Goal: Information Seeking & Learning: Learn about a topic

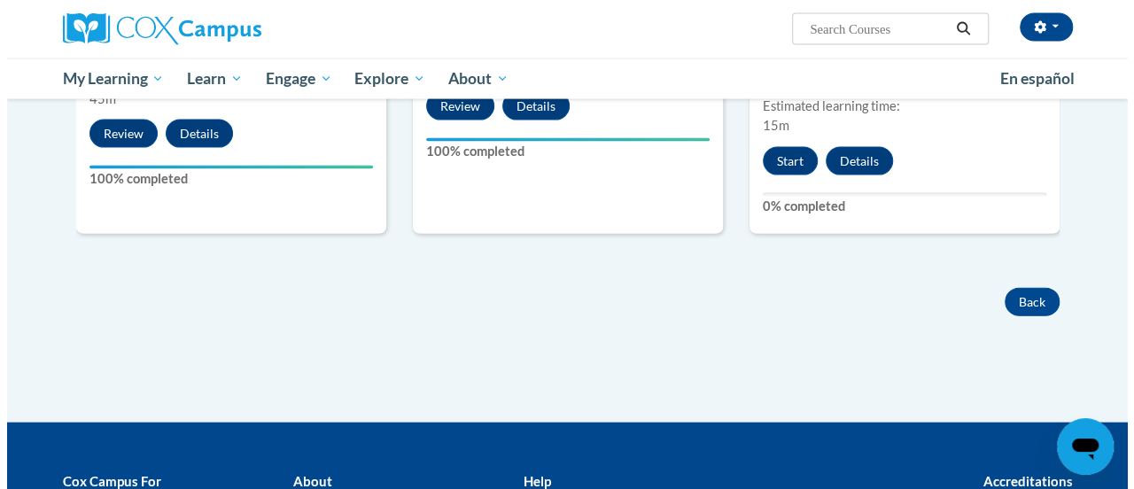
scroll to position [1848, 0]
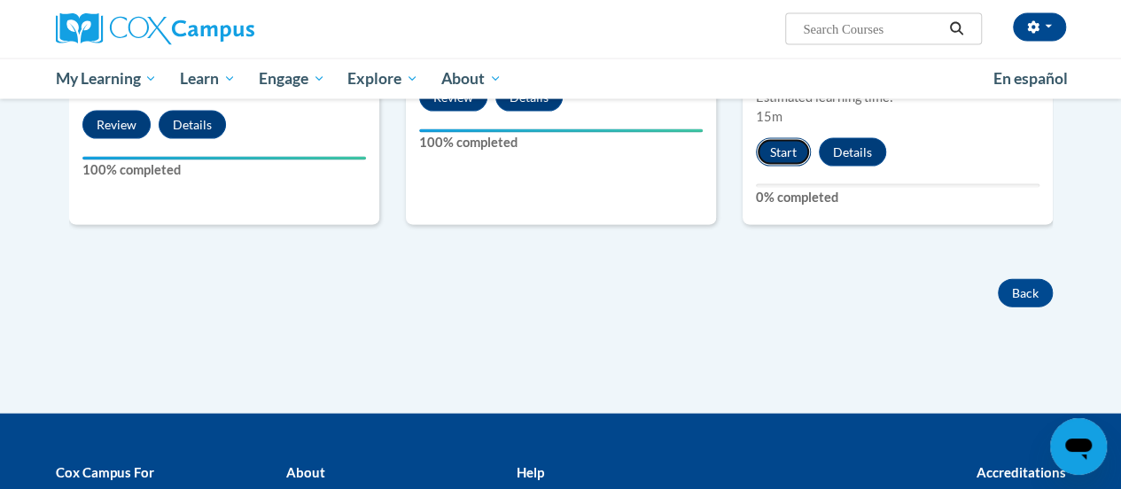
click at [773, 148] on button "Start" at bounding box center [783, 152] width 55 height 28
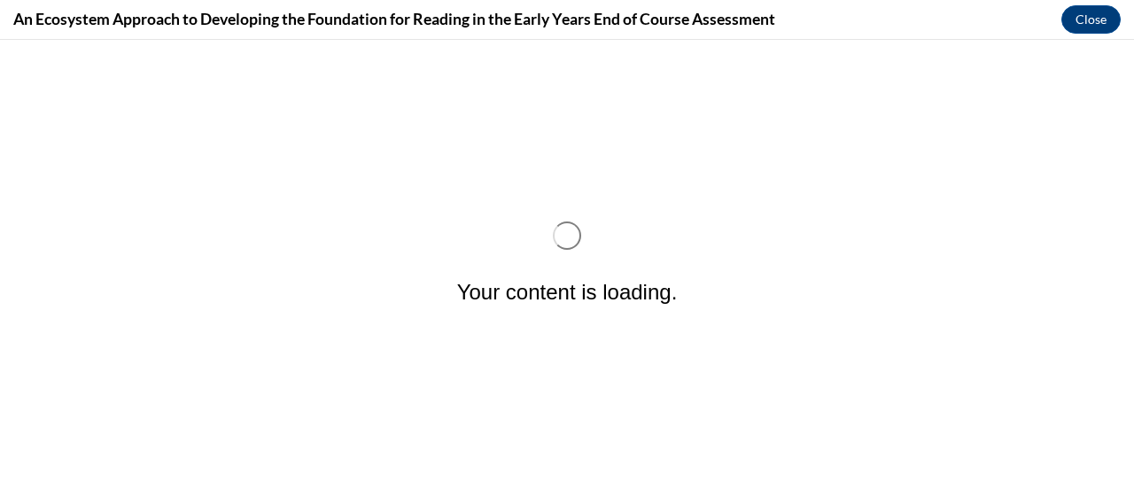
scroll to position [0, 0]
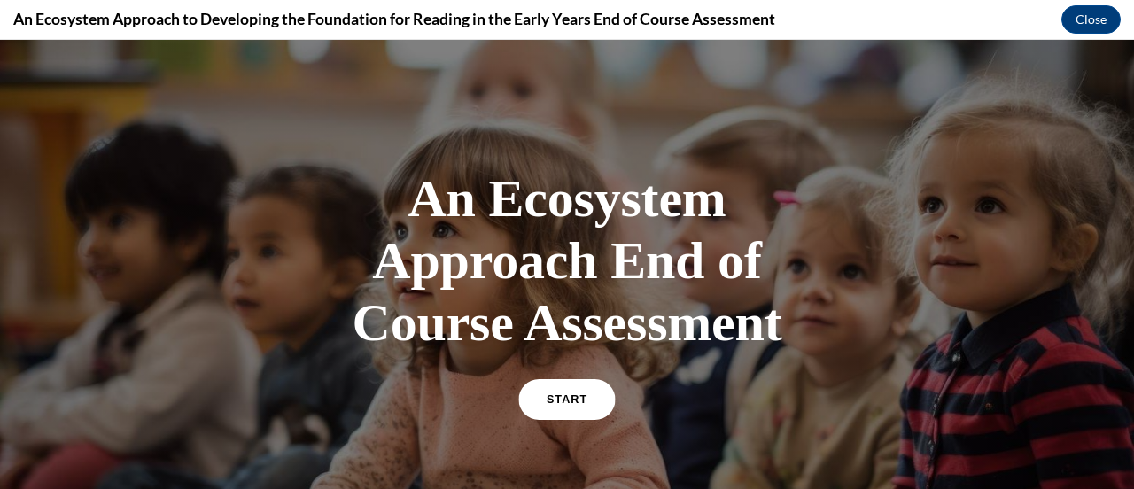
click at [550, 403] on span "START" at bounding box center [567, 399] width 41 height 13
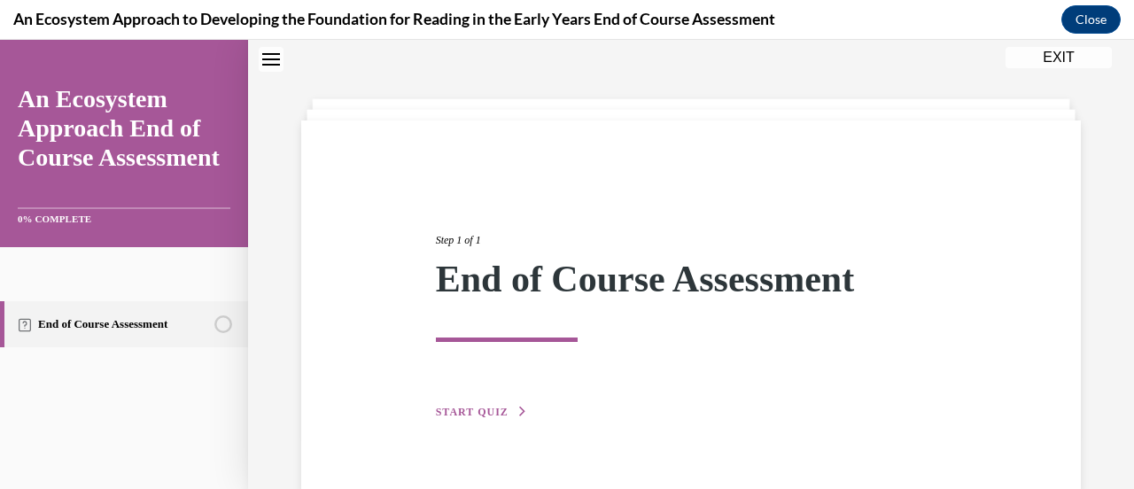
scroll to position [93, 0]
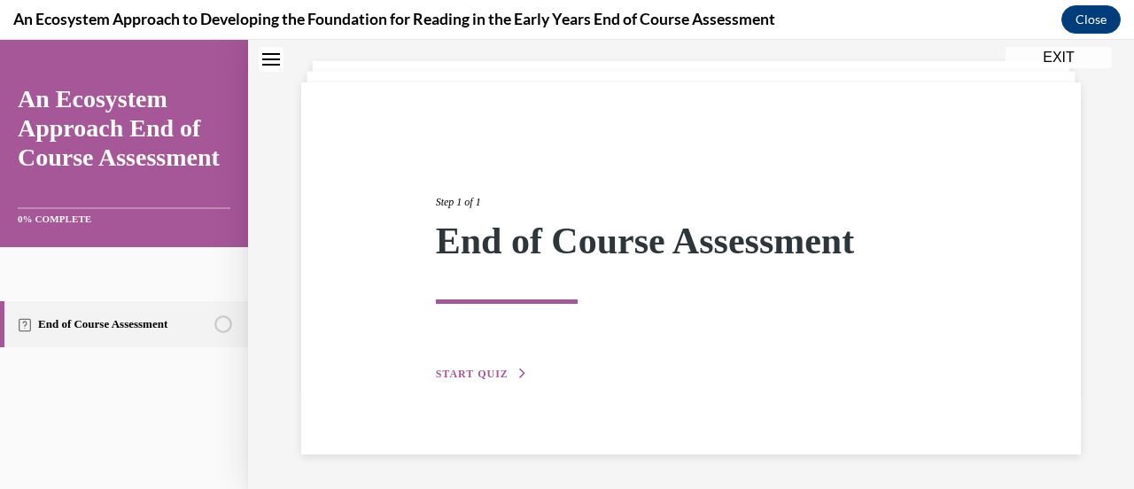
click at [479, 368] on span "START QUIZ" at bounding box center [472, 374] width 73 height 12
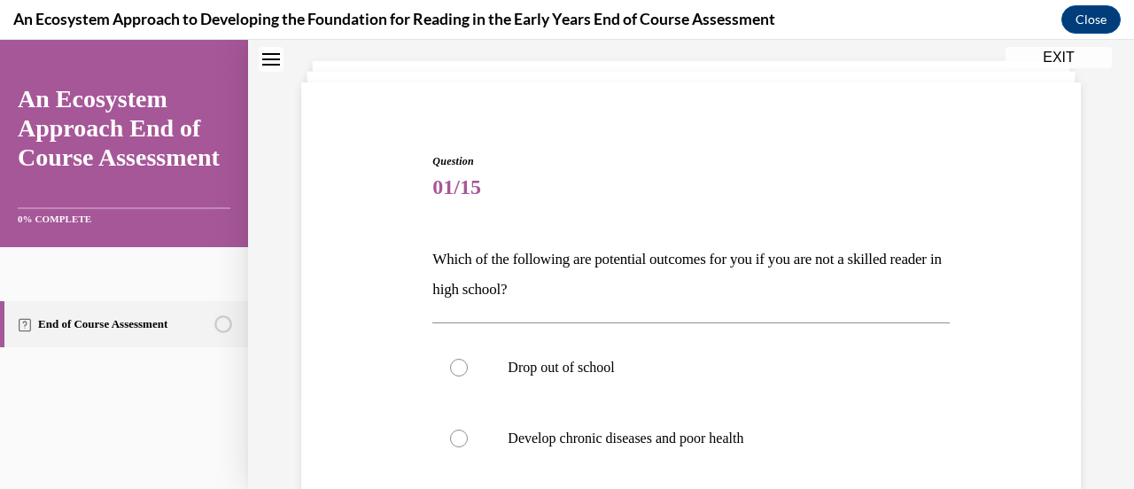
click at [480, 261] on p "Which of the following are potential outcomes for you if you are not a skilled …" at bounding box center [690, 275] width 517 height 60
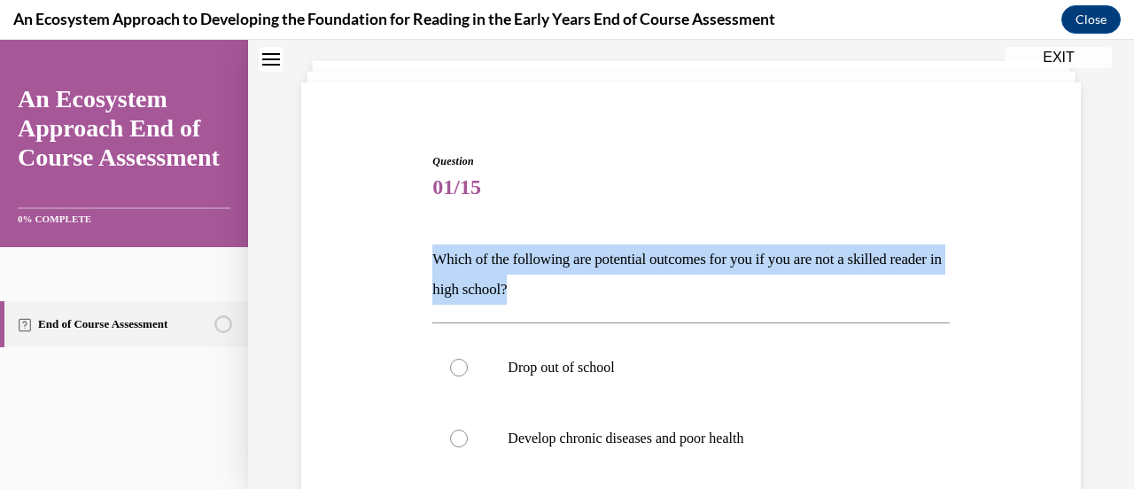
click at [480, 261] on p "Which of the following are potential outcomes for you if you are not a skilled …" at bounding box center [690, 275] width 517 height 60
copy p "Which of the following are potential outcomes for you if you are not a skilled …"
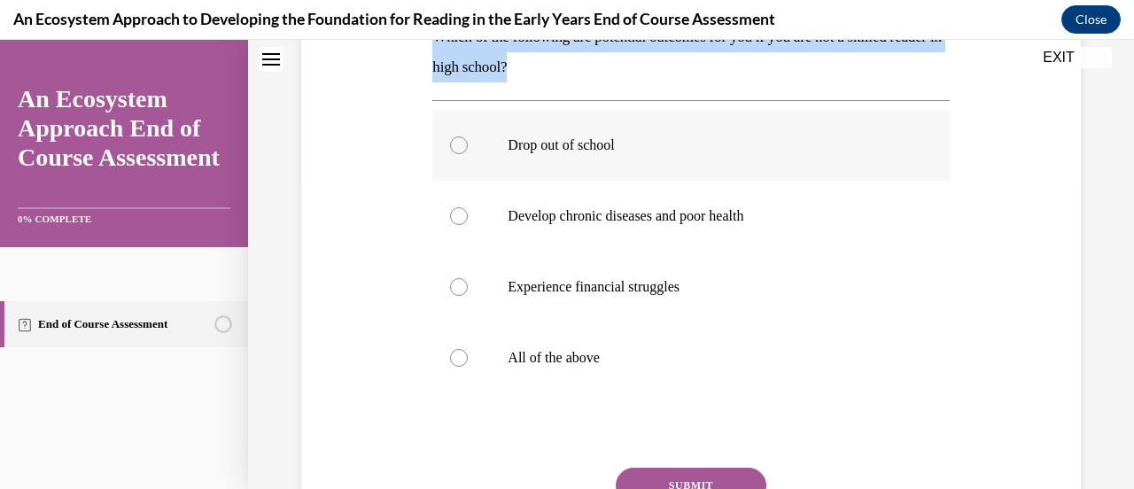
scroll to position [316, 0]
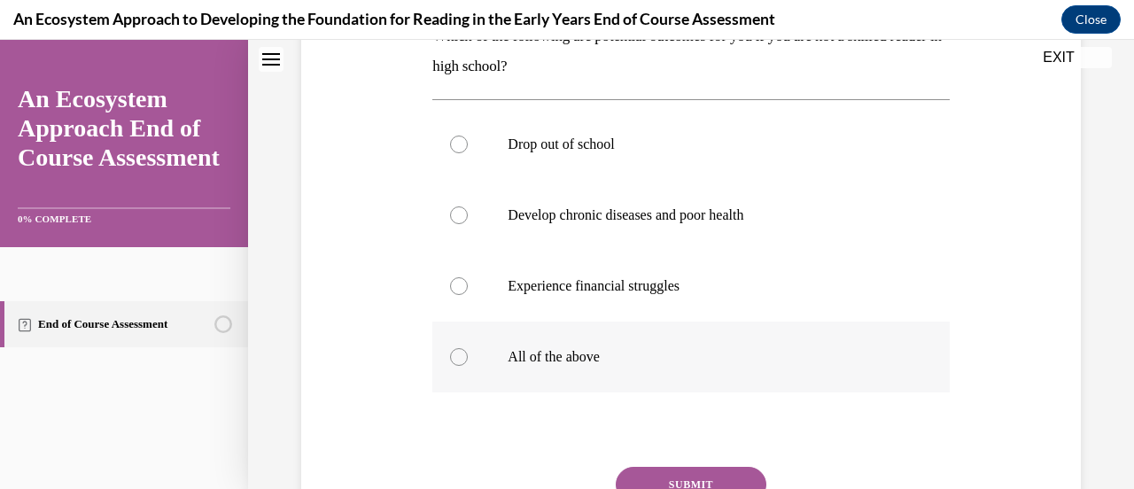
click at [460, 345] on label "All of the above" at bounding box center [690, 357] width 517 height 71
click at [460, 348] on input "All of the above" at bounding box center [459, 357] width 18 height 18
radio input "true"
click at [653, 470] on button "SUBMIT" at bounding box center [691, 484] width 151 height 35
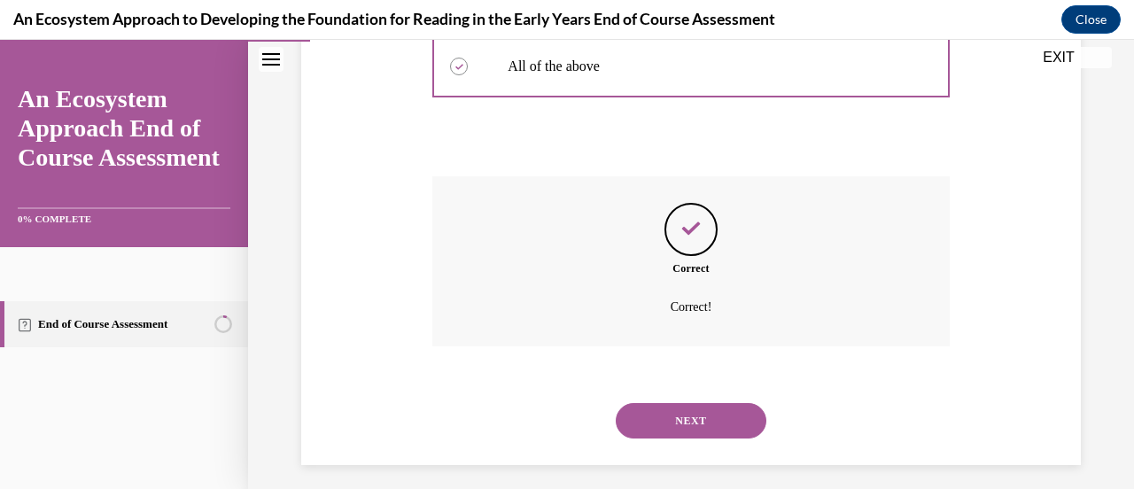
scroll to position [618, 0]
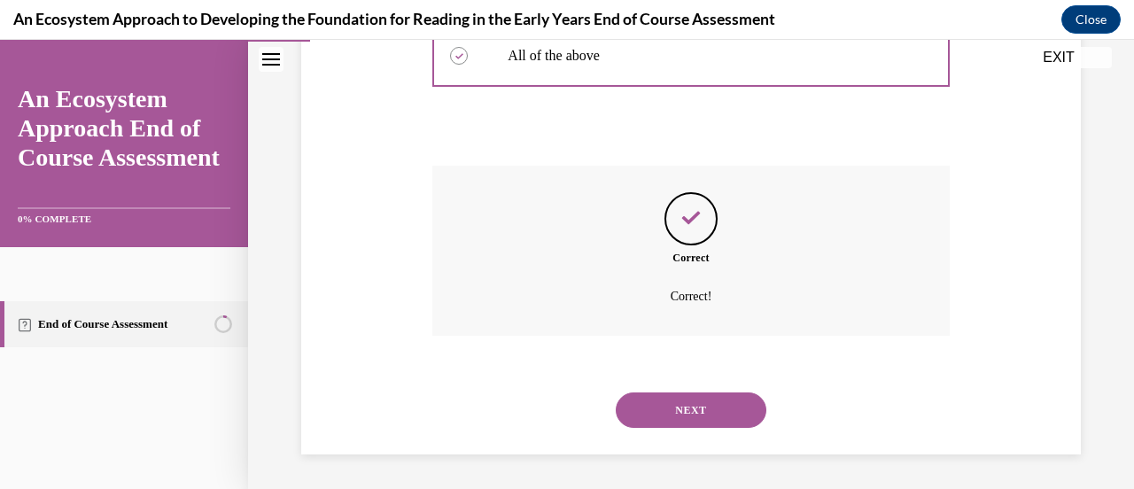
click at [675, 422] on button "NEXT" at bounding box center [691, 410] width 151 height 35
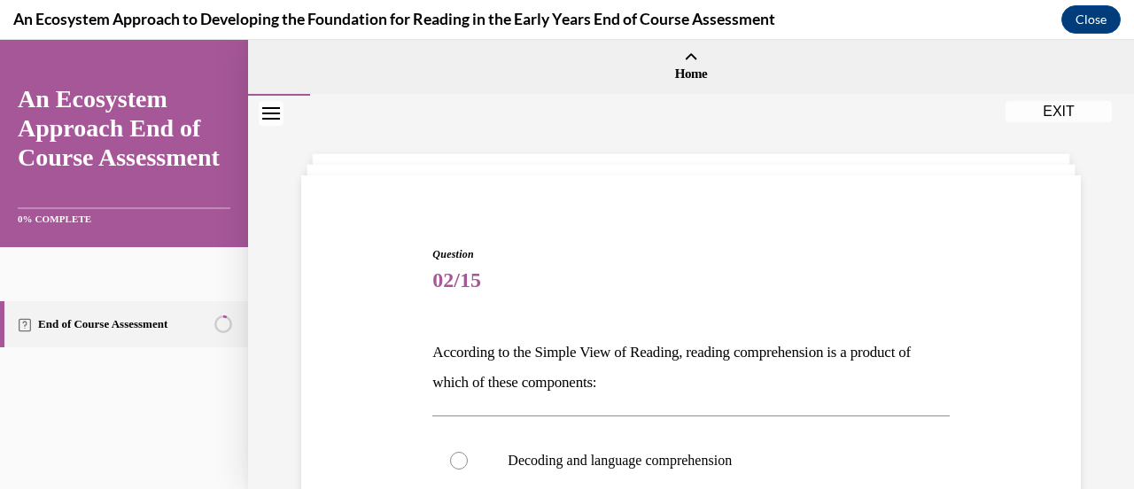
scroll to position [125, 0]
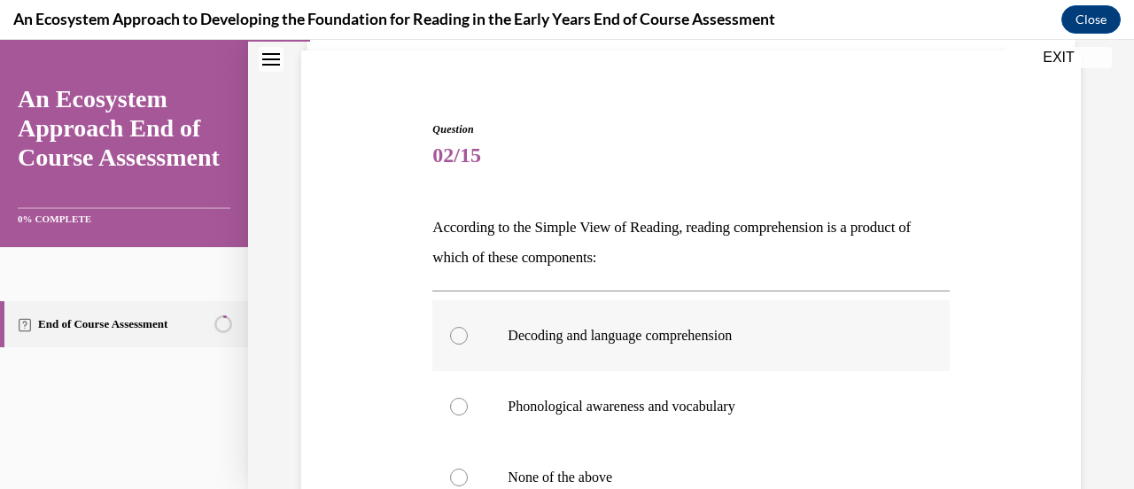
click at [503, 321] on label "Decoding and language comprehension" at bounding box center [690, 335] width 517 height 71
click at [468, 327] on input "Decoding and language comprehension" at bounding box center [459, 336] width 18 height 18
radio input "true"
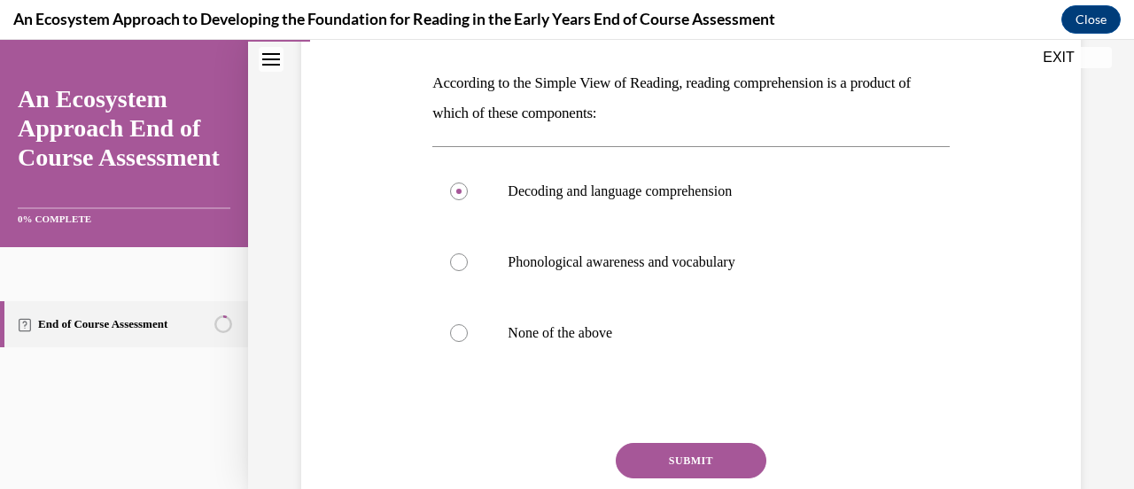
click at [689, 462] on button "SUBMIT" at bounding box center [691, 460] width 151 height 35
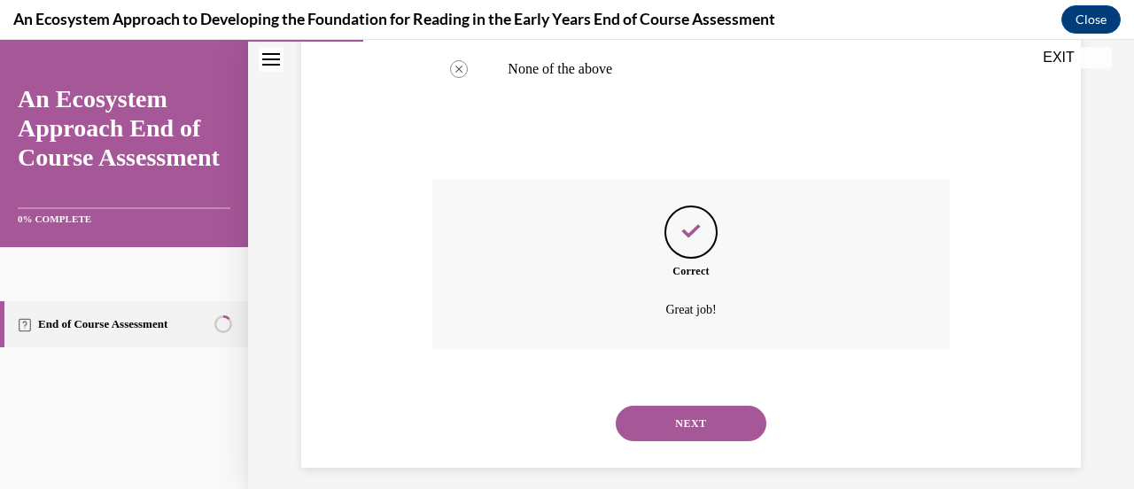
scroll to position [547, 0]
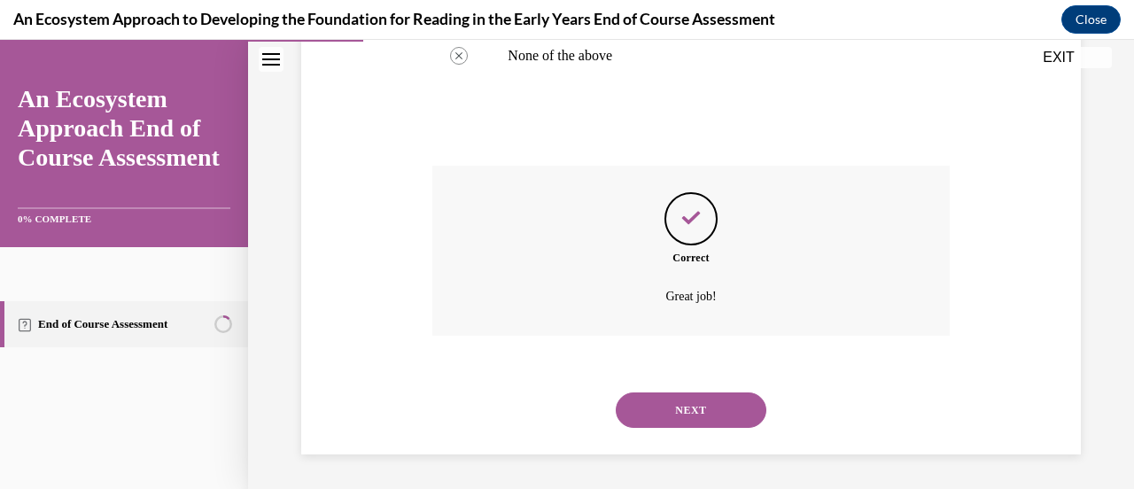
click at [663, 421] on button "NEXT" at bounding box center [691, 410] width 151 height 35
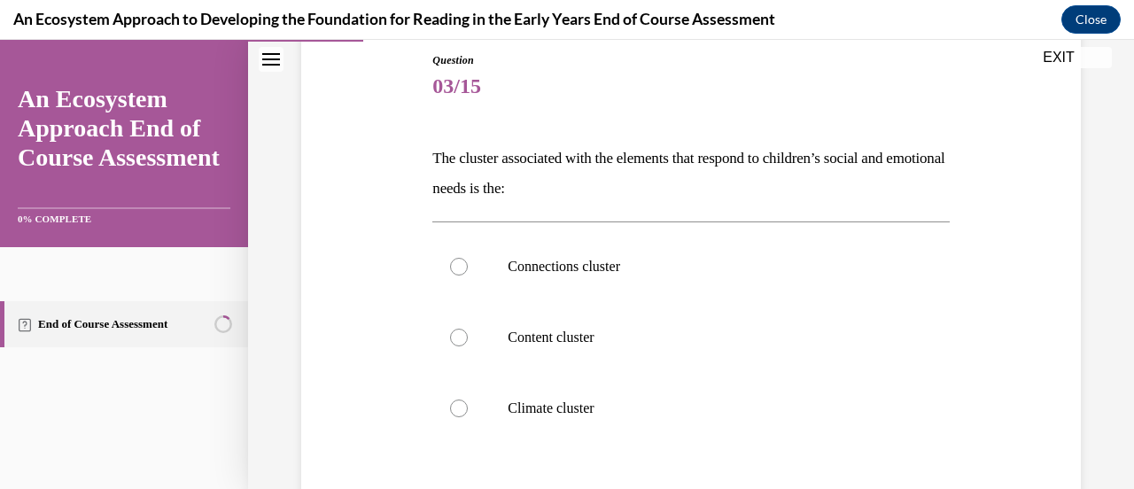
scroll to position [181, 0]
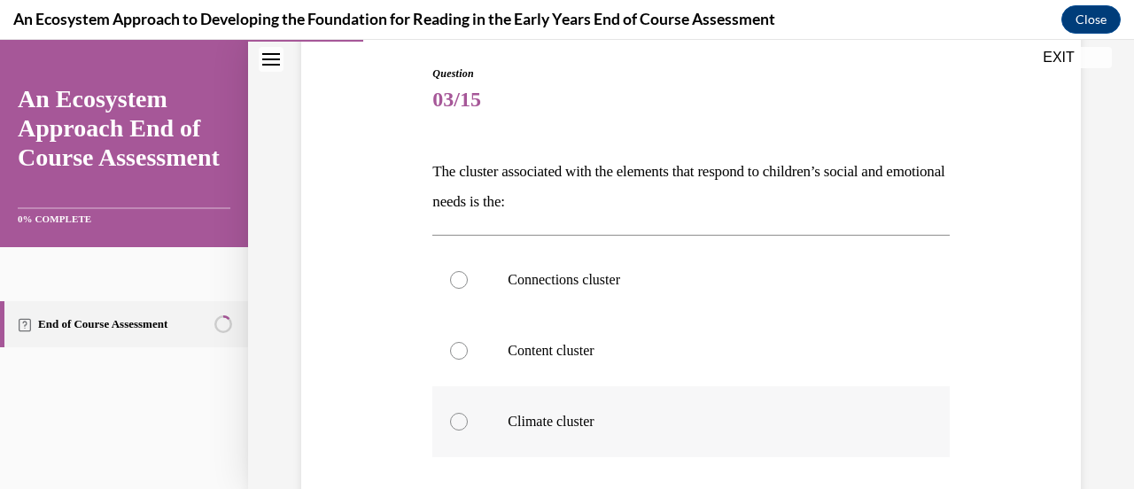
click at [507, 403] on label "Climate cluster" at bounding box center [690, 421] width 517 height 71
click at [468, 413] on input "Climate cluster" at bounding box center [459, 422] width 18 height 18
radio input "true"
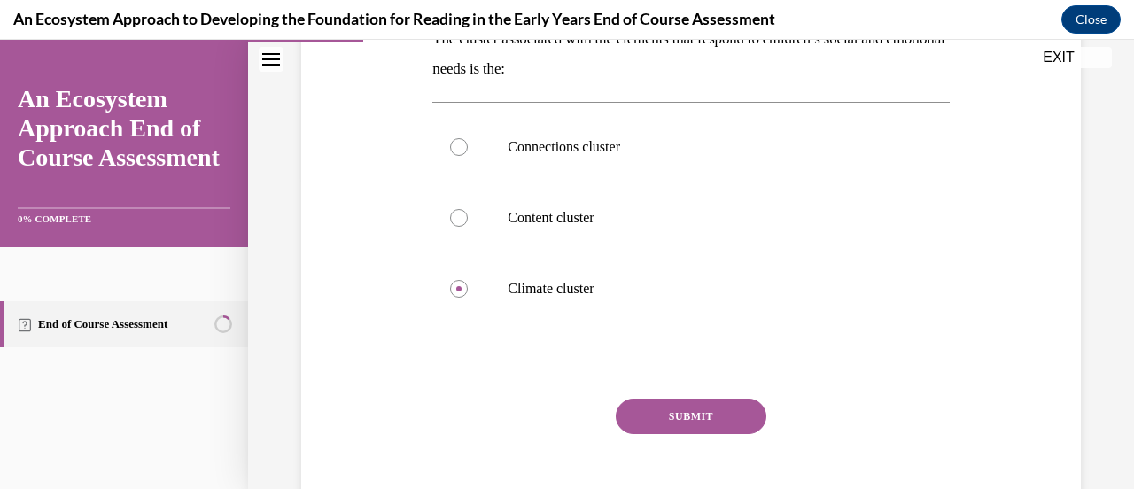
click at [658, 416] on button "SUBMIT" at bounding box center [691, 416] width 151 height 35
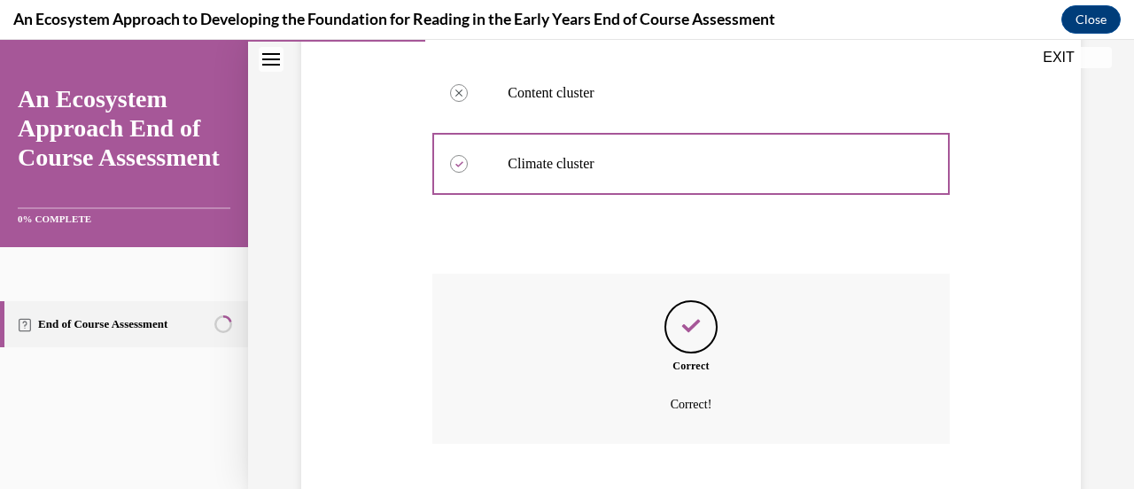
scroll to position [547, 0]
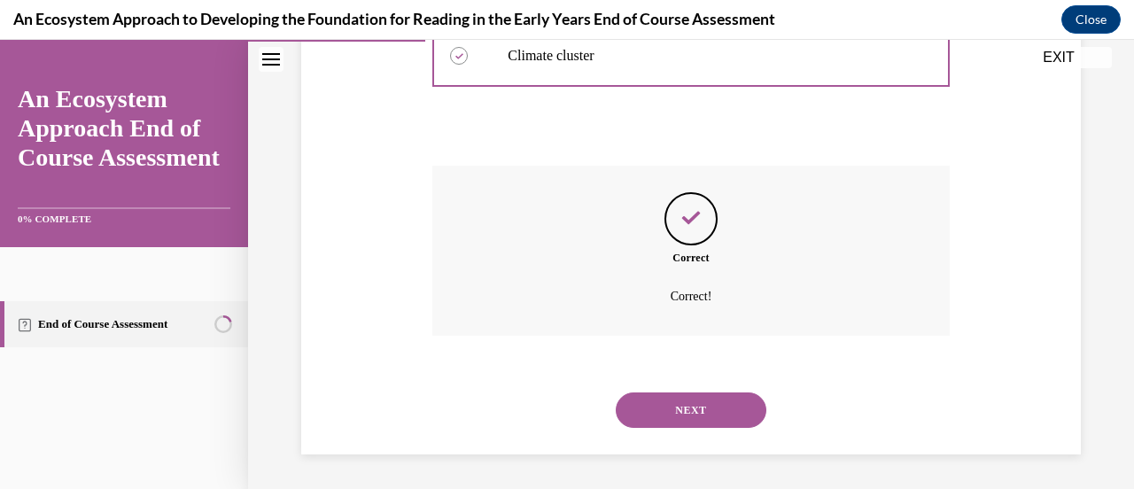
click at [666, 409] on button "NEXT" at bounding box center [691, 410] width 151 height 35
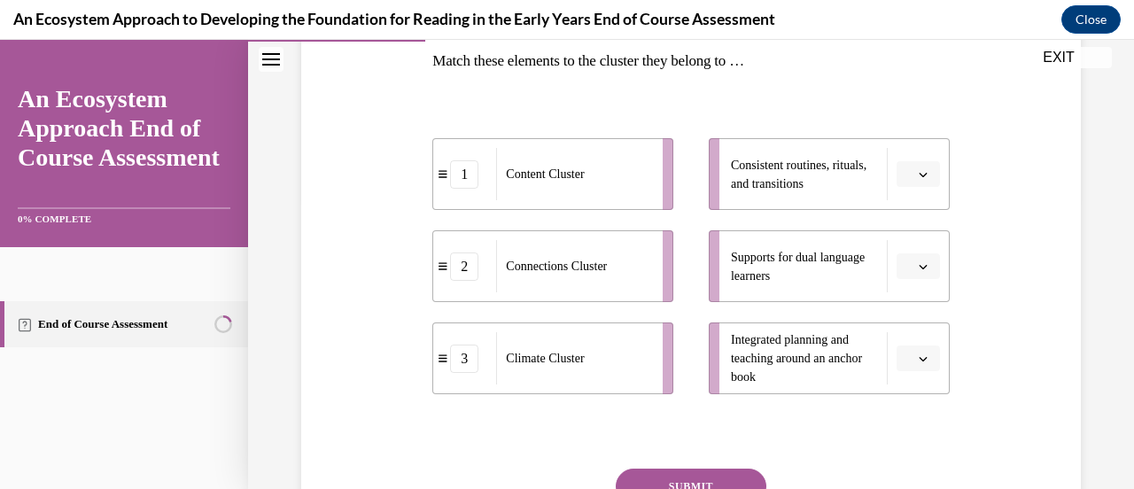
scroll to position [288, 0]
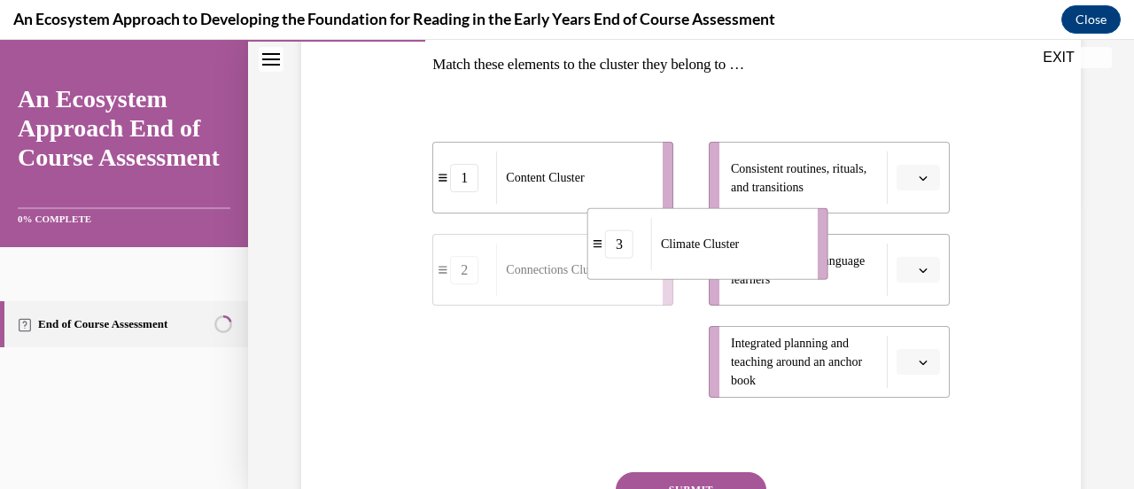
drag, startPoint x: 629, startPoint y: 364, endPoint x: 804, endPoint y: 226, distance: 222.7
click at [804, 226] on div "Climate Cluster" at bounding box center [728, 244] width 155 height 52
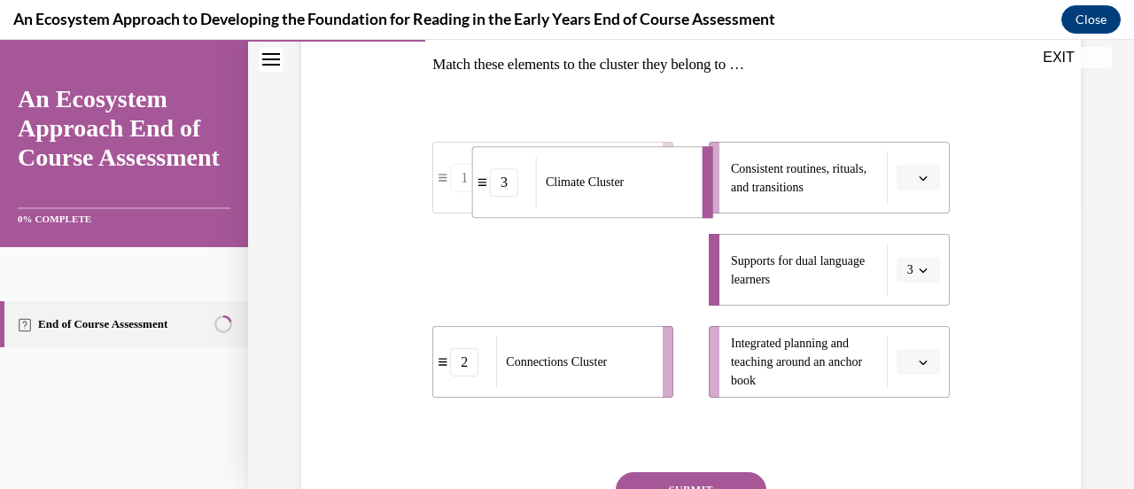
drag, startPoint x: 675, startPoint y: 247, endPoint x: 669, endPoint y: 160, distance: 87.1
click at [669, 160] on div "Climate Cluster" at bounding box center [613, 182] width 155 height 52
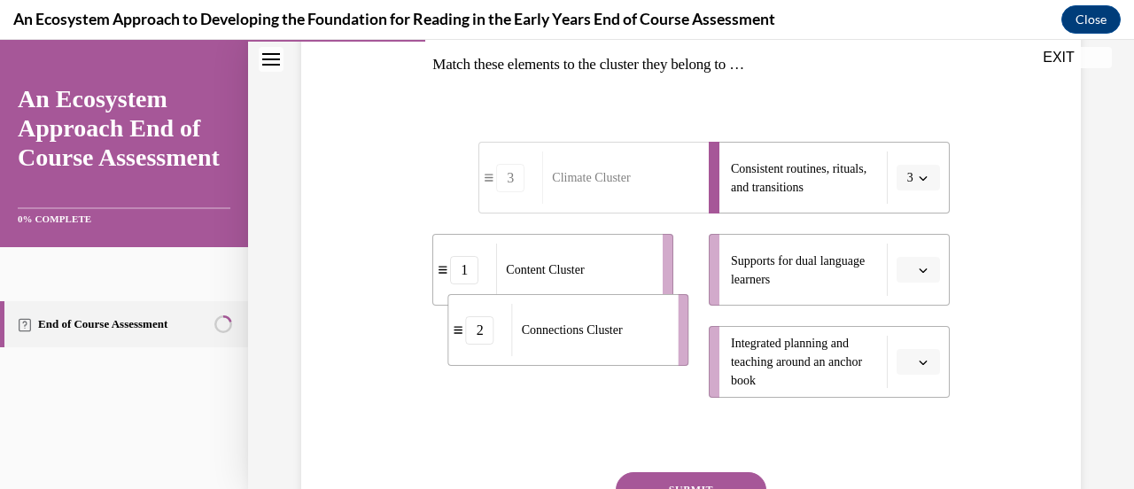
drag, startPoint x: 633, startPoint y: 378, endPoint x: 663, endPoint y: 315, distance: 70.6
click at [663, 315] on div "Connections Cluster" at bounding box center [589, 330] width 155 height 52
drag, startPoint x: 636, startPoint y: 374, endPoint x: 659, endPoint y: 302, distance: 75.4
click at [659, 323] on div "Connections Cluster" at bounding box center [581, 349] width 155 height 52
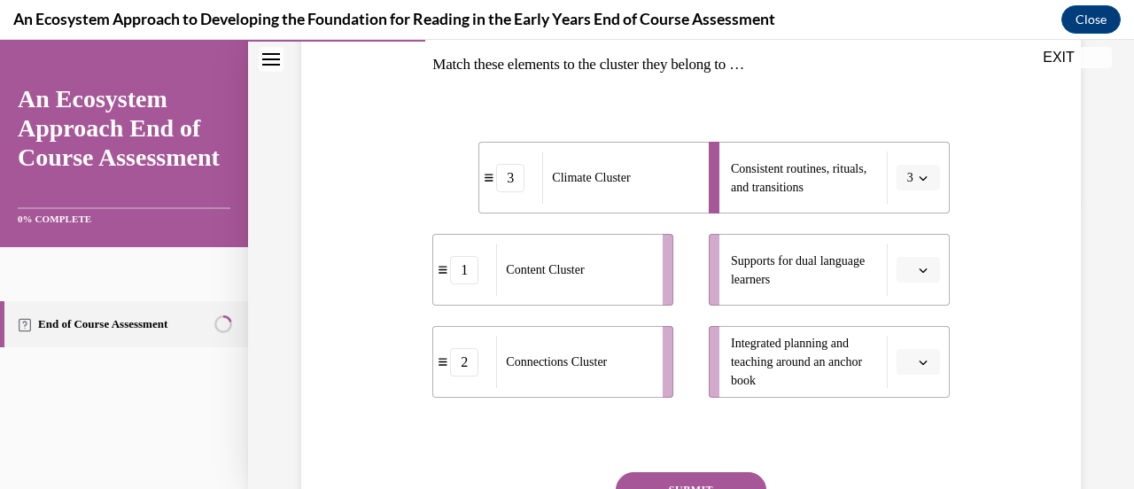
click at [665, 300] on li "1 Content Cluster" at bounding box center [552, 270] width 241 height 72
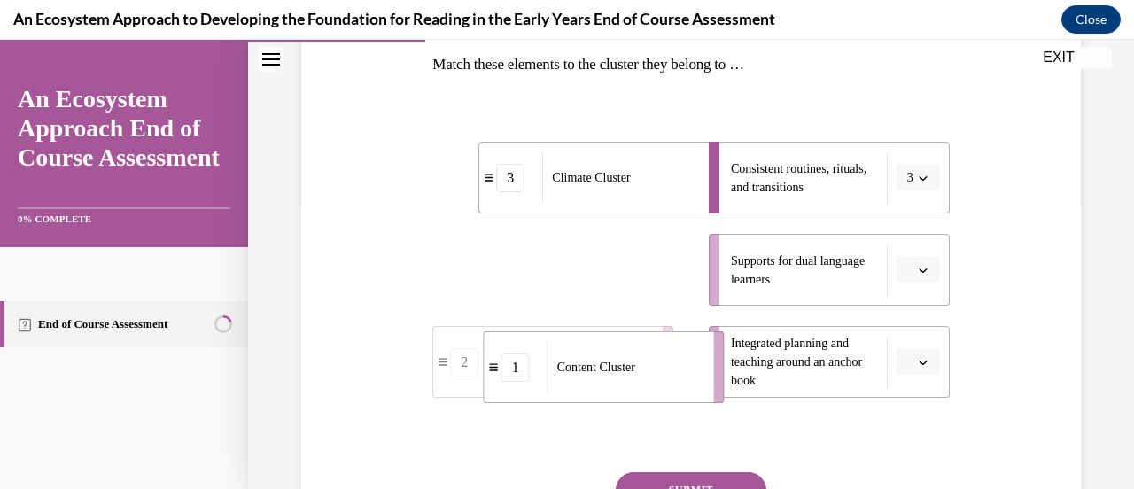
drag, startPoint x: 621, startPoint y: 275, endPoint x: 676, endPoint y: 381, distance: 119.7
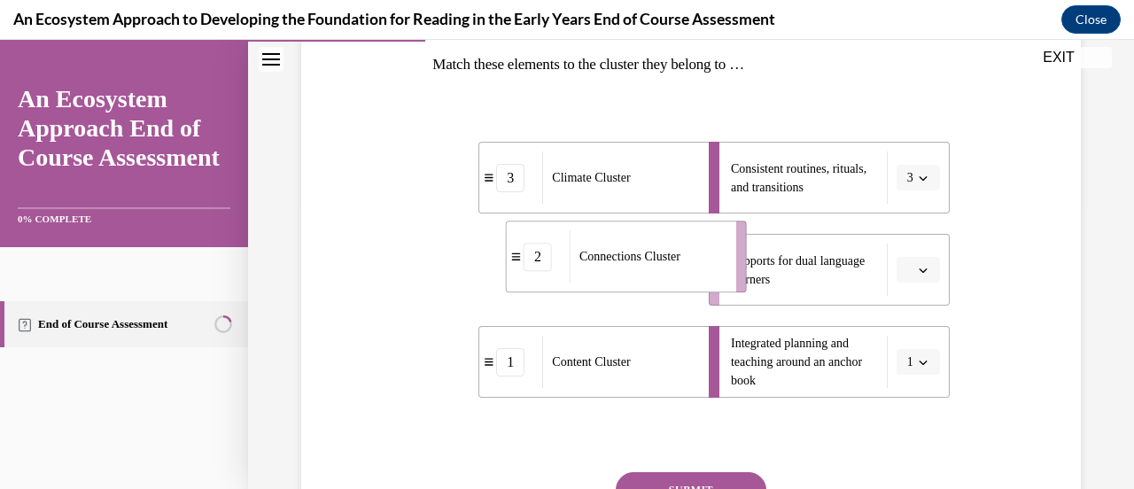
drag, startPoint x: 635, startPoint y: 292, endPoint x: 723, endPoint y: 284, distance: 89.0
click at [723, 283] on div "Connections Cluster" at bounding box center [647, 256] width 155 height 52
click at [723, 284] on li "Supports for dual language learners 2" at bounding box center [829, 270] width 241 height 72
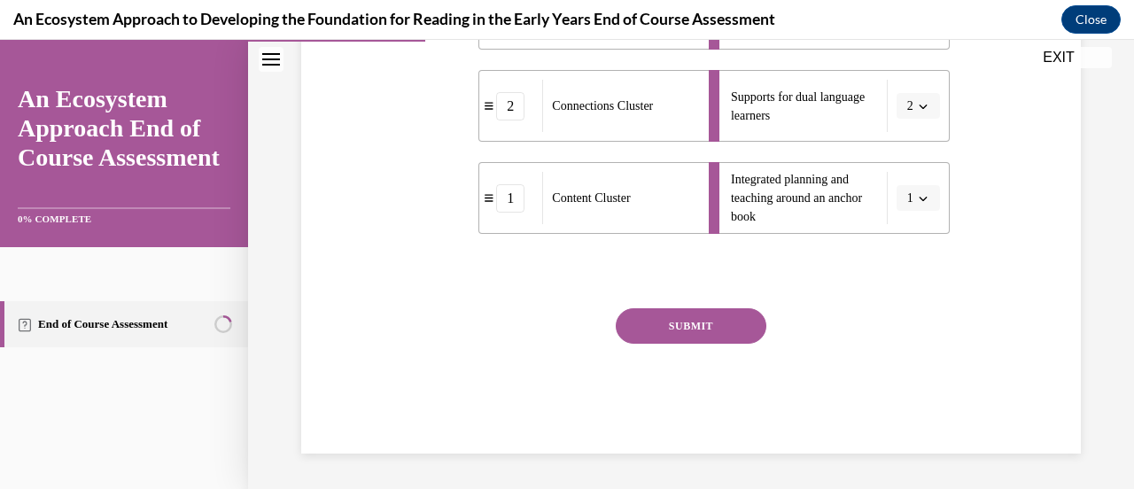
click at [725, 338] on button "SUBMIT" at bounding box center [691, 325] width 151 height 35
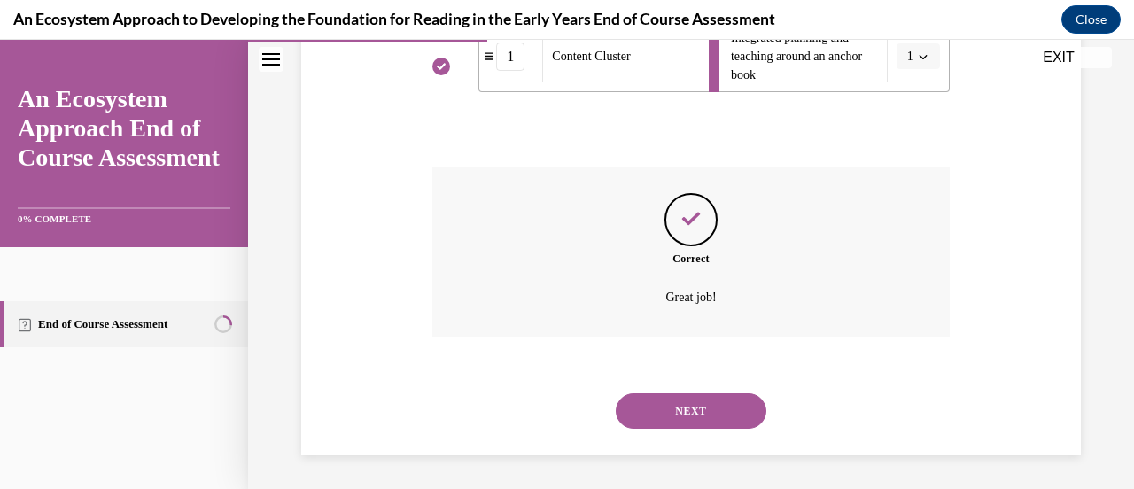
scroll to position [595, 0]
click at [627, 413] on button "NEXT" at bounding box center [691, 410] width 151 height 35
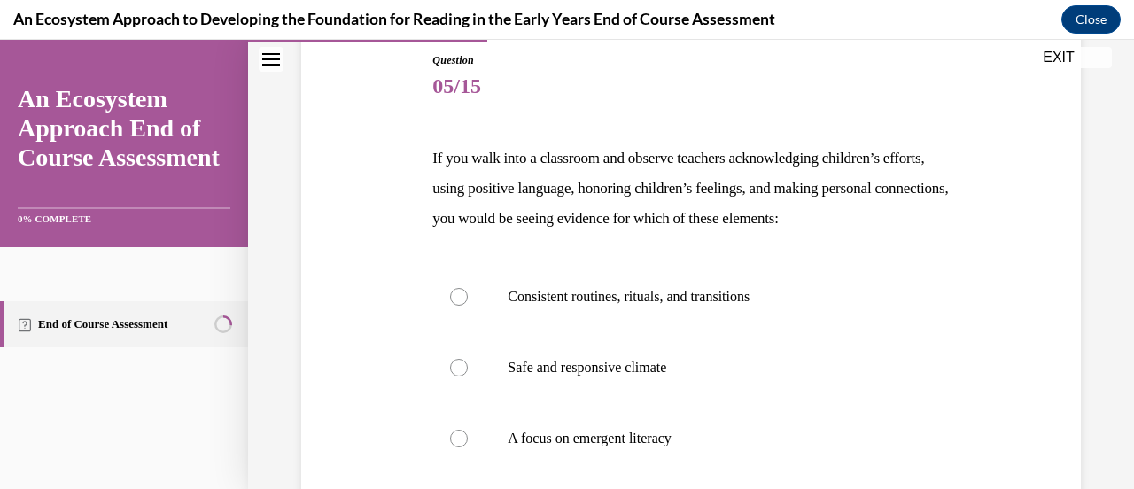
scroll to position [218, 0]
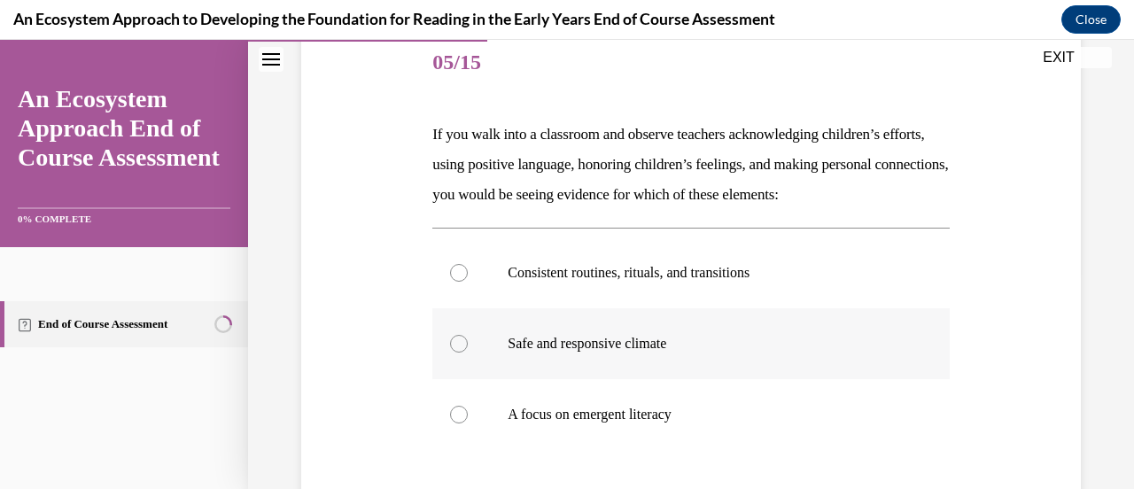
click at [546, 355] on label "Safe and responsive climate" at bounding box center [690, 343] width 517 height 71
click at [468, 353] on input "Safe and responsive climate" at bounding box center [459, 344] width 18 height 18
radio input "true"
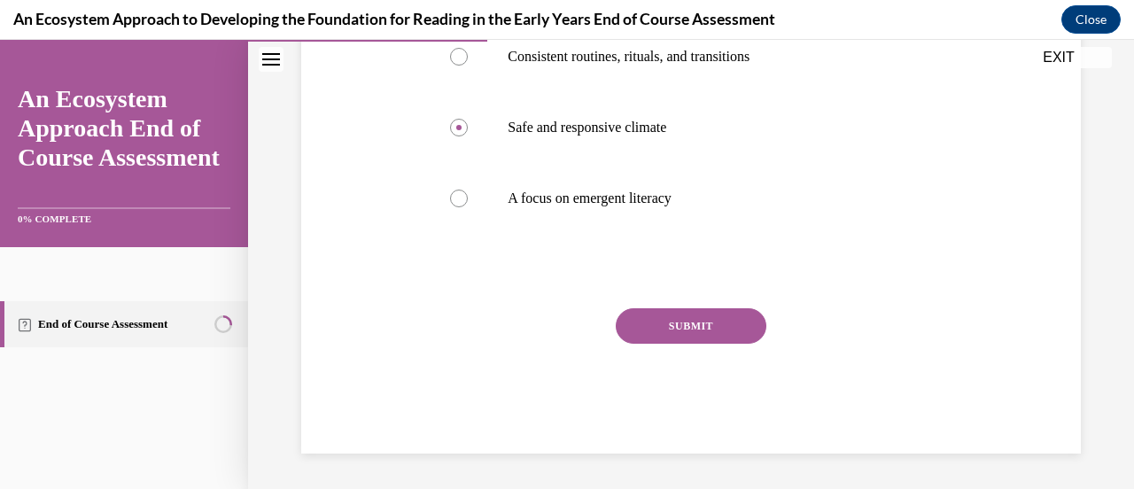
click at [629, 352] on div "SUBMIT" at bounding box center [690, 352] width 517 height 89
click at [670, 331] on button "SUBMIT" at bounding box center [691, 325] width 151 height 35
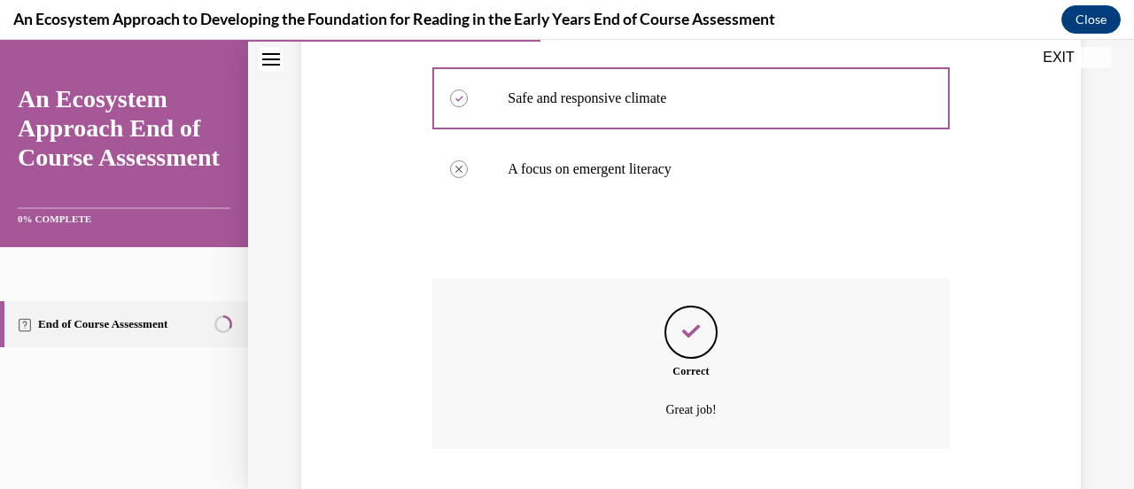
scroll to position [607, 0]
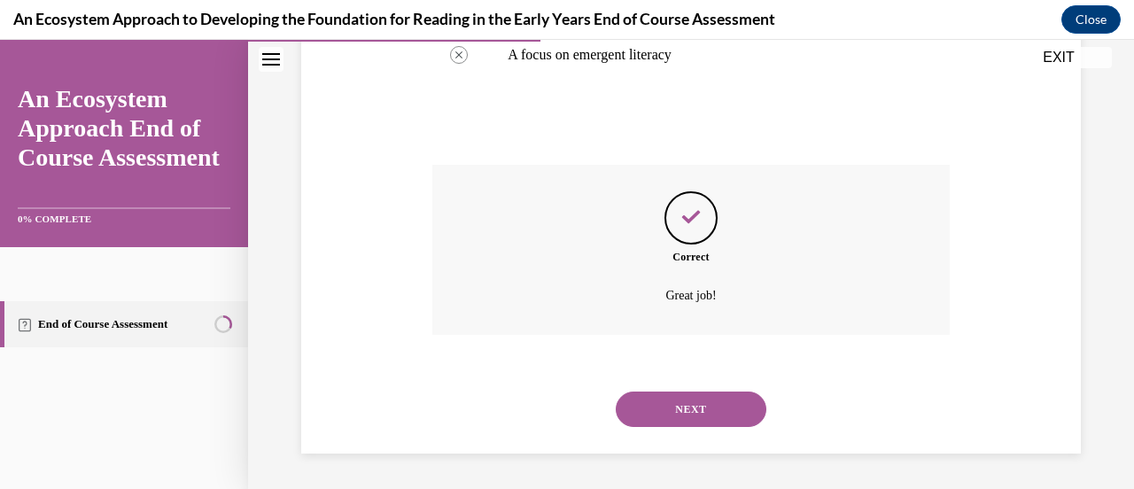
click at [691, 416] on button "NEXT" at bounding box center [691, 409] width 151 height 35
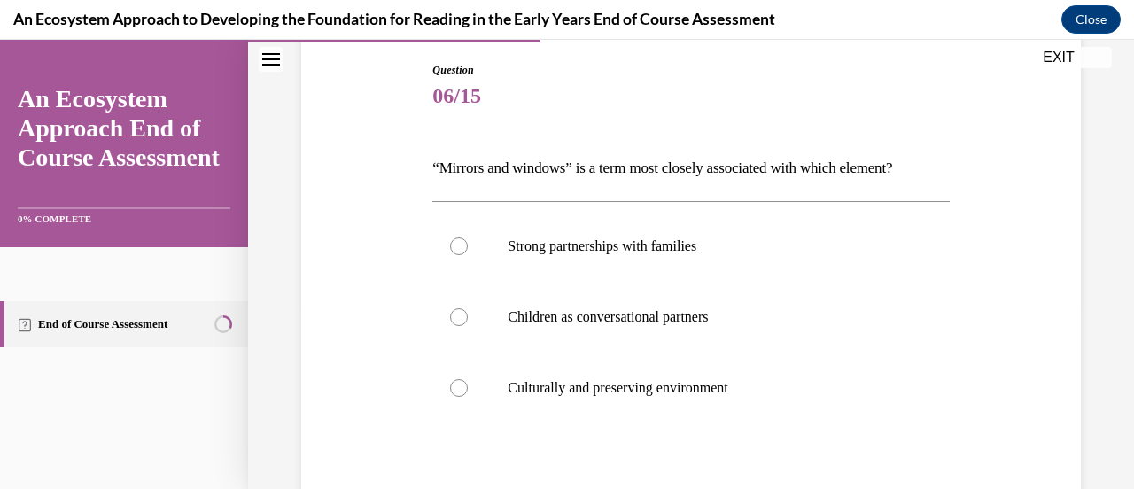
scroll to position [186, 0]
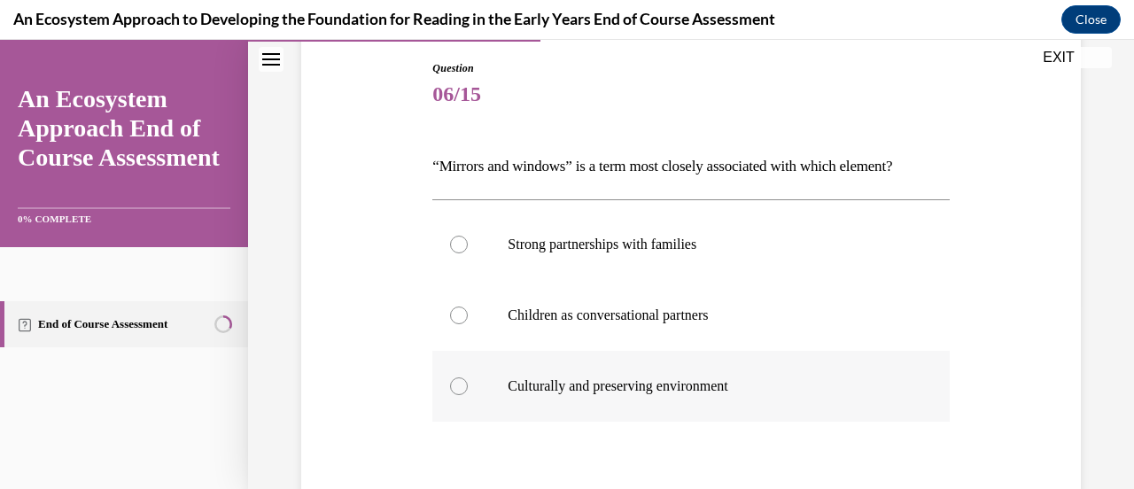
click at [527, 384] on p "Culturally and preserving environment" at bounding box center [706, 387] width 397 height 18
click at [468, 384] on input "Culturally and preserving environment" at bounding box center [459, 387] width 18 height 18
radio input "true"
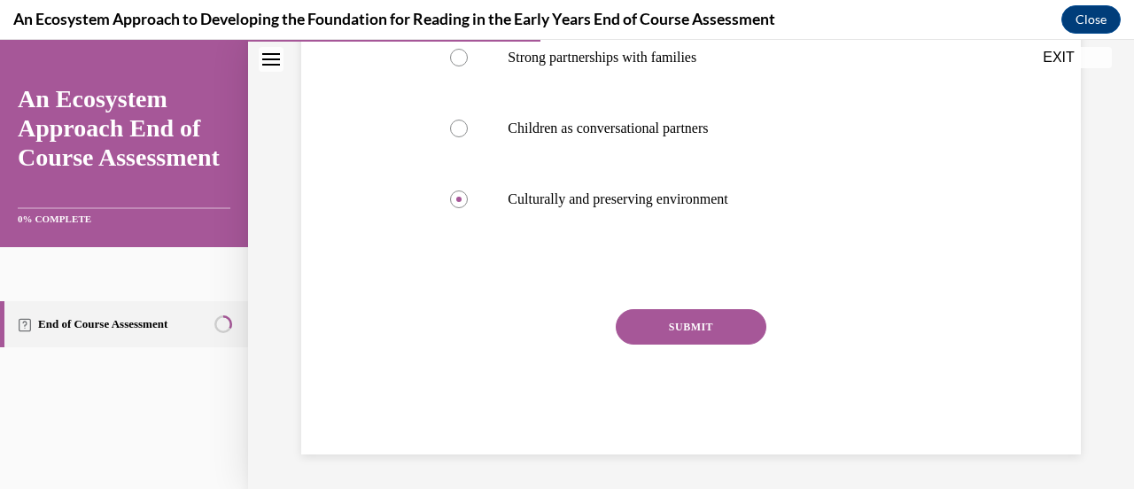
click at [645, 323] on button "SUBMIT" at bounding box center [691, 326] width 151 height 35
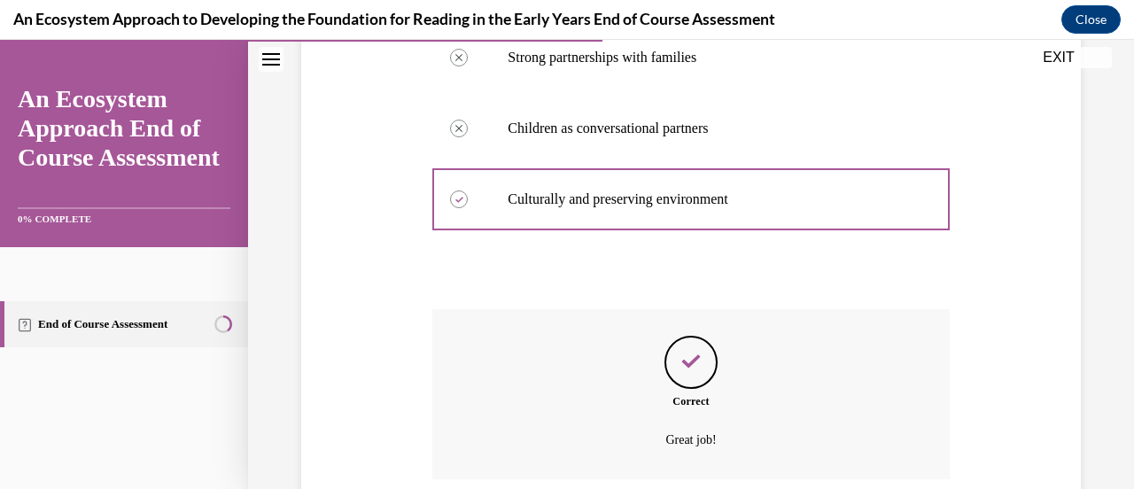
scroll to position [517, 0]
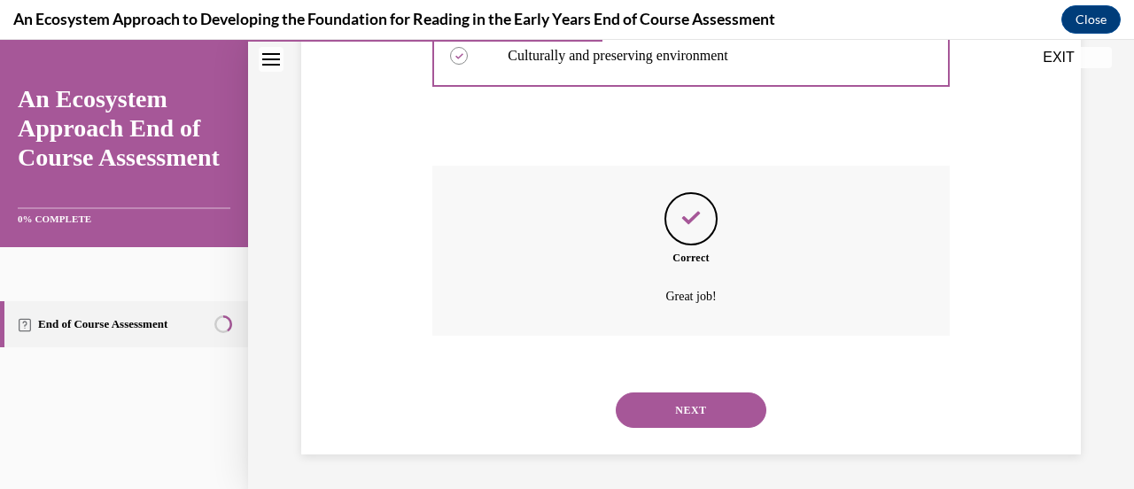
click at [672, 413] on button "NEXT" at bounding box center [691, 410] width 151 height 35
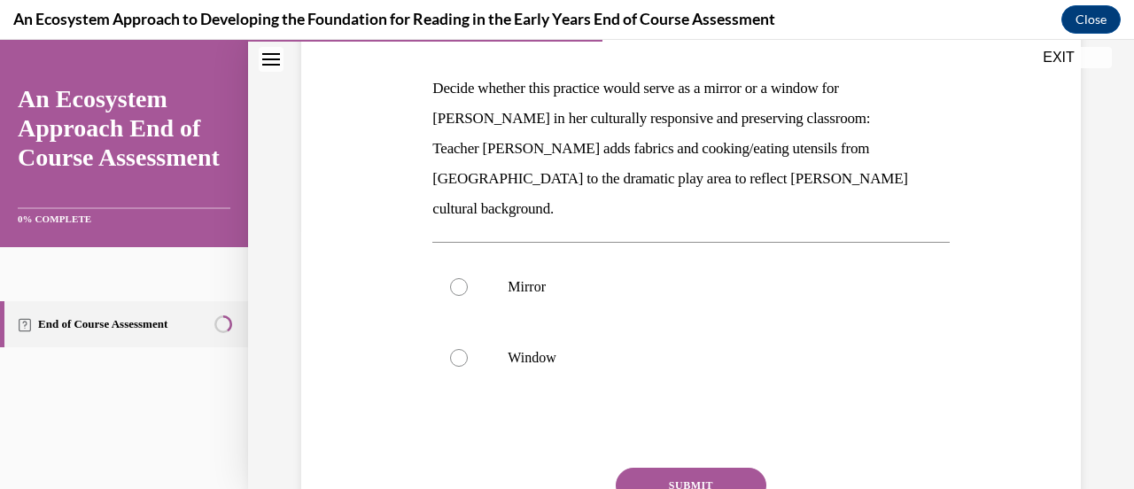
scroll to position [286, 0]
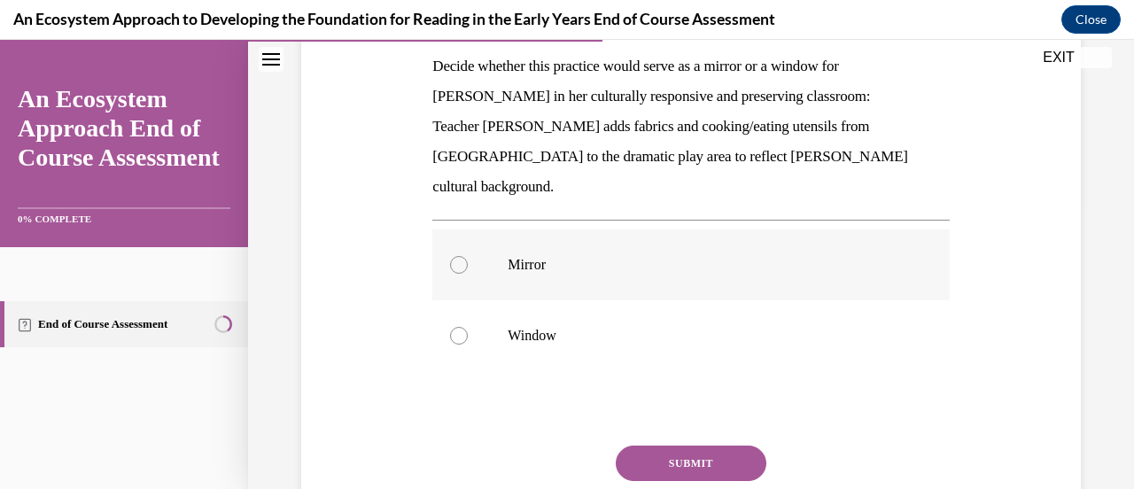
click at [470, 230] on label "Mirror" at bounding box center [690, 265] width 517 height 71
click at [468, 256] on input "Mirror" at bounding box center [459, 265] width 18 height 18
radio input "true"
click at [687, 446] on button "SUBMIT" at bounding box center [691, 463] width 151 height 35
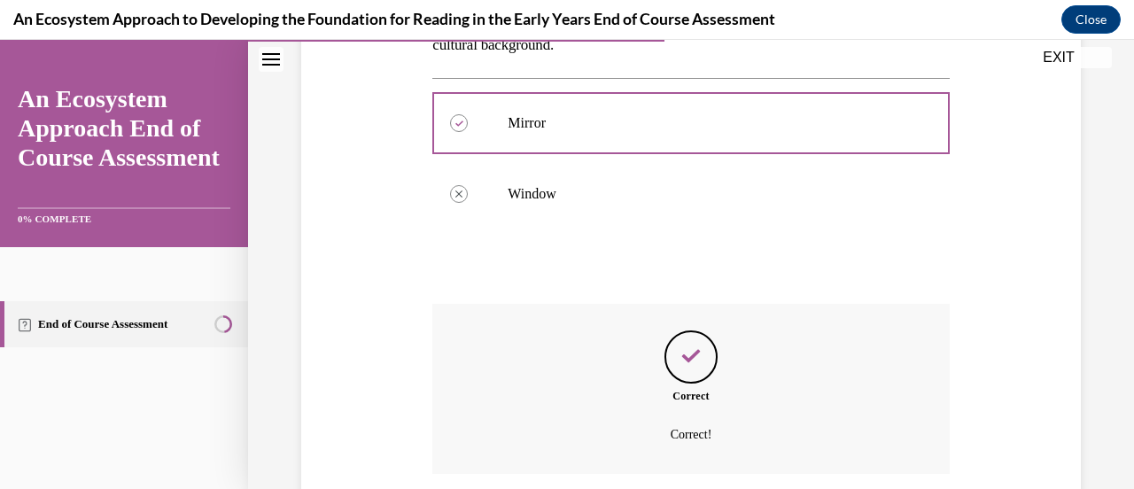
scroll to position [536, 0]
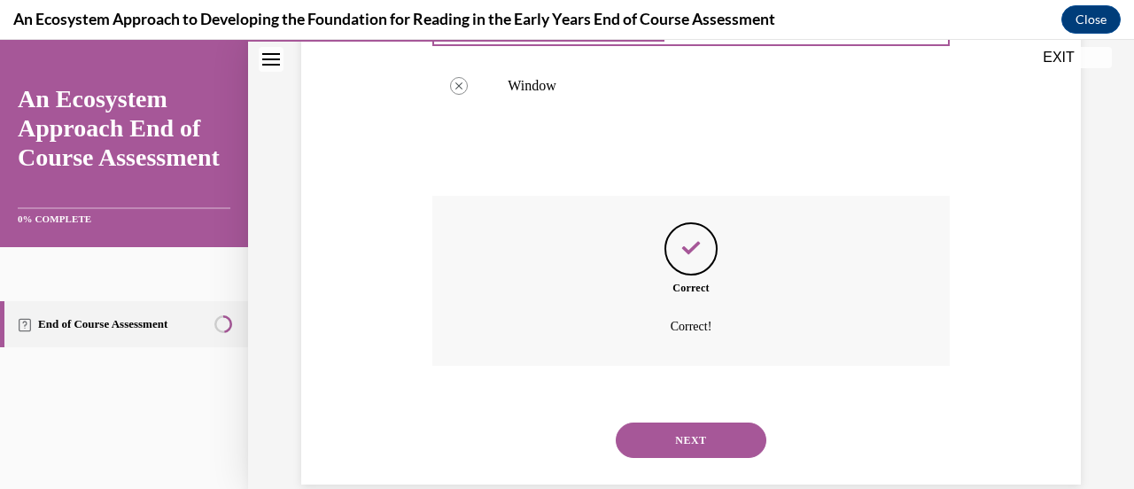
click at [702, 432] on div "NEXT" at bounding box center [690, 440] width 517 height 71
click at [702, 423] on button "NEXT" at bounding box center [691, 440] width 151 height 35
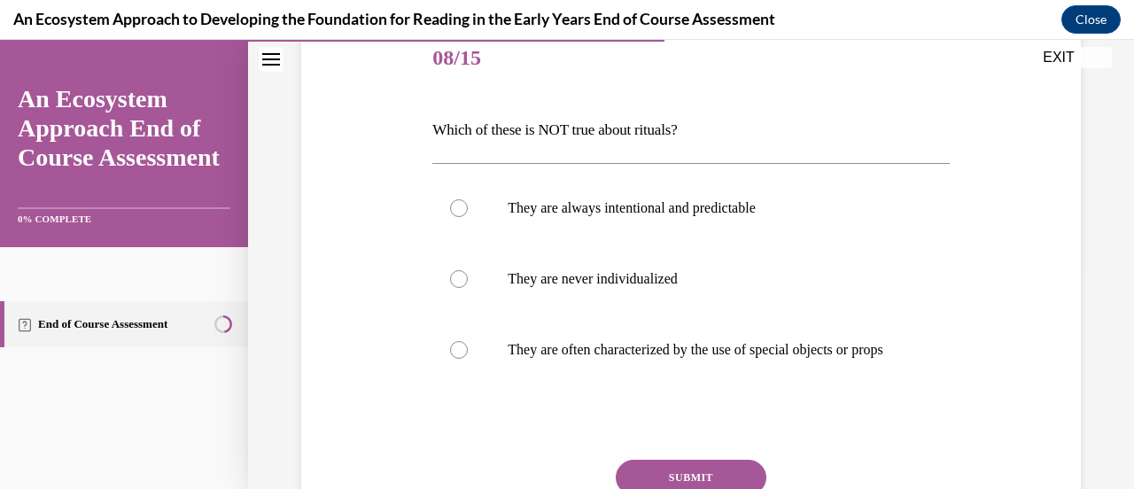
scroll to position [225, 0]
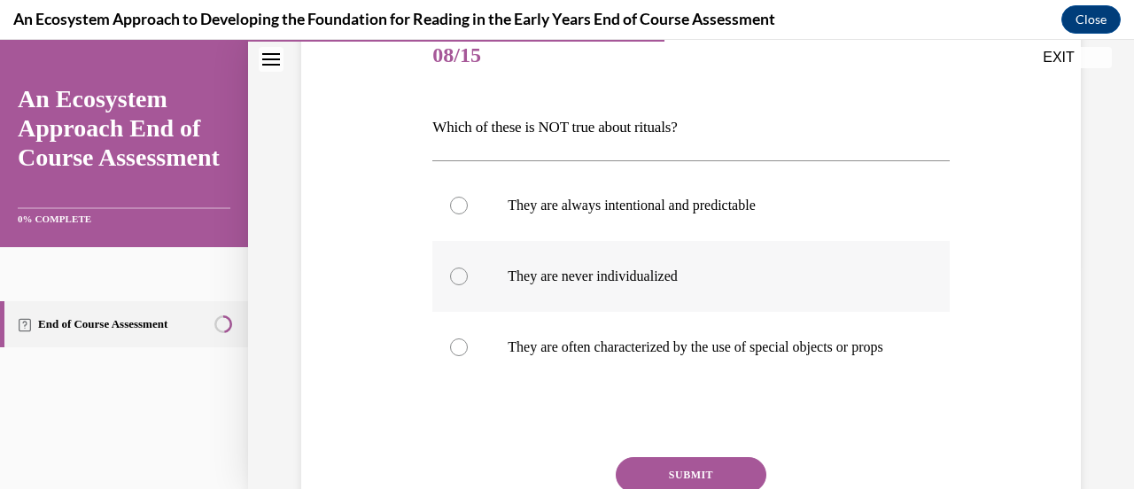
click at [580, 261] on label "They are never individualized" at bounding box center [690, 276] width 517 height 71
click at [468, 268] on input "They are never individualized" at bounding box center [459, 277] width 18 height 18
radio input "true"
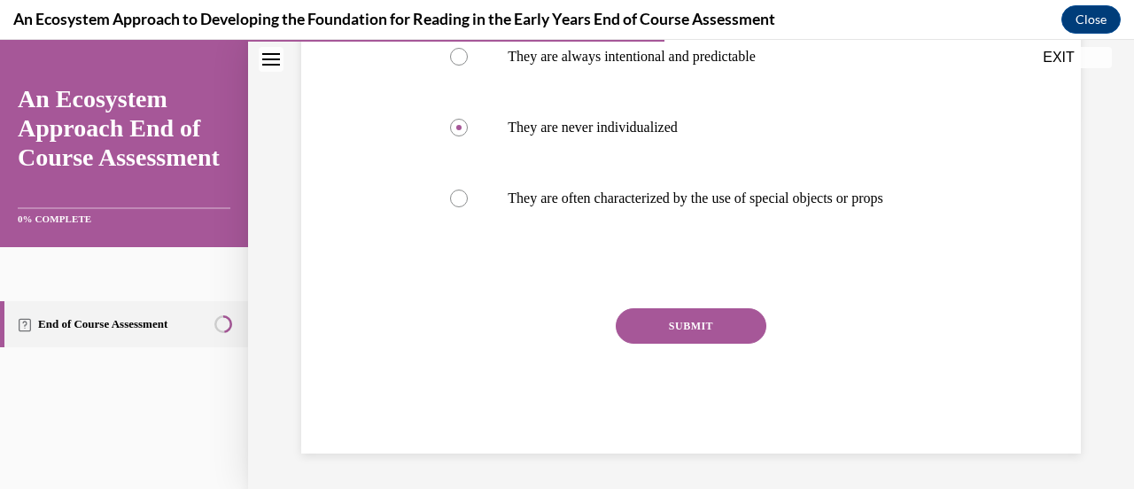
click at [656, 331] on button "SUBMIT" at bounding box center [691, 325] width 151 height 35
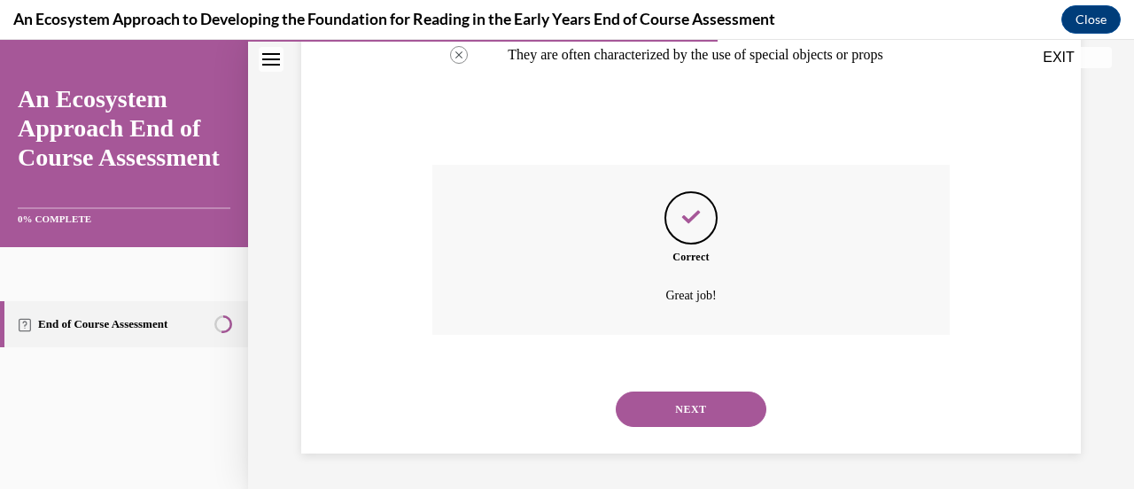
scroll to position [534, 0]
click at [721, 427] on div "NEXT" at bounding box center [690, 409] width 517 height 71
click at [716, 419] on button "NEXT" at bounding box center [691, 409] width 151 height 35
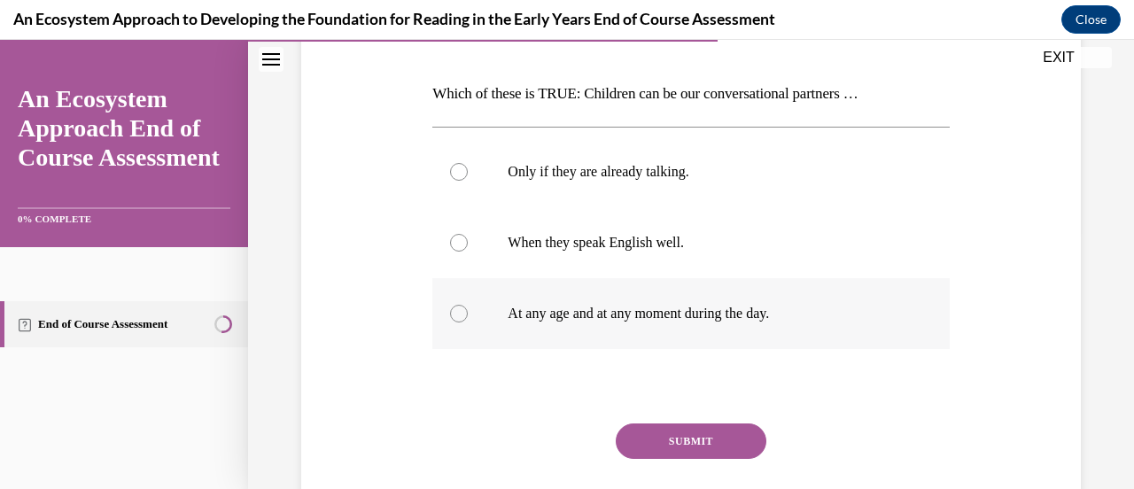
scroll to position [260, 0]
click at [638, 309] on p "At any age and at any moment during the day." at bounding box center [706, 313] width 397 height 18
click at [468, 309] on input "At any age and at any moment during the day." at bounding box center [459, 313] width 18 height 18
radio input "true"
click at [693, 434] on button "SUBMIT" at bounding box center [691, 440] width 151 height 35
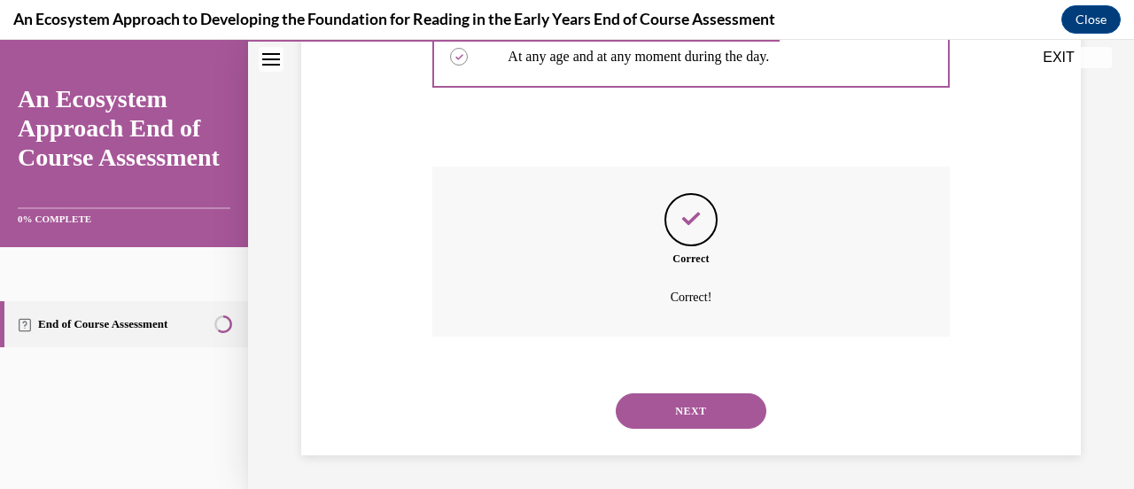
scroll to position [517, 0]
click at [643, 411] on button "NEXT" at bounding box center [691, 410] width 151 height 35
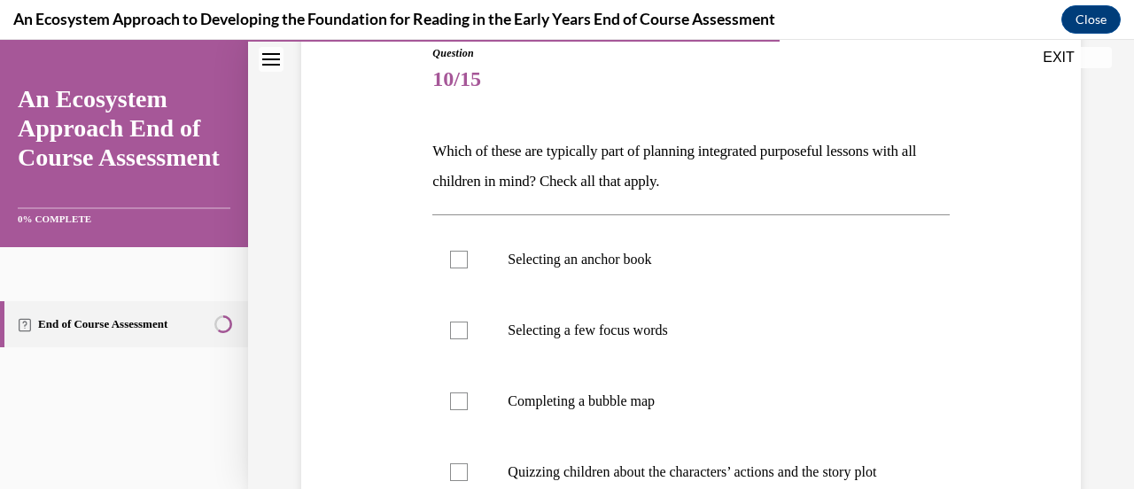
scroll to position [199, 0]
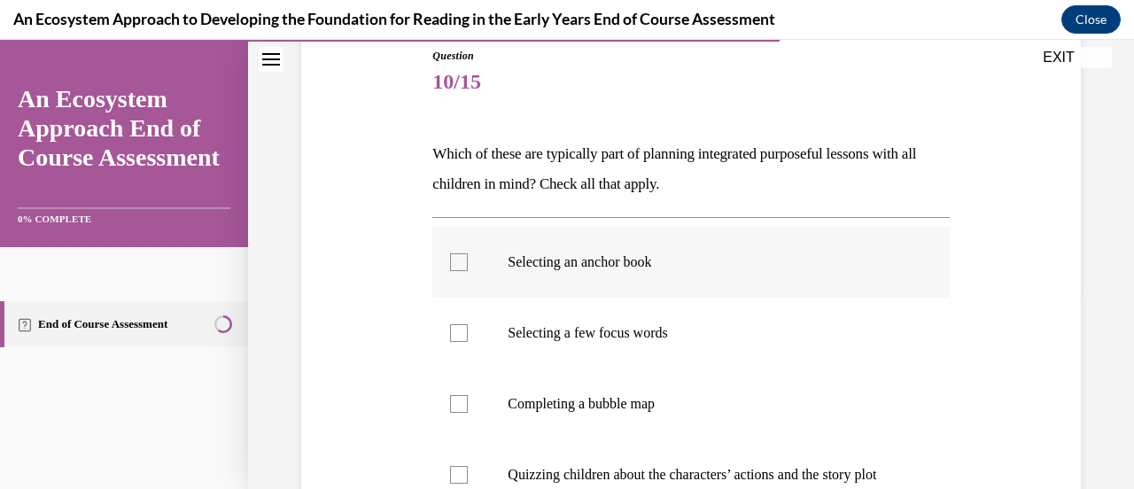
click at [549, 270] on p "Selecting an anchor book" at bounding box center [706, 262] width 397 height 18
click at [468, 270] on input "Selecting an anchor book" at bounding box center [459, 262] width 18 height 18
checkbox input "true"
click at [557, 311] on label "Selecting a few focus words" at bounding box center [690, 333] width 517 height 71
click at [468, 324] on input "Selecting a few focus words" at bounding box center [459, 333] width 18 height 18
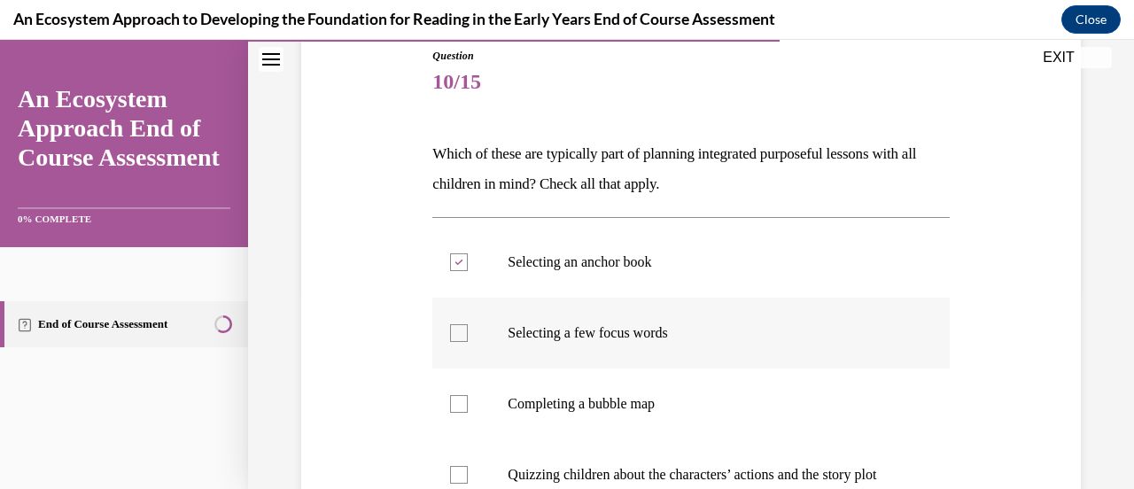
checkbox input "true"
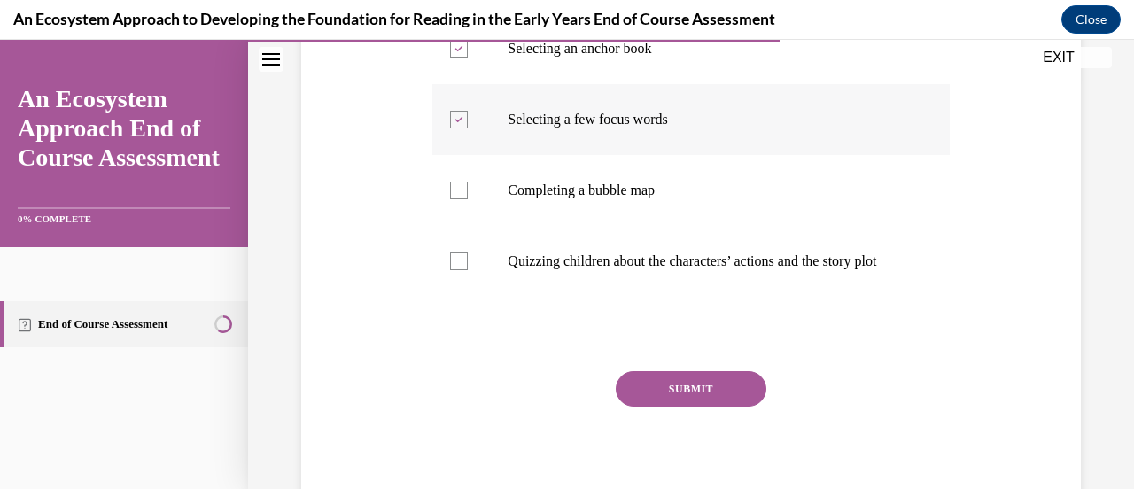
scroll to position [451, 0]
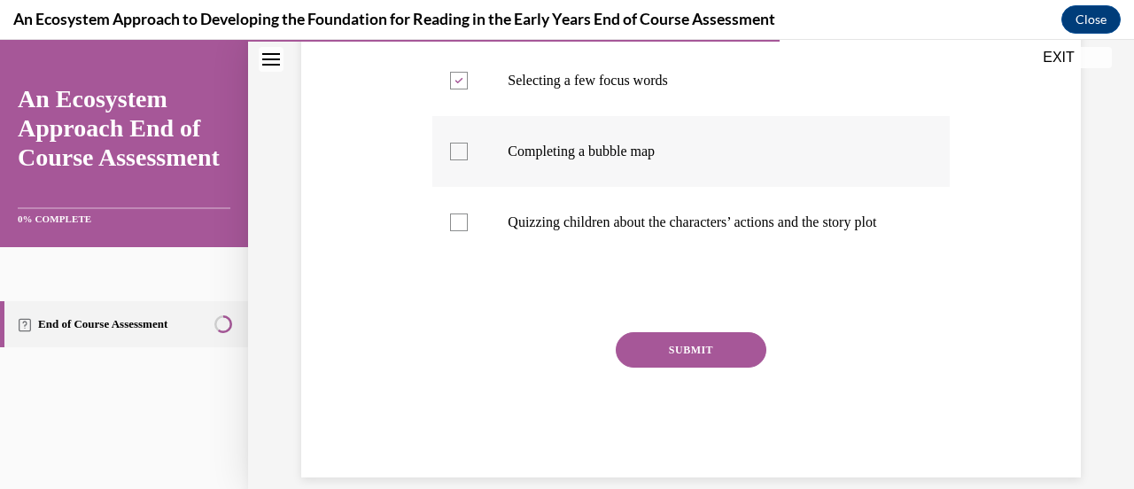
click at [583, 164] on label "Completing a bubble map" at bounding box center [690, 151] width 517 height 71
click at [468, 160] on input "Completing a bubble map" at bounding box center [459, 152] width 18 height 18
checkbox input "true"
click at [691, 368] on button "SUBMIT" at bounding box center [691, 349] width 151 height 35
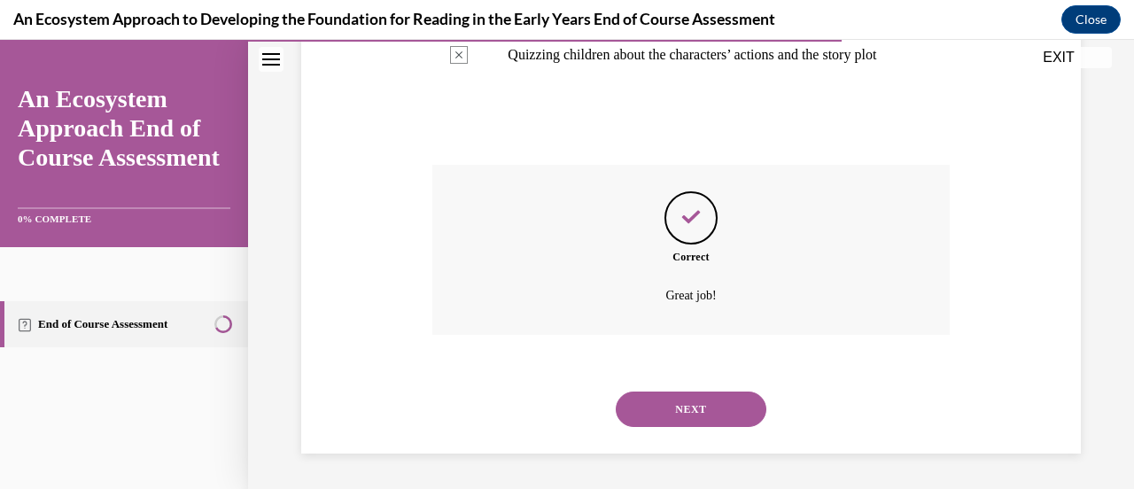
scroll to position [635, 0]
click at [700, 399] on button "NEXT" at bounding box center [691, 409] width 151 height 35
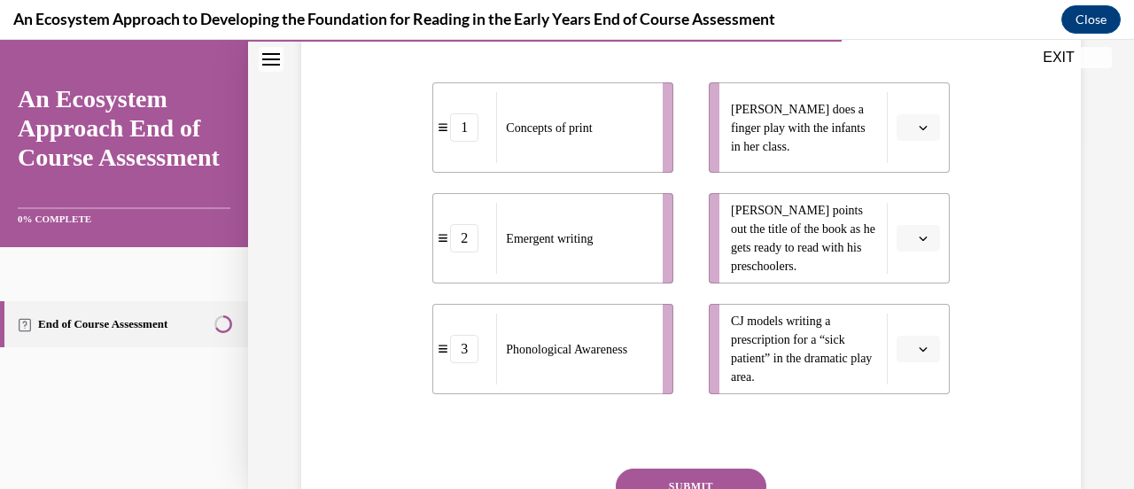
scroll to position [353, 0]
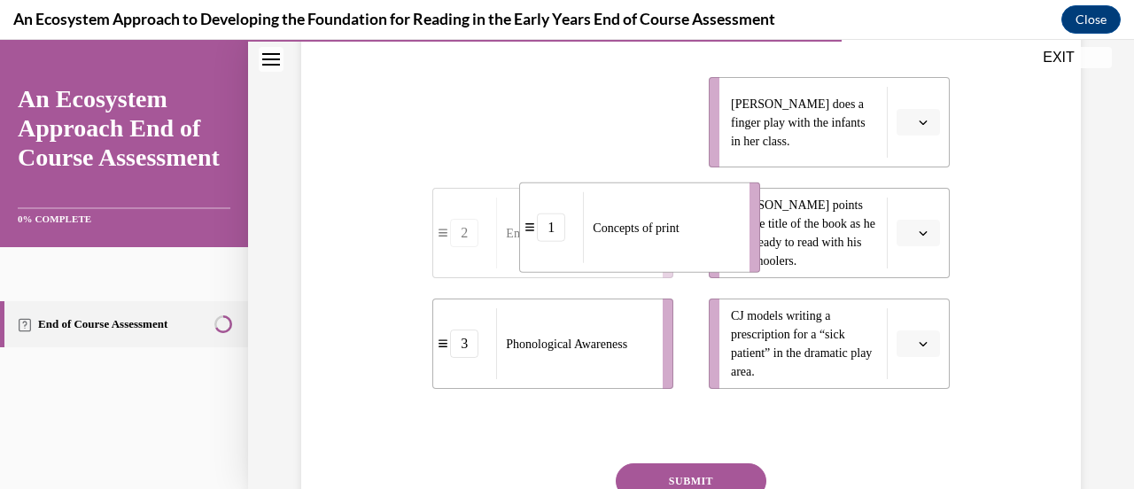
drag, startPoint x: 610, startPoint y: 167, endPoint x: 707, endPoint y: 280, distance: 148.9
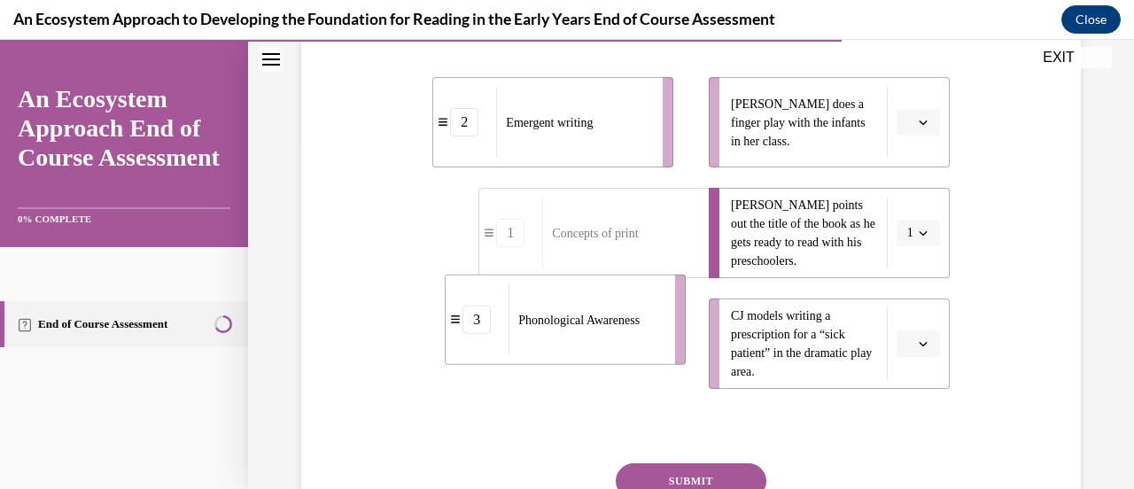
drag, startPoint x: 620, startPoint y: 393, endPoint x: 679, endPoint y: 251, distance: 153.4
click at [664, 289] on div "Phonological Awareness" at bounding box center [586, 319] width 155 height 71
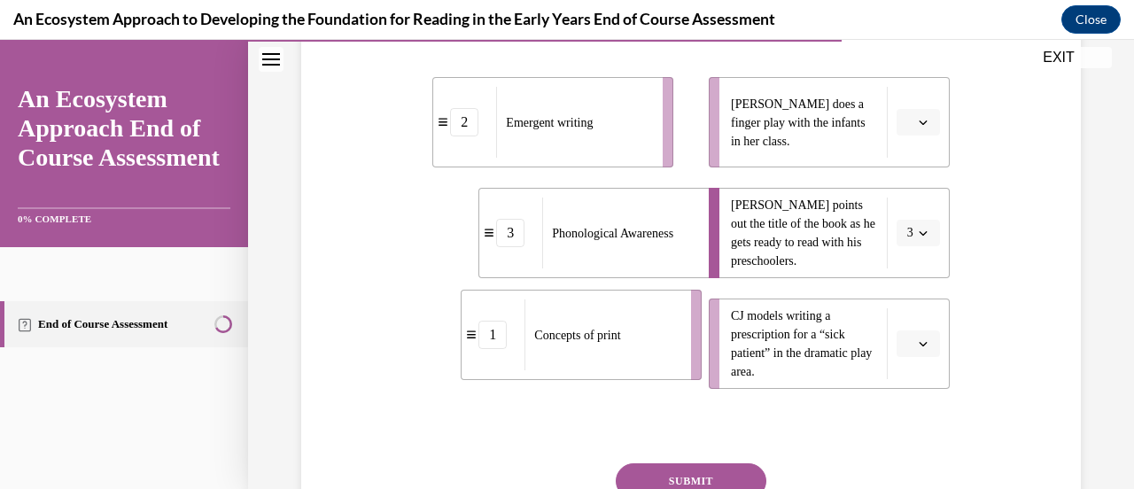
drag, startPoint x: 647, startPoint y: 384, endPoint x: 674, endPoint y: 379, distance: 27.8
click at [674, 379] on li "1 Concepts of print" at bounding box center [581, 335] width 241 height 90
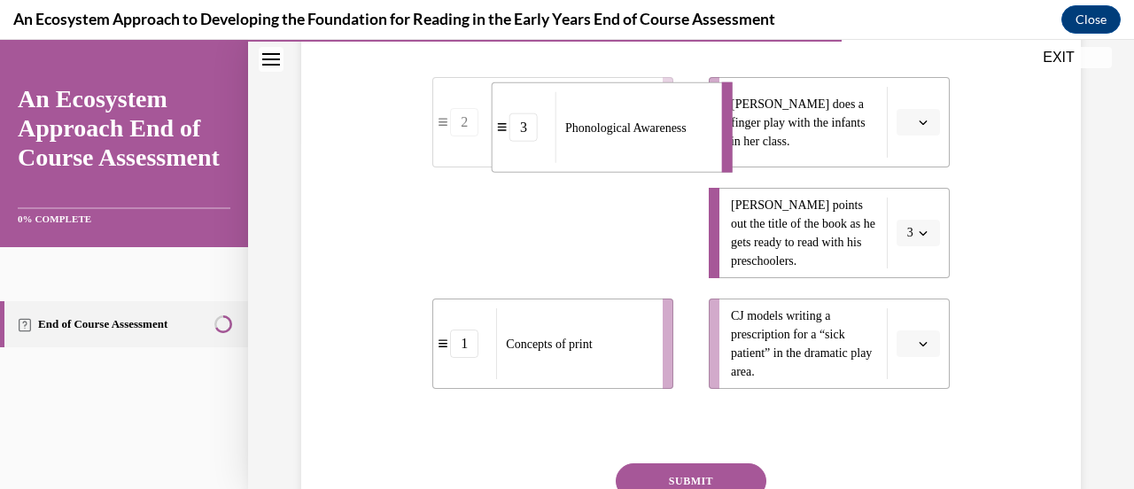
drag, startPoint x: 658, startPoint y: 266, endPoint x: 670, endPoint y: 158, distance: 108.8
click at [670, 134] on span "Phonological Awareness" at bounding box center [625, 127] width 121 height 13
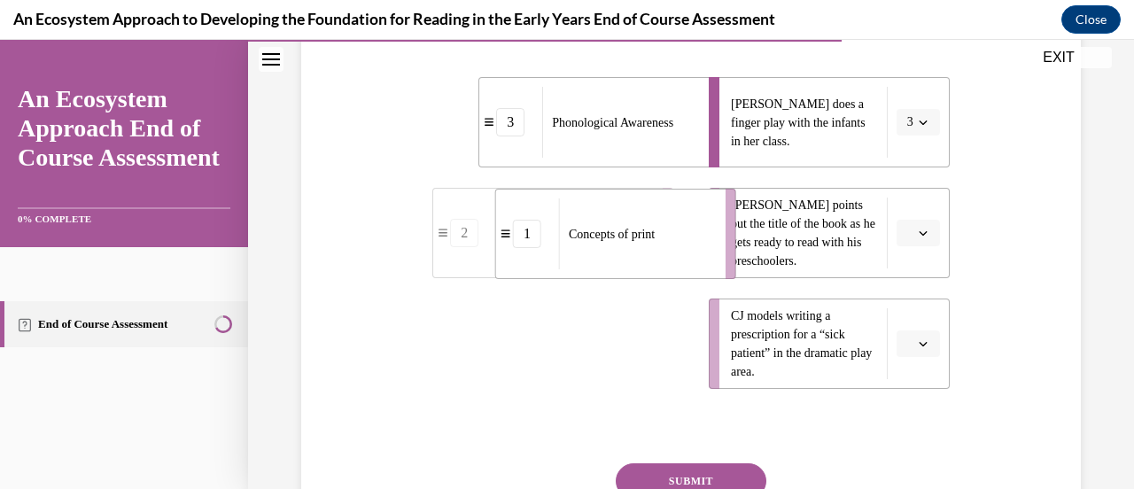
drag, startPoint x: 620, startPoint y: 380, endPoint x: 682, endPoint y: 270, distance: 126.2
click at [682, 269] on div "Concepts of print" at bounding box center [636, 234] width 155 height 71
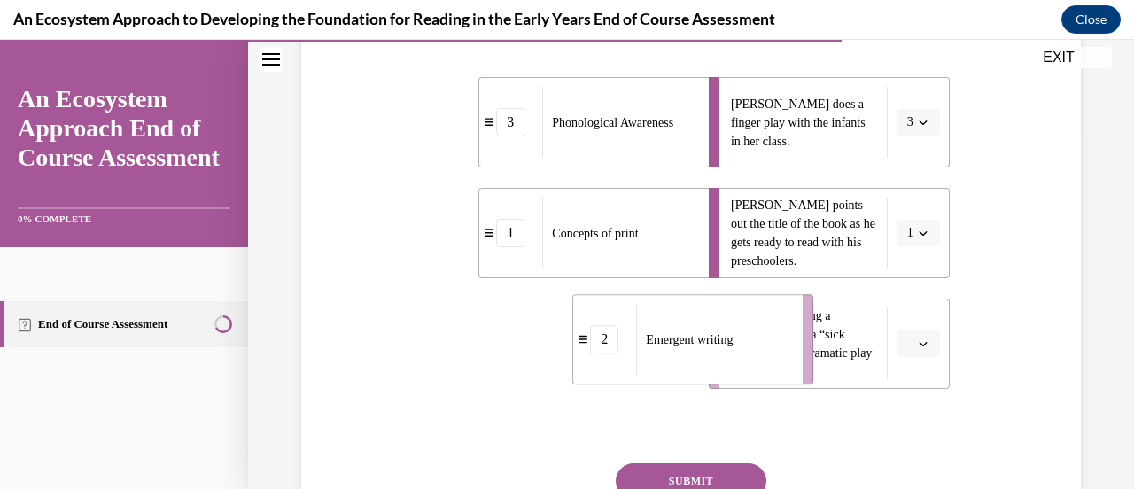
drag, startPoint x: 594, startPoint y: 386, endPoint x: 735, endPoint y: 384, distance: 140.9
click at [735, 375] on div "Emergent writing" at bounding box center [713, 339] width 155 height 71
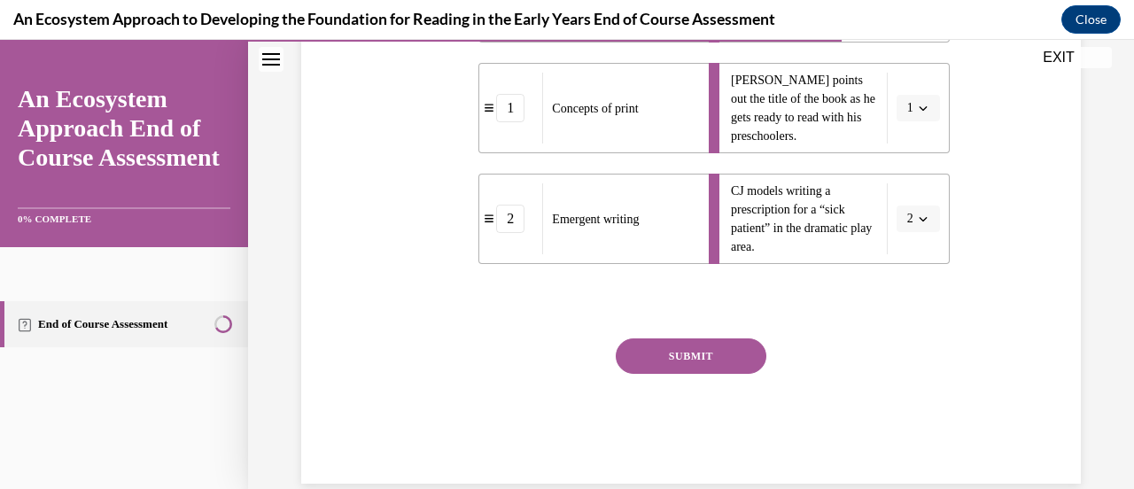
click at [730, 374] on button "SUBMIT" at bounding box center [691, 356] width 151 height 35
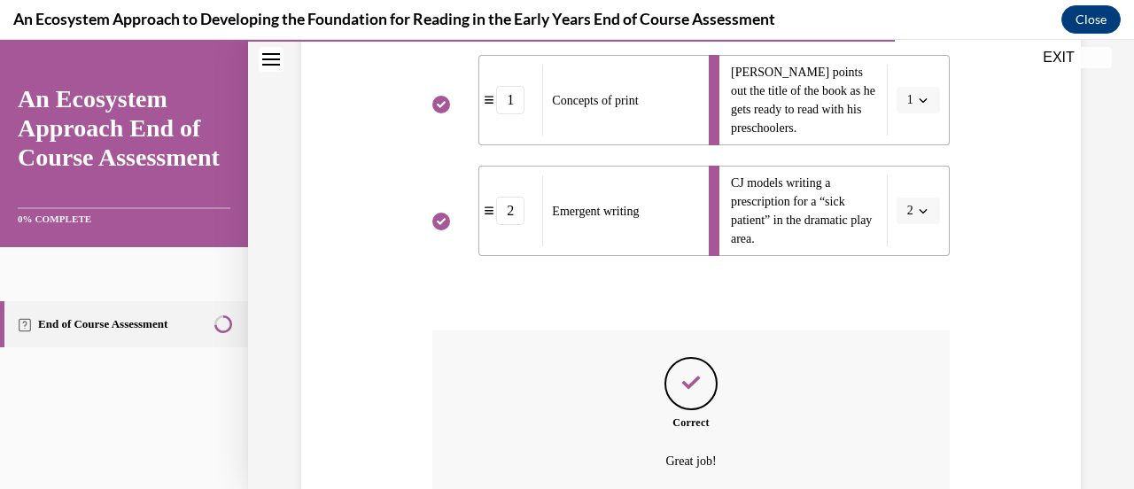
drag, startPoint x: 730, startPoint y: 386, endPoint x: 613, endPoint y: 359, distance: 120.0
click at [613, 359] on div "Question 11/15 Match these teacher-planned activities to the emergent literacy …" at bounding box center [690, 190] width 517 height 859
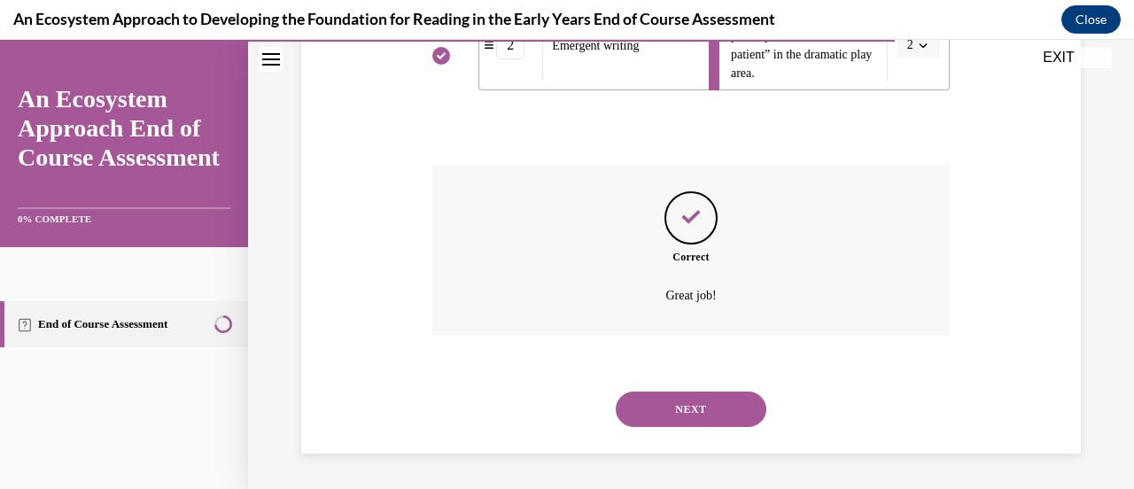
scroll to position [681, 0]
click at [695, 408] on button "NEXT" at bounding box center [691, 409] width 151 height 35
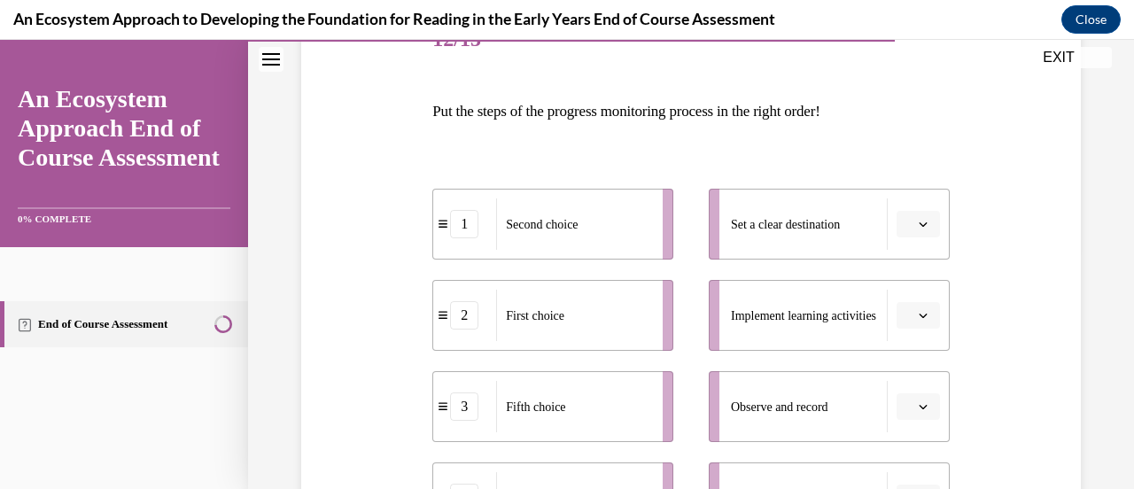
scroll to position [277, 0]
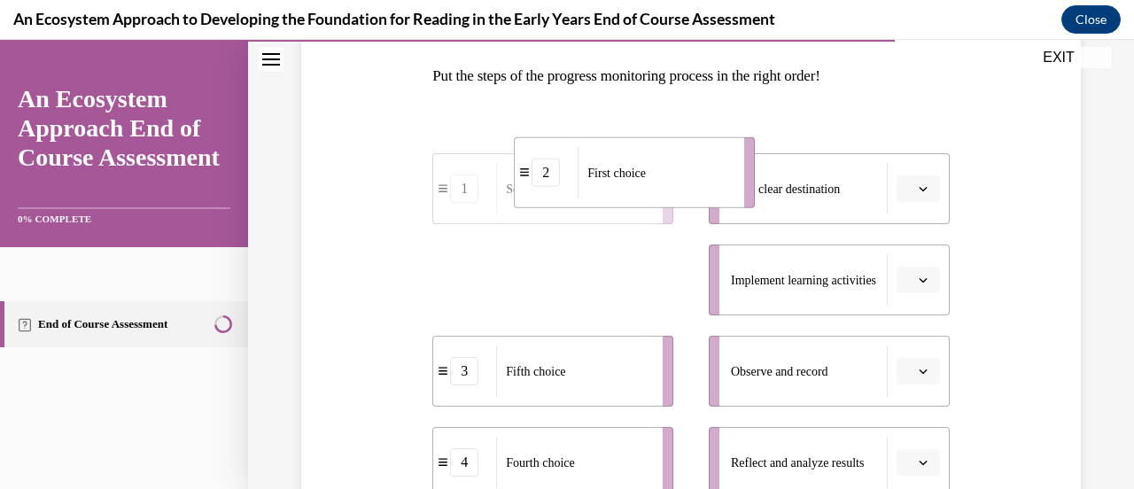
drag, startPoint x: 636, startPoint y: 315, endPoint x: 718, endPoint y: 207, distance: 134.7
click at [718, 207] on li "2 First choice" at bounding box center [634, 172] width 241 height 71
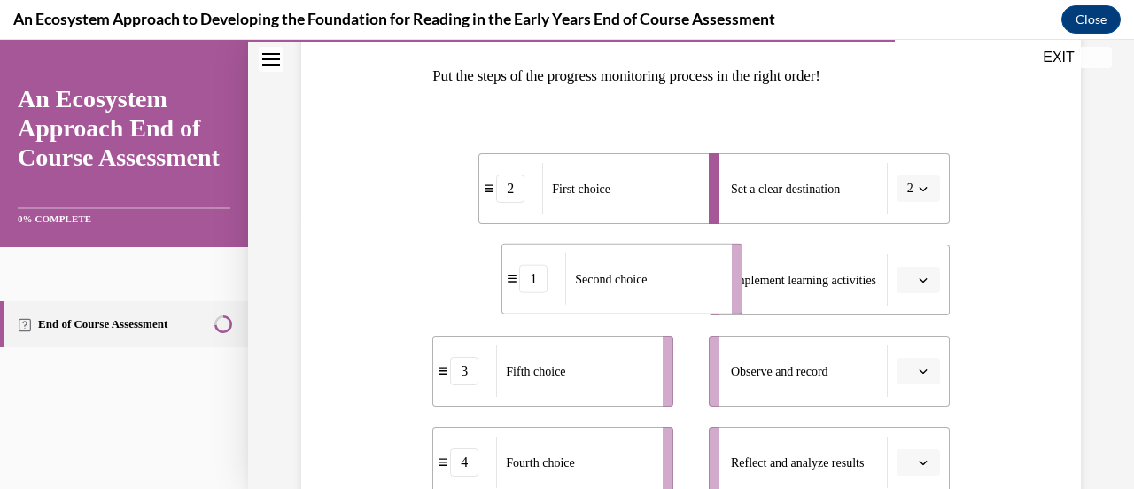
drag, startPoint x: 583, startPoint y: 312, endPoint x: 665, endPoint y: 307, distance: 81.7
click at [665, 307] on li "1 Second choice" at bounding box center [622, 279] width 241 height 71
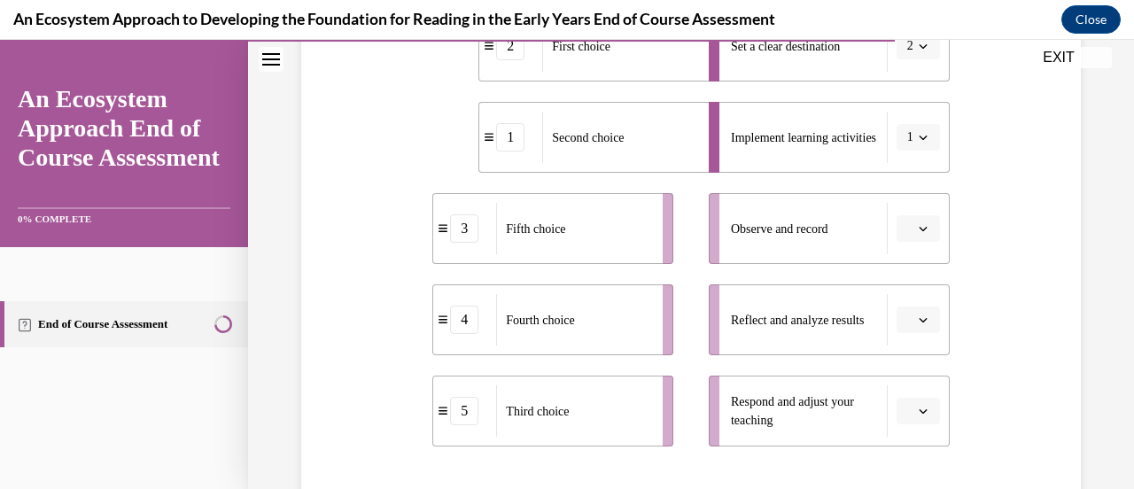
scroll to position [423, 0]
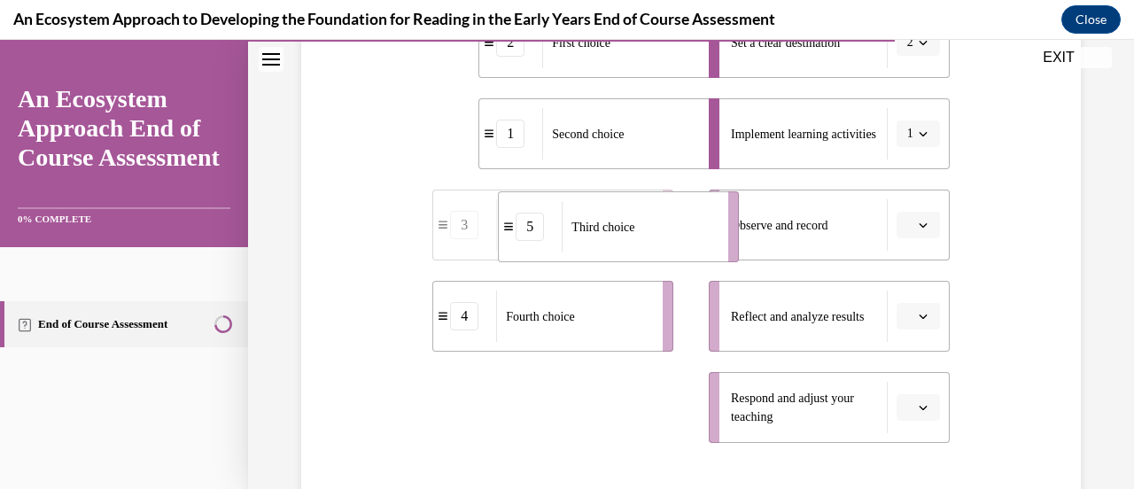
drag, startPoint x: 615, startPoint y: 433, endPoint x: 679, endPoint y: 253, distance: 191.7
click at [679, 253] on li "5 Third choice" at bounding box center [618, 226] width 241 height 71
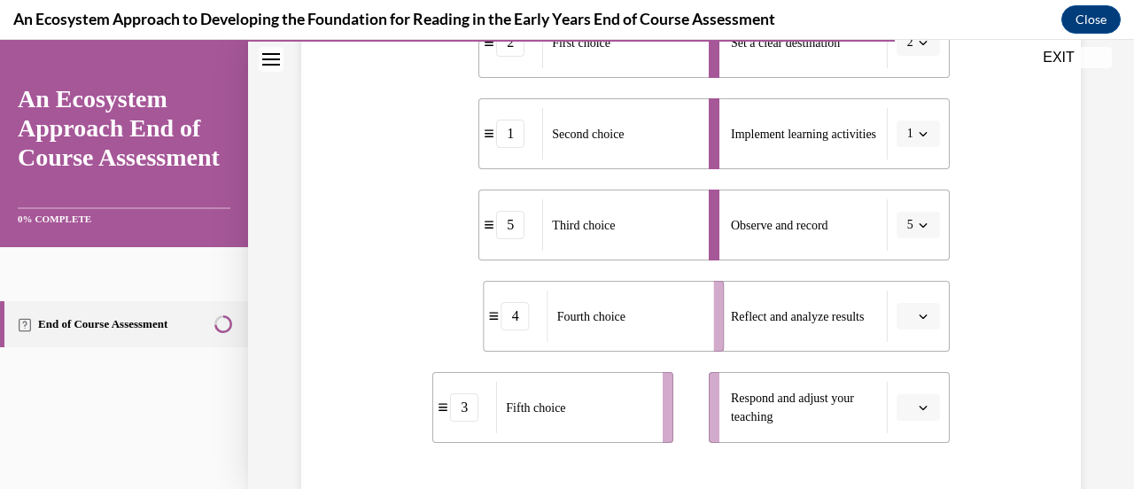
drag, startPoint x: 609, startPoint y: 333, endPoint x: 688, endPoint y: 338, distance: 79.0
click at [688, 338] on div "Fourth choice" at bounding box center [625, 316] width 155 height 51
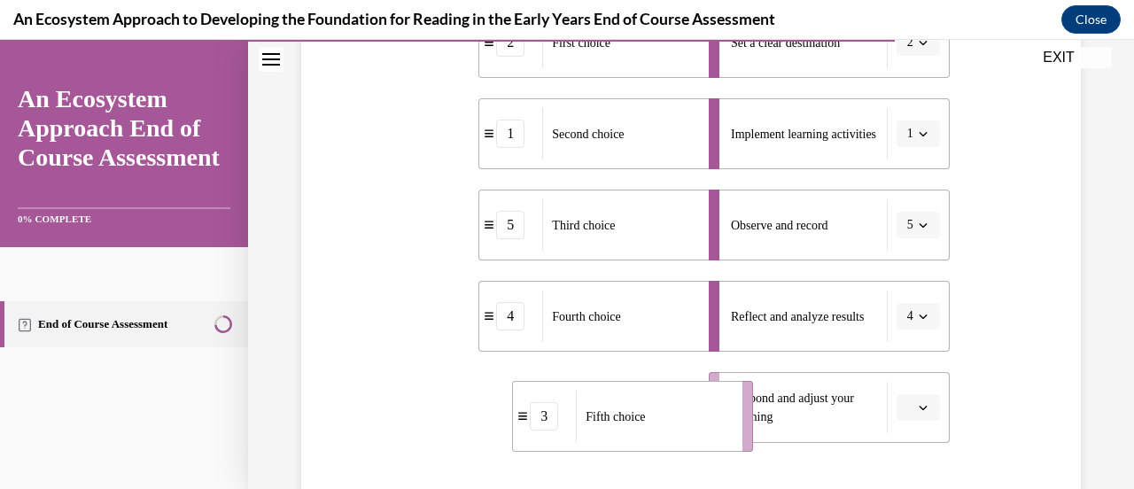
drag, startPoint x: 636, startPoint y: 416, endPoint x: 716, endPoint y: 425, distance: 80.3
click at [716, 425] on div "Fifth choice" at bounding box center [653, 416] width 155 height 51
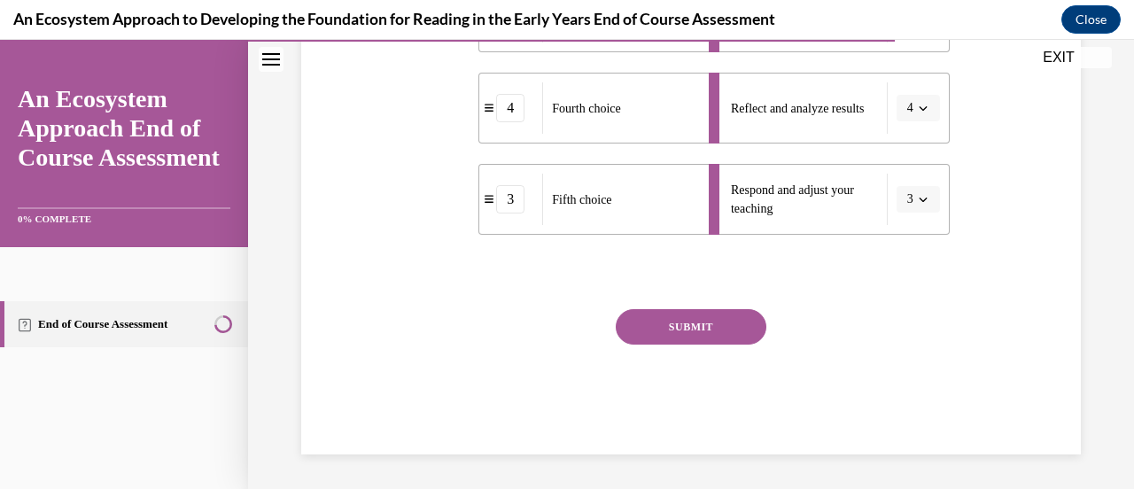
click at [705, 329] on button "SUBMIT" at bounding box center [691, 326] width 151 height 35
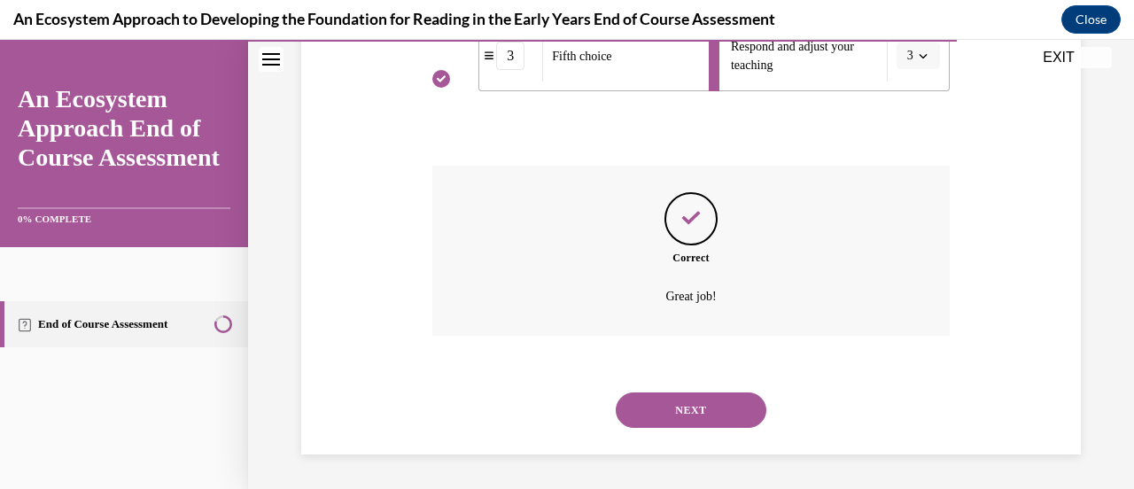
scroll to position [775, 0]
click at [686, 416] on button "NEXT" at bounding box center [691, 410] width 151 height 35
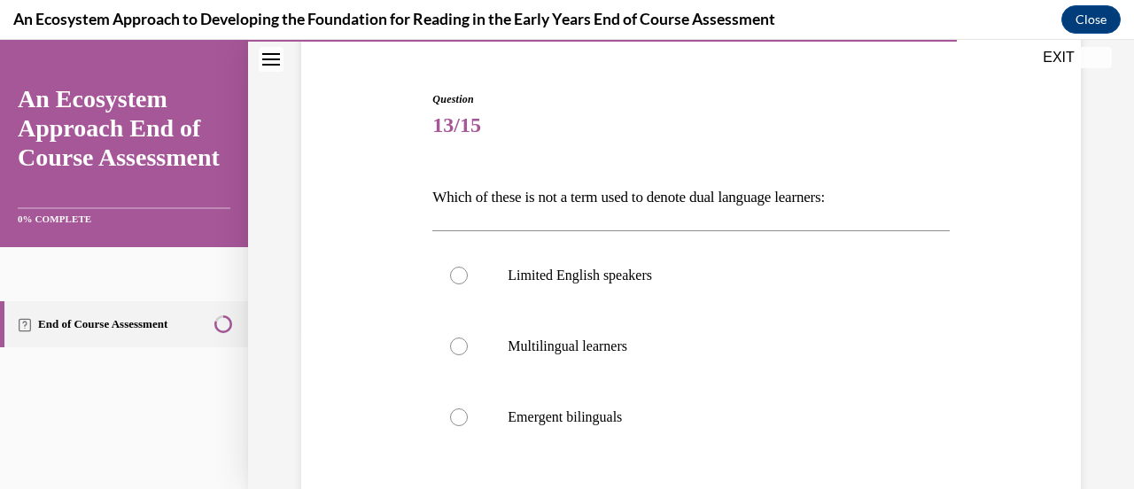
scroll to position [156, 0]
click at [461, 255] on label "Limited English speakers" at bounding box center [690, 274] width 517 height 71
click at [461, 266] on input "Limited English speakers" at bounding box center [459, 275] width 18 height 18
radio input "true"
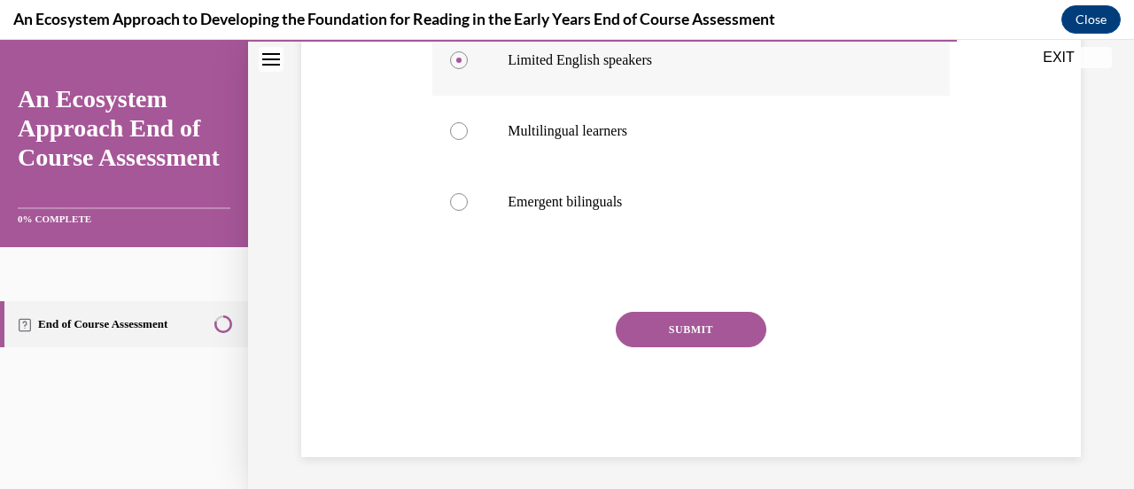
scroll to position [373, 0]
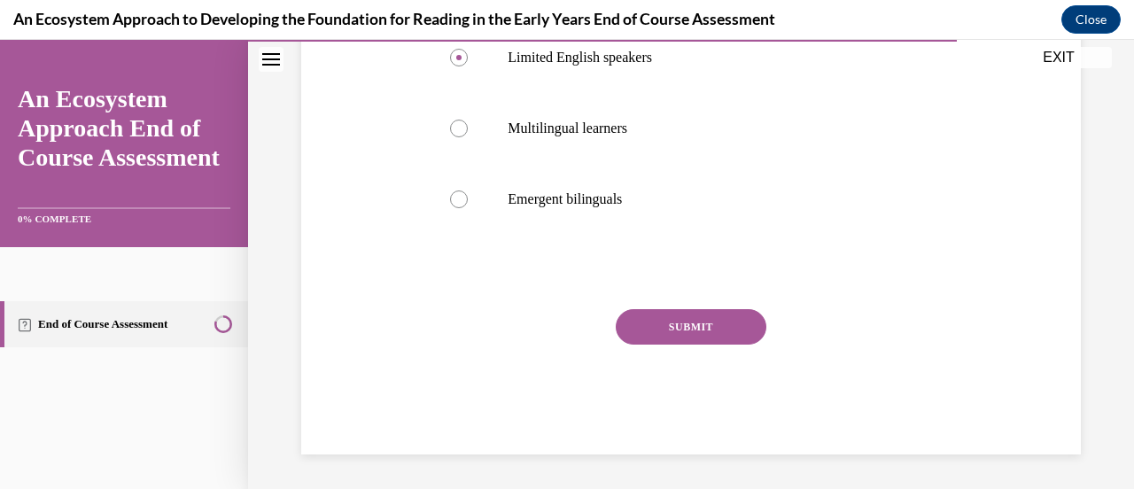
click at [724, 326] on button "SUBMIT" at bounding box center [691, 326] width 151 height 35
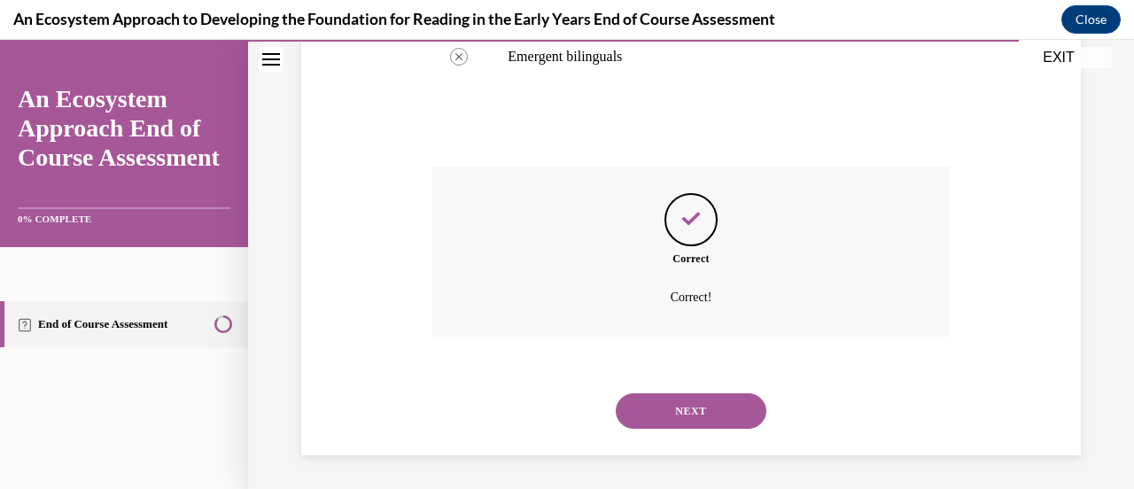
scroll to position [517, 0]
click at [649, 415] on button "NEXT" at bounding box center [691, 410] width 151 height 35
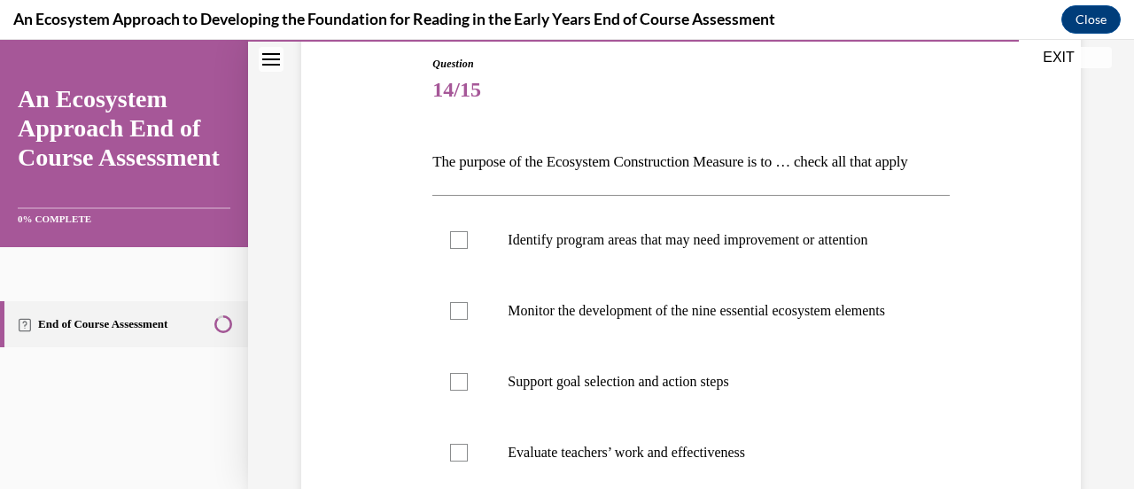
scroll to position [197, 0]
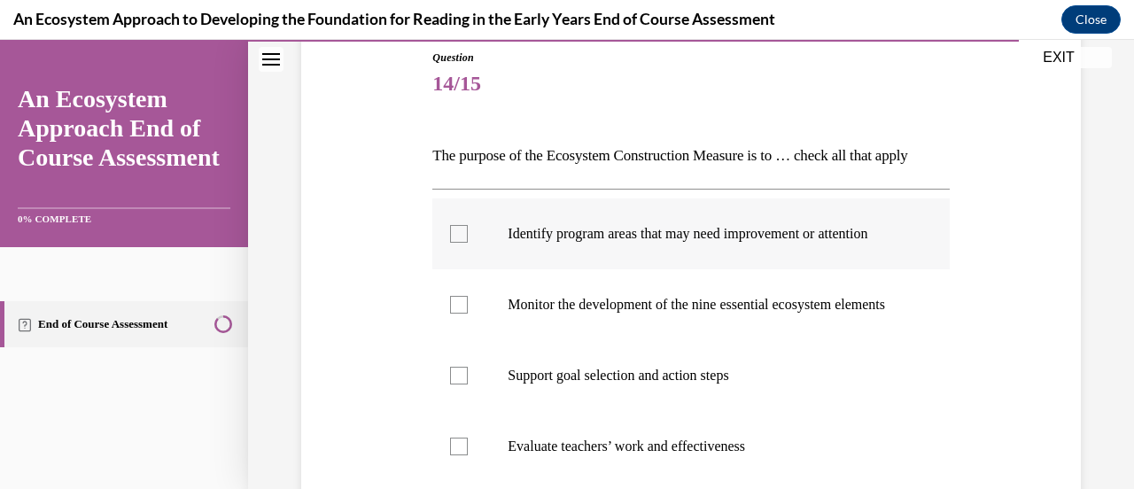
click at [471, 257] on label "Identify program areas that may need improvement or attention" at bounding box center [690, 234] width 517 height 71
click at [468, 243] on input "Identify program areas that may need improvement or attention" at bounding box center [459, 234] width 18 height 18
checkbox input "true"
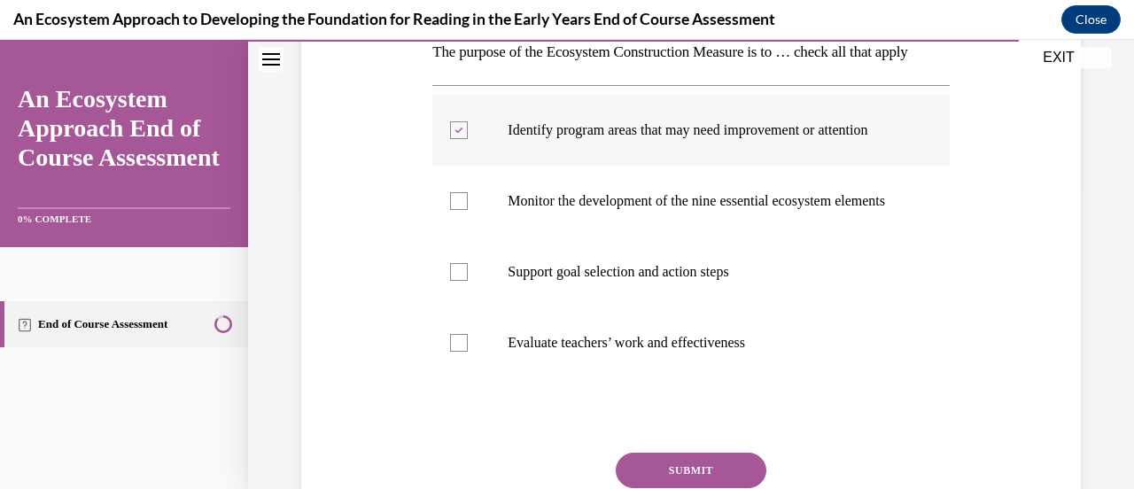
scroll to position [301, 0]
click at [471, 236] on label "Monitor the development of the nine essential ecosystem elements" at bounding box center [690, 200] width 517 height 71
click at [468, 209] on input "Monitor the development of the nine essential ecosystem elements" at bounding box center [459, 200] width 18 height 18
checkbox input "true"
click at [471, 307] on label "Support goal selection and action steps" at bounding box center [690, 271] width 517 height 71
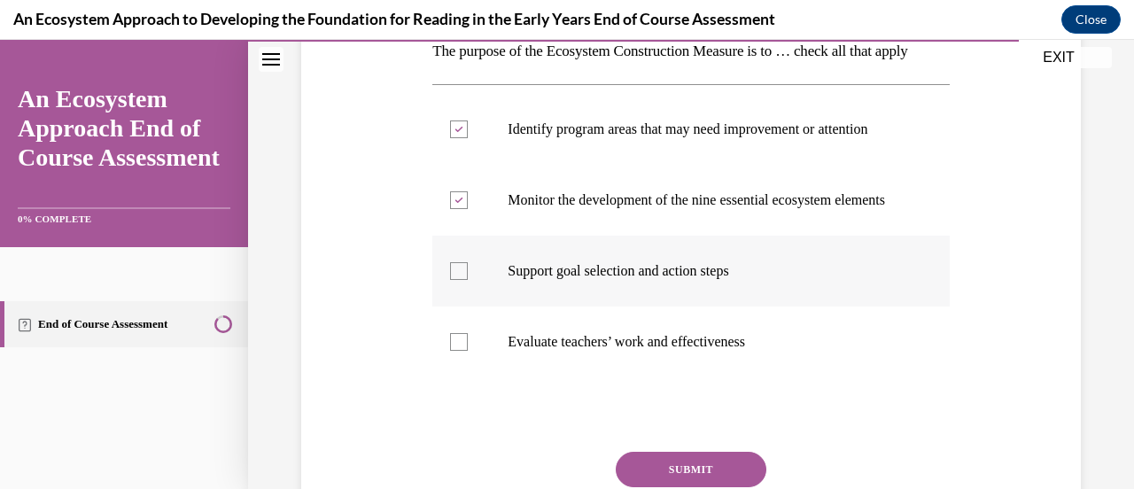
click at [468, 280] on input "Support goal selection and action steps" at bounding box center [459, 271] width 18 height 18
checkbox input "true"
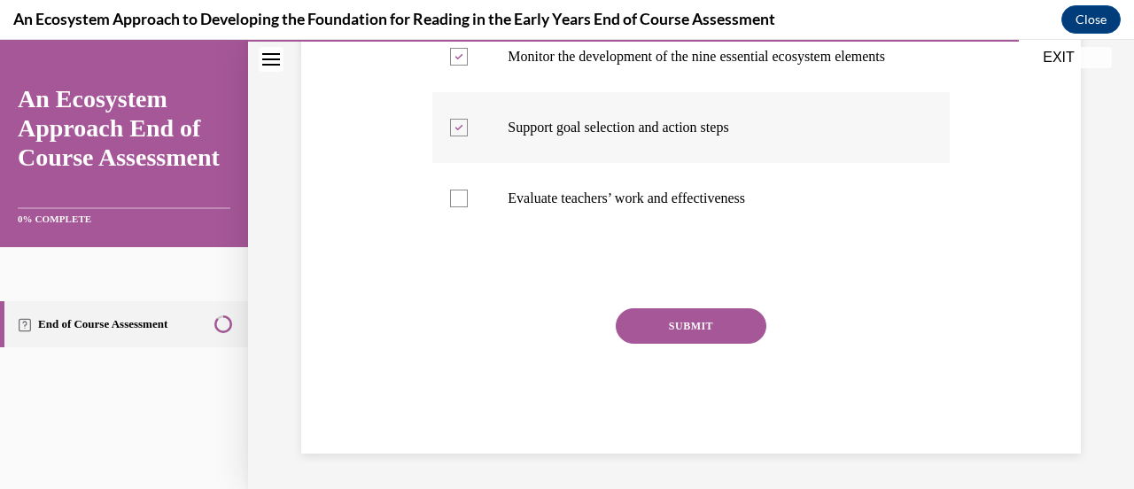
scroll to position [466, 0]
click at [645, 344] on button "SUBMIT" at bounding box center [691, 325] width 151 height 35
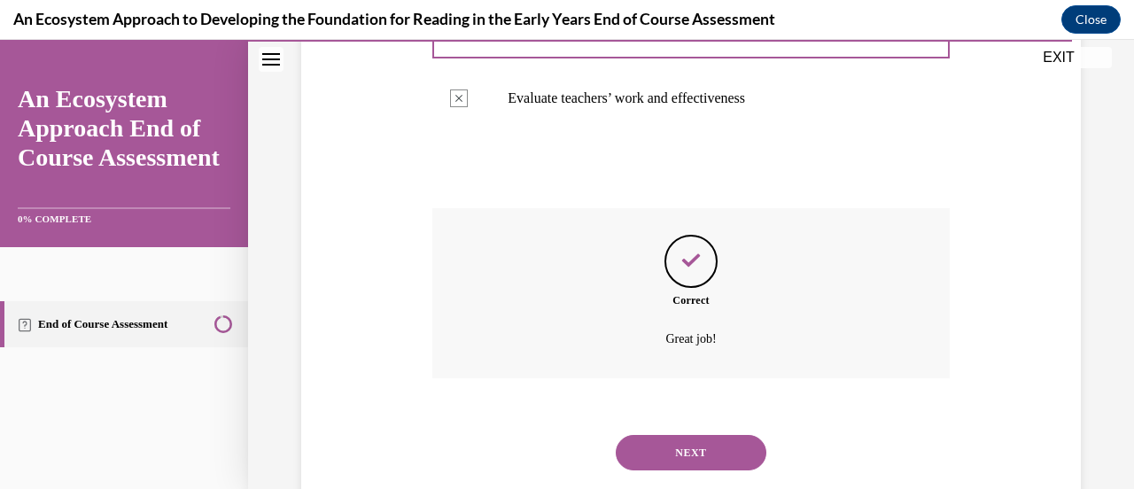
scroll to position [653, 0]
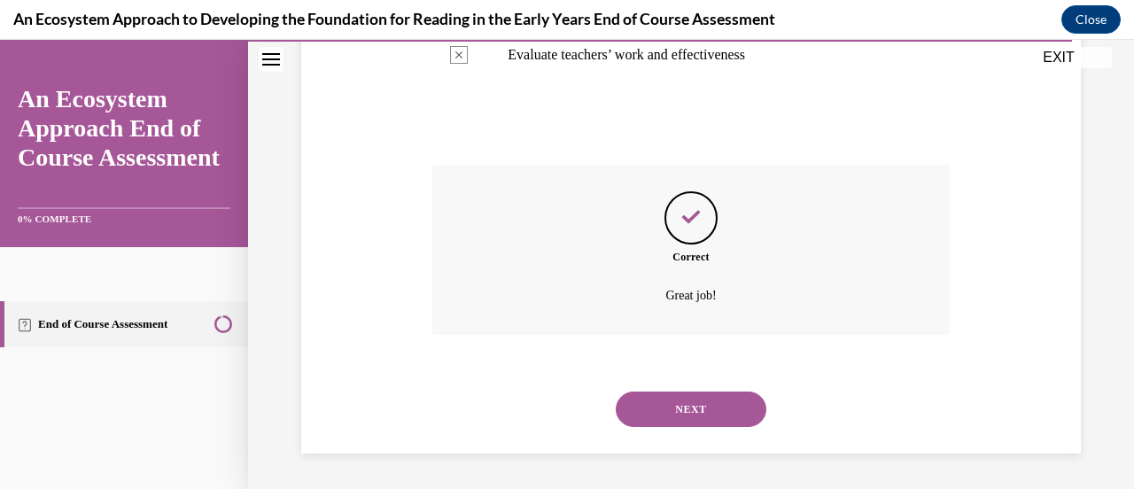
click at [683, 401] on button "NEXT" at bounding box center [691, 409] width 151 height 35
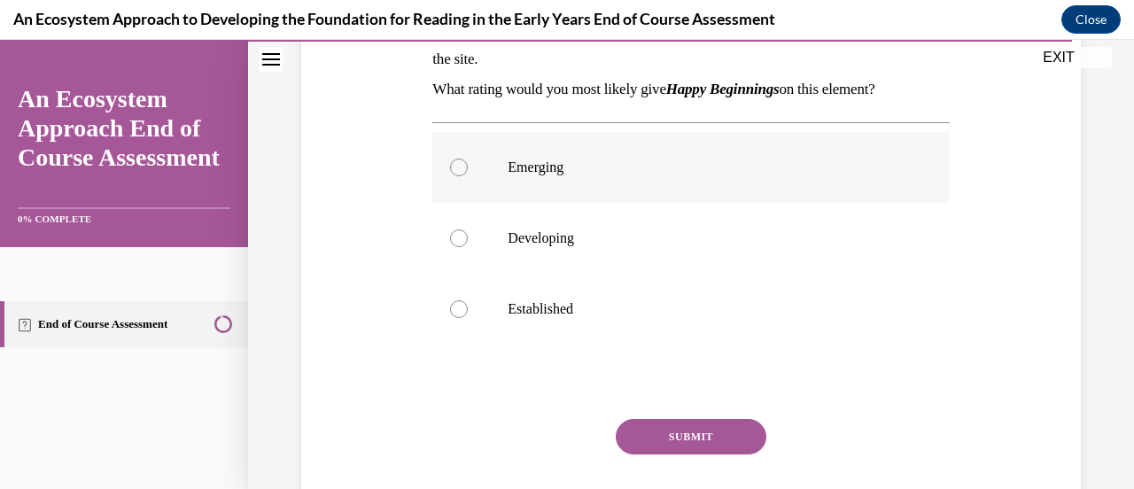
scroll to position [385, 0]
click at [468, 243] on label "Developing" at bounding box center [690, 237] width 517 height 71
click at [468, 243] on input "Developing" at bounding box center [459, 238] width 18 height 18
radio input "true"
click at [658, 427] on button "SUBMIT" at bounding box center [691, 435] width 151 height 35
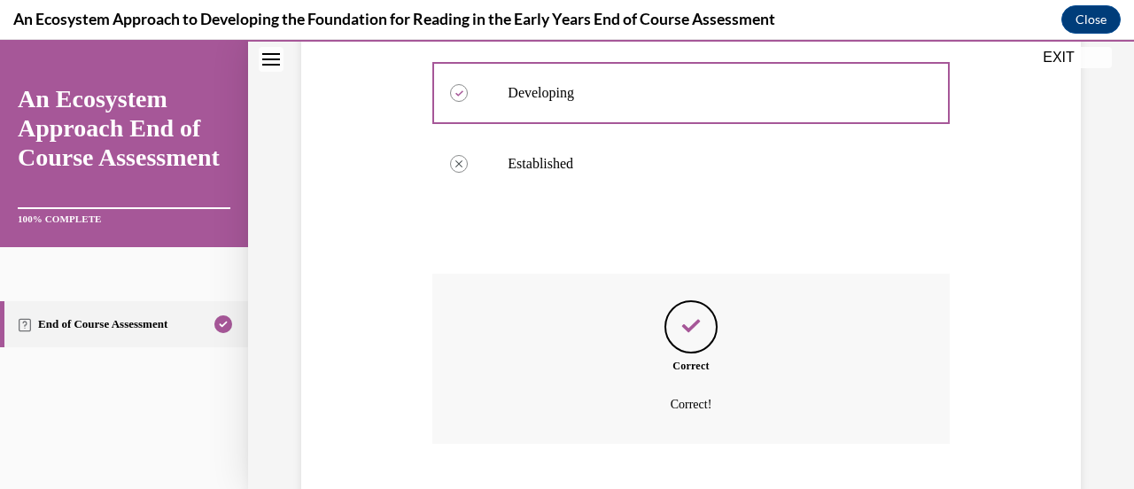
scroll to position [637, 0]
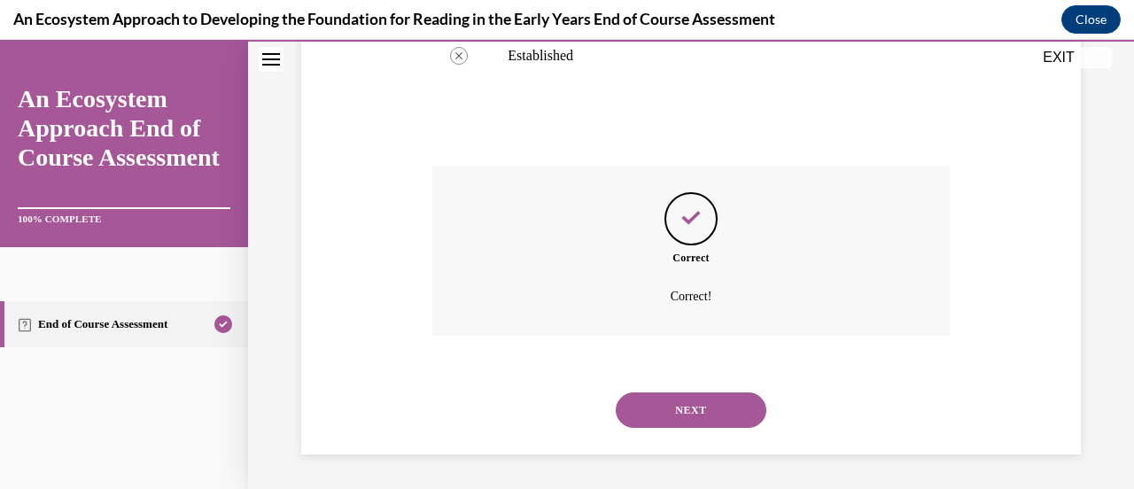
click at [658, 427] on div "NEXT" at bounding box center [690, 410] width 517 height 71
click at [674, 414] on button "NEXT" at bounding box center [691, 410] width 151 height 35
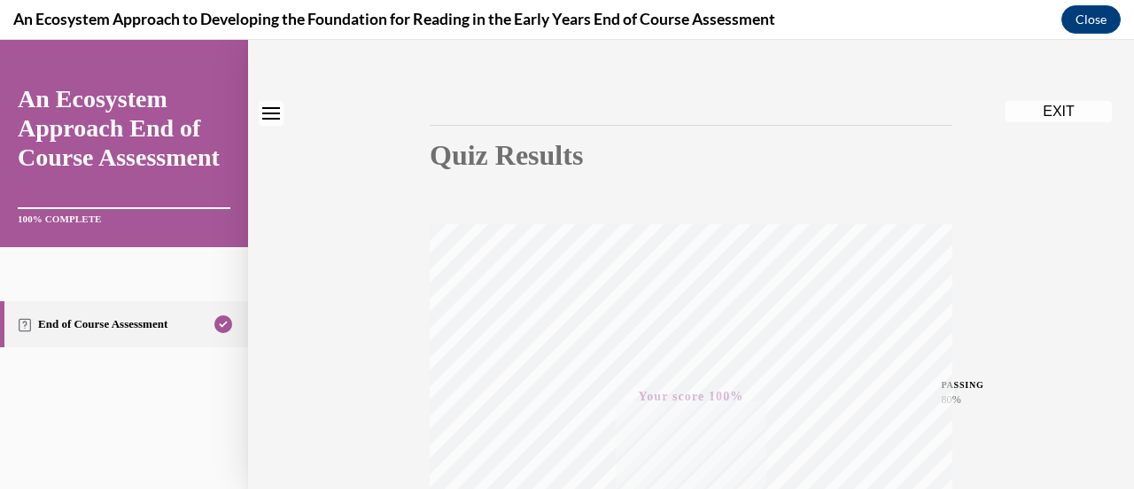
scroll to position [0, 0]
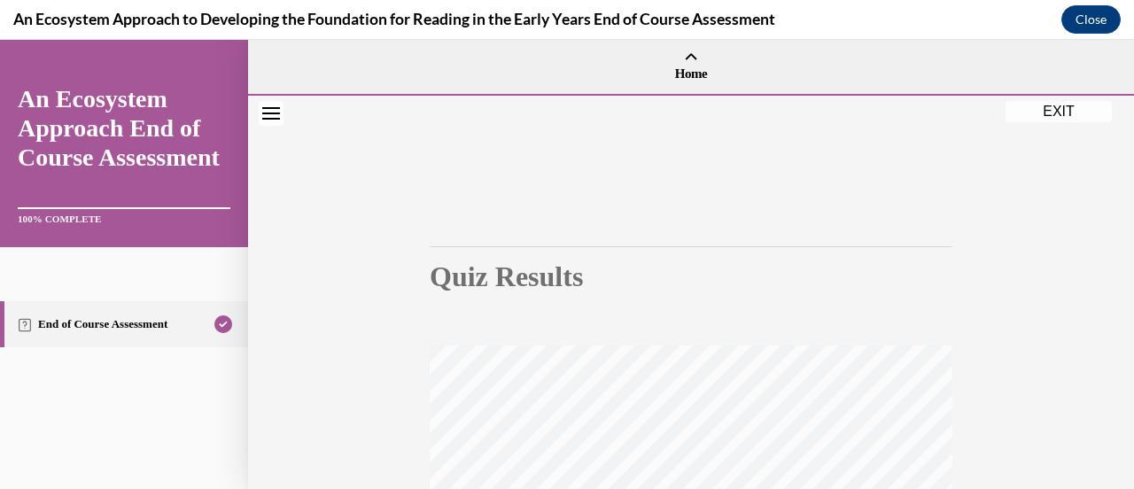
click at [1030, 116] on button "EXIT" at bounding box center [1059, 111] width 106 height 21
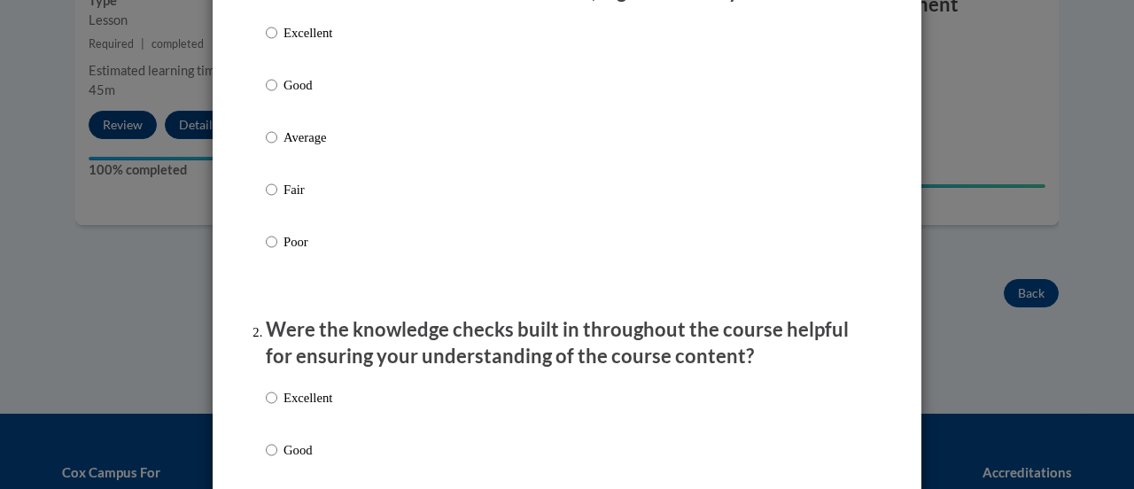
scroll to position [268, 0]
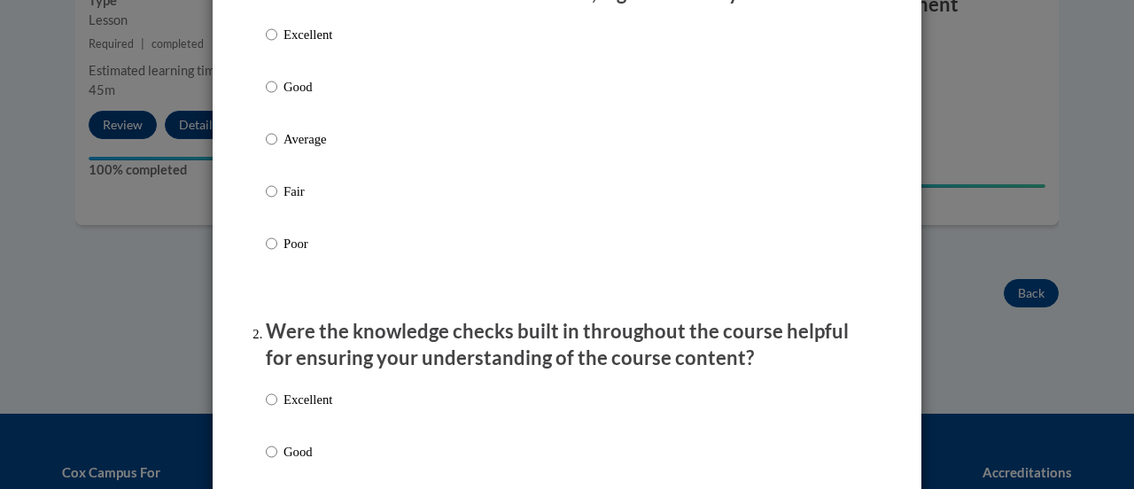
click at [346, 57] on div "Excellent Good Average Fair Poor" at bounding box center [567, 160] width 603 height 289
click at [307, 44] on p "Excellent" at bounding box center [308, 34] width 49 height 19
click at [277, 44] on input "Excellent" at bounding box center [272, 34] width 12 height 19
radio input "true"
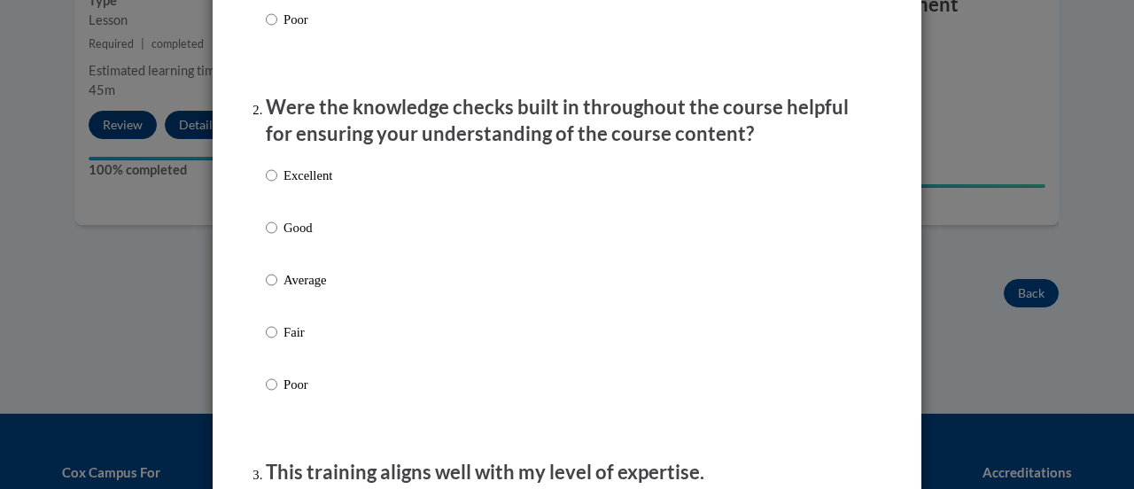
scroll to position [493, 0]
click at [274, 192] on label "Excellent" at bounding box center [299, 189] width 66 height 48
click at [274, 184] on input "Excellent" at bounding box center [272, 174] width 12 height 19
radio input "true"
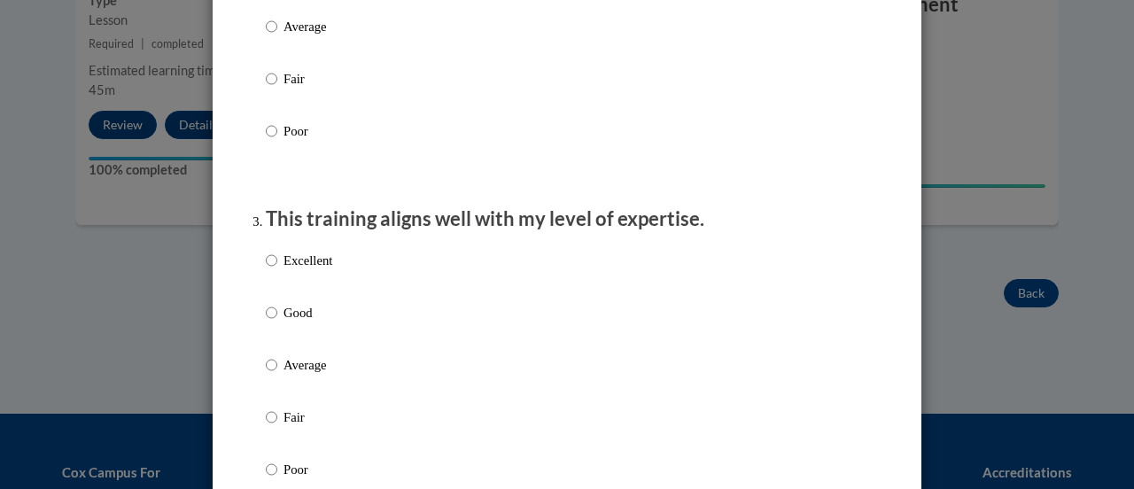
scroll to position [754, 0]
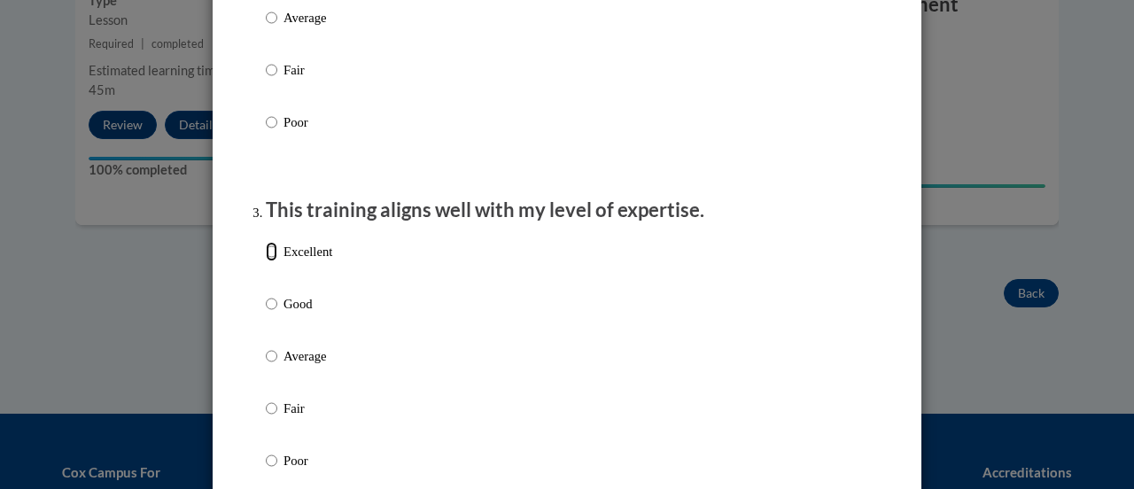
click at [266, 261] on input "Excellent" at bounding box center [272, 251] width 12 height 19
radio input "true"
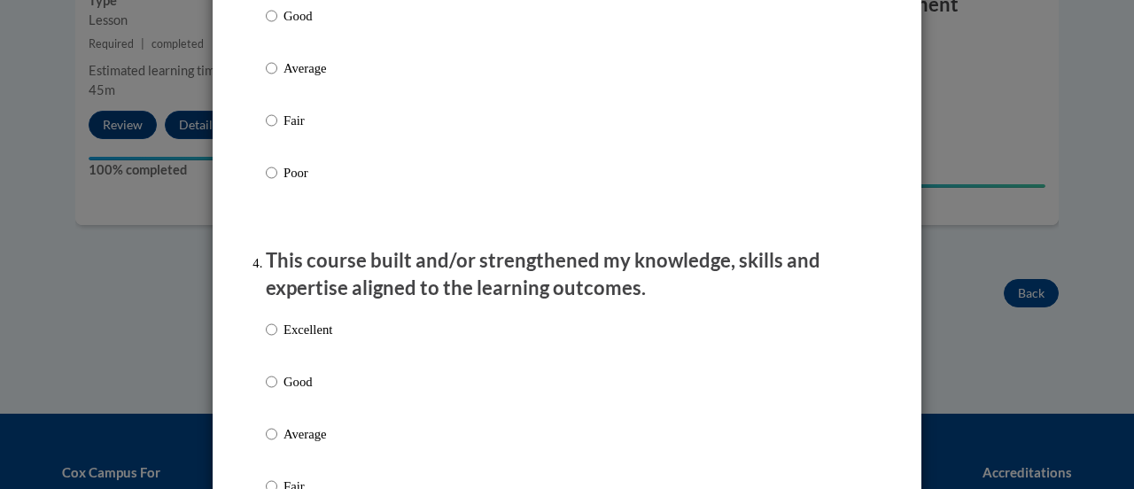
scroll to position [1047, 0]
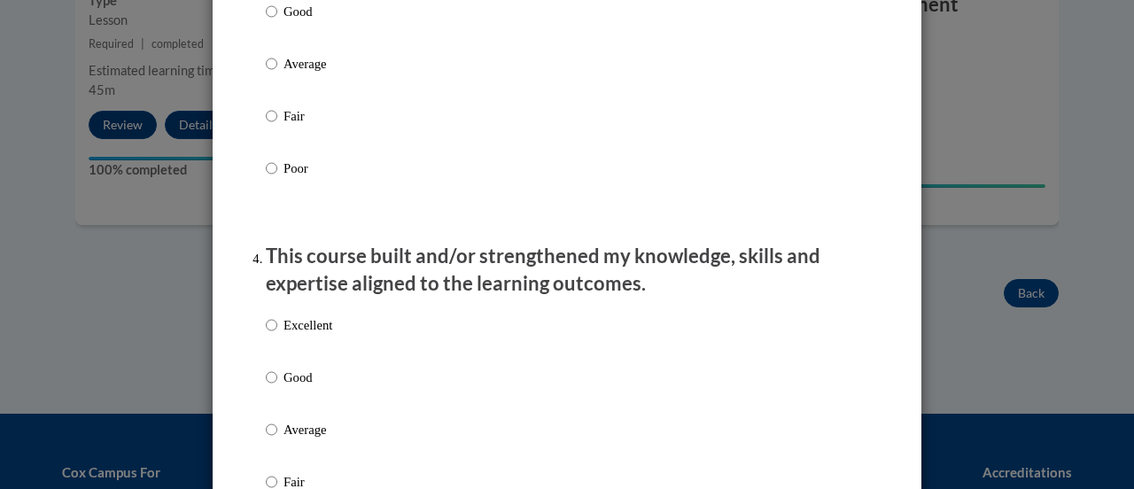
click at [288, 355] on label "Excellent" at bounding box center [299, 339] width 66 height 48
click at [277, 335] on input "Excellent" at bounding box center [272, 324] width 12 height 19
radio input "true"
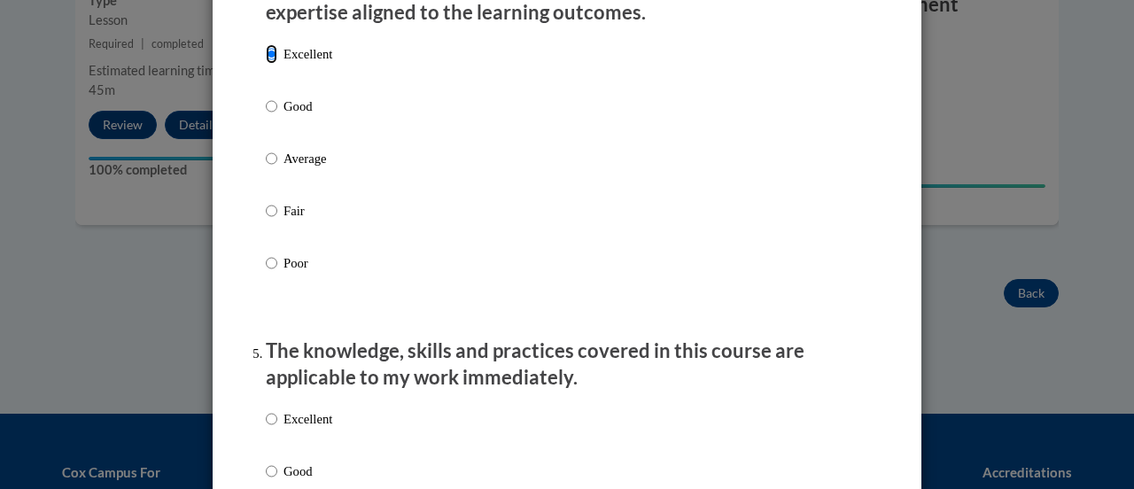
scroll to position [1352, 0]
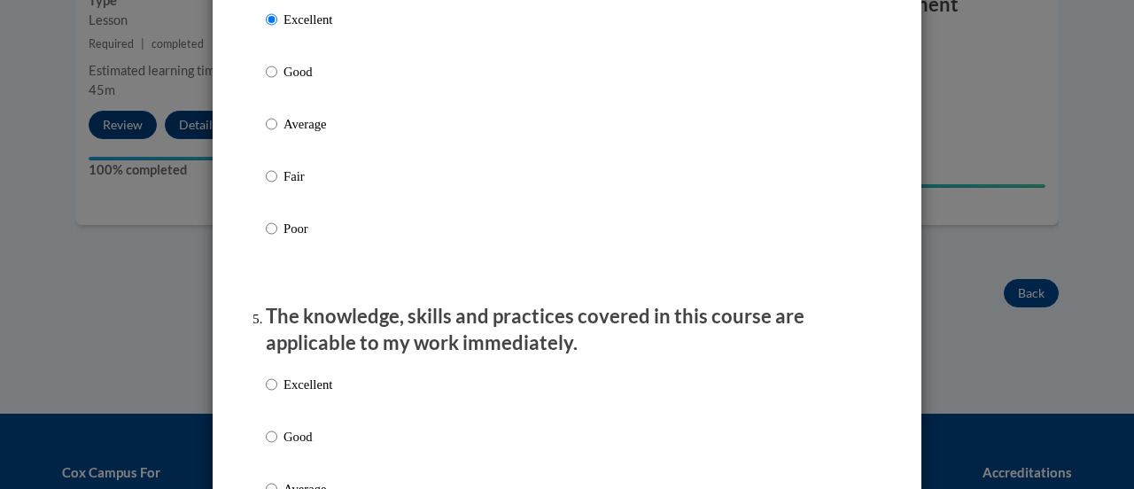
click at [284, 394] on p "Excellent" at bounding box center [308, 384] width 49 height 19
click at [277, 394] on input "Excellent" at bounding box center [272, 384] width 12 height 19
radio input "true"
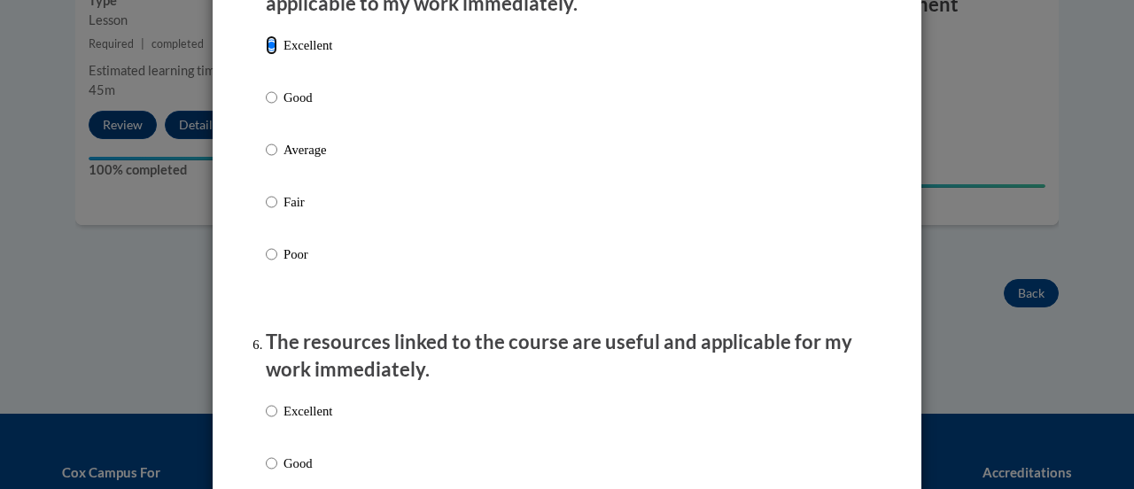
scroll to position [1694, 0]
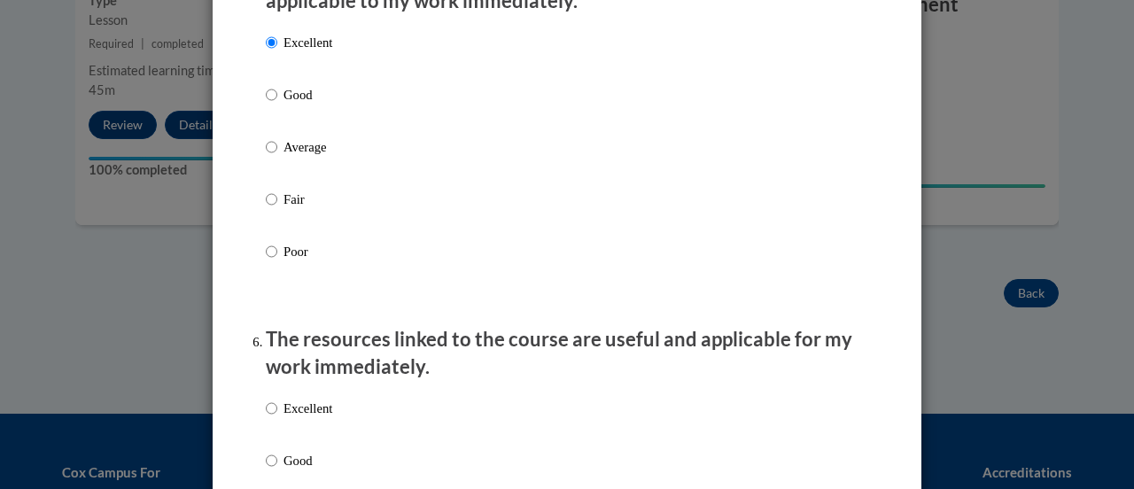
click at [285, 439] on label "Excellent" at bounding box center [299, 423] width 66 height 48
click at [277, 418] on input "Excellent" at bounding box center [272, 408] width 12 height 19
radio input "true"
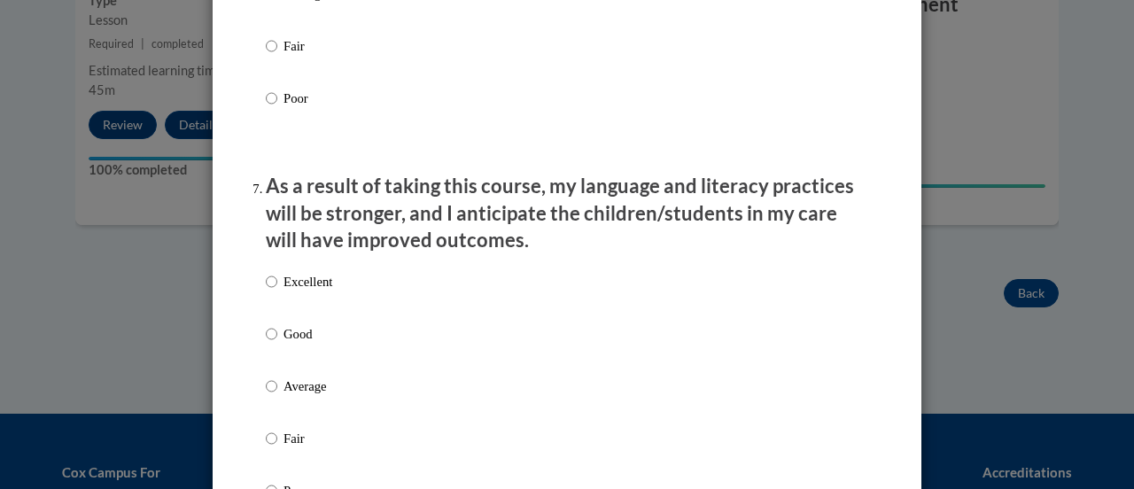
scroll to position [2219, 0]
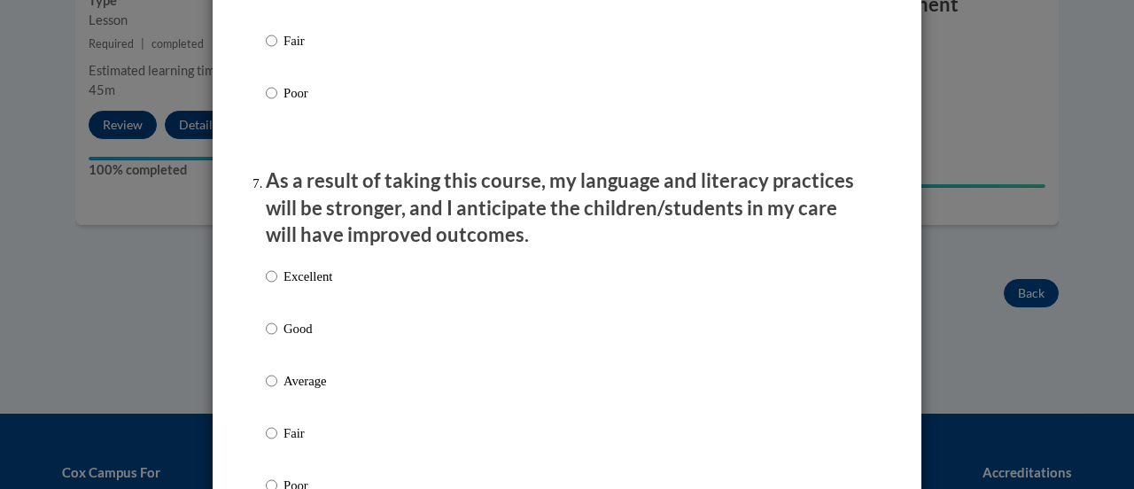
click at [307, 286] on p "Excellent" at bounding box center [308, 276] width 49 height 19
click at [277, 286] on input "Excellent" at bounding box center [272, 276] width 12 height 19
radio input "true"
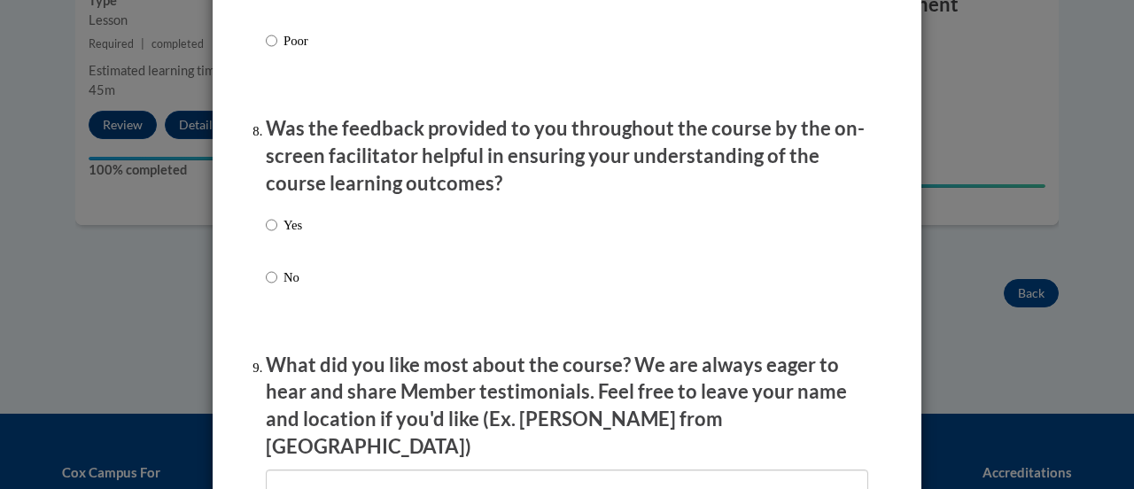
scroll to position [2666, 0]
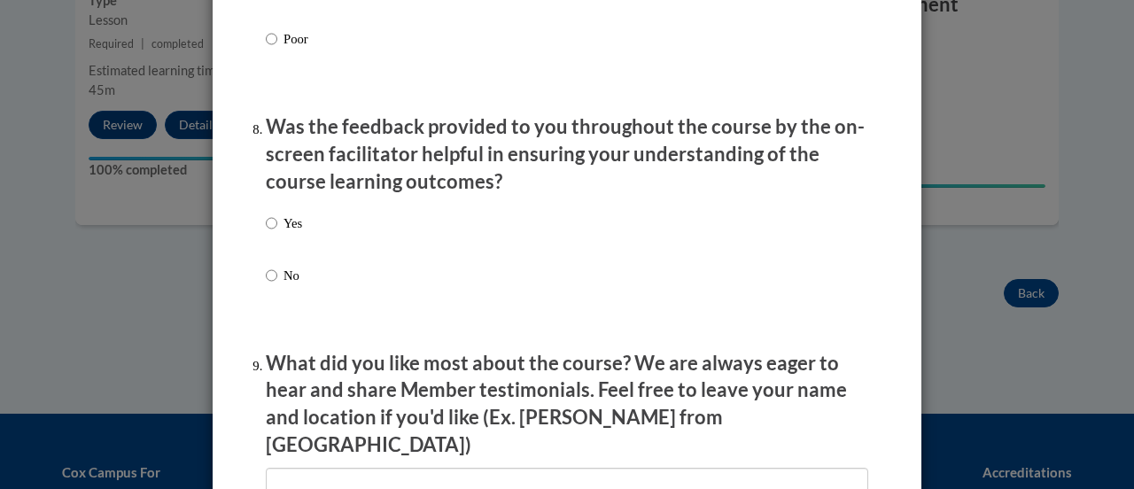
click at [284, 231] on p "Yes" at bounding box center [293, 223] width 19 height 19
click at [277, 231] on input "Yes" at bounding box center [272, 223] width 12 height 19
radio input "true"
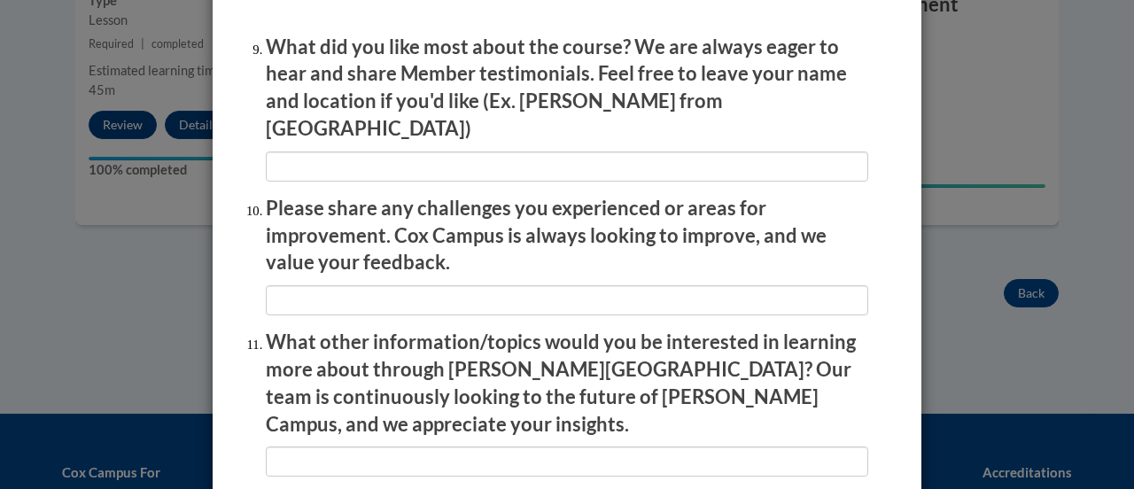
scroll to position [3196, 0]
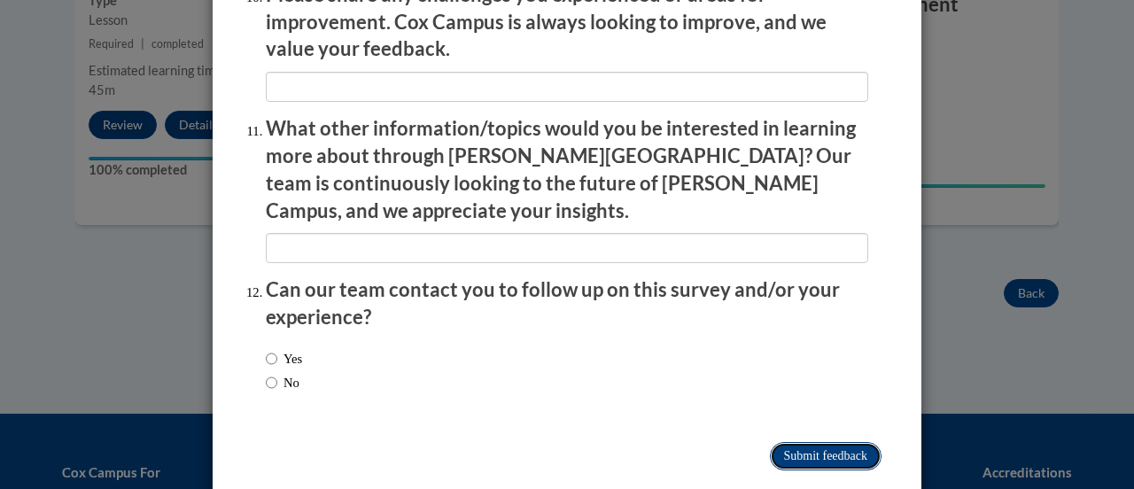
click at [816, 442] on input "Submit feedback" at bounding box center [826, 456] width 112 height 28
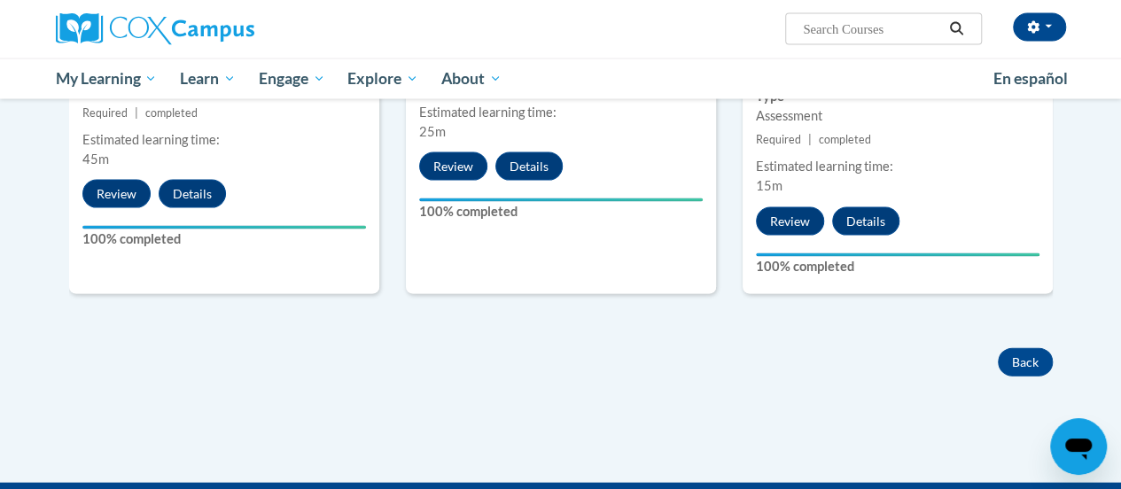
scroll to position [1780, 0]
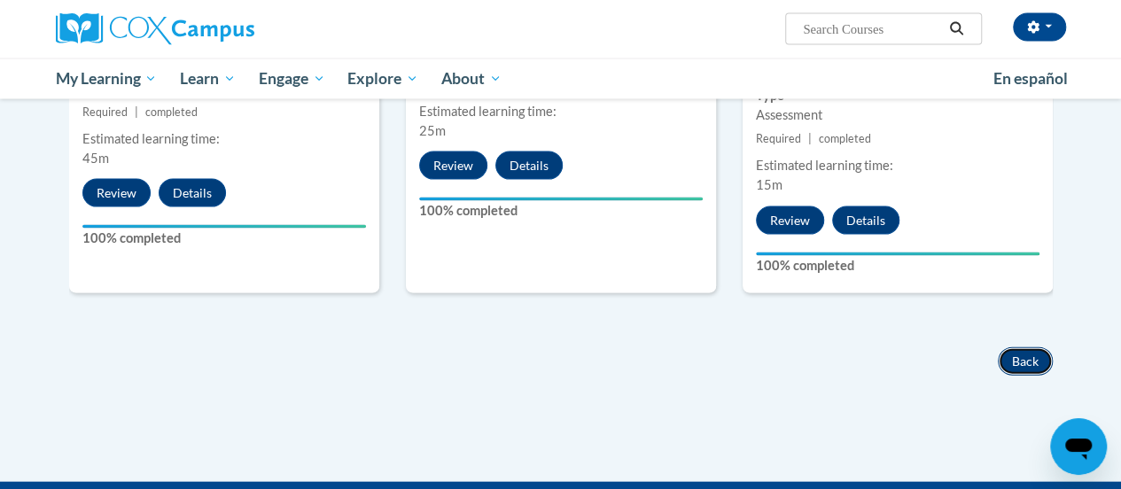
click at [1030, 372] on button "Back" at bounding box center [1025, 361] width 55 height 28
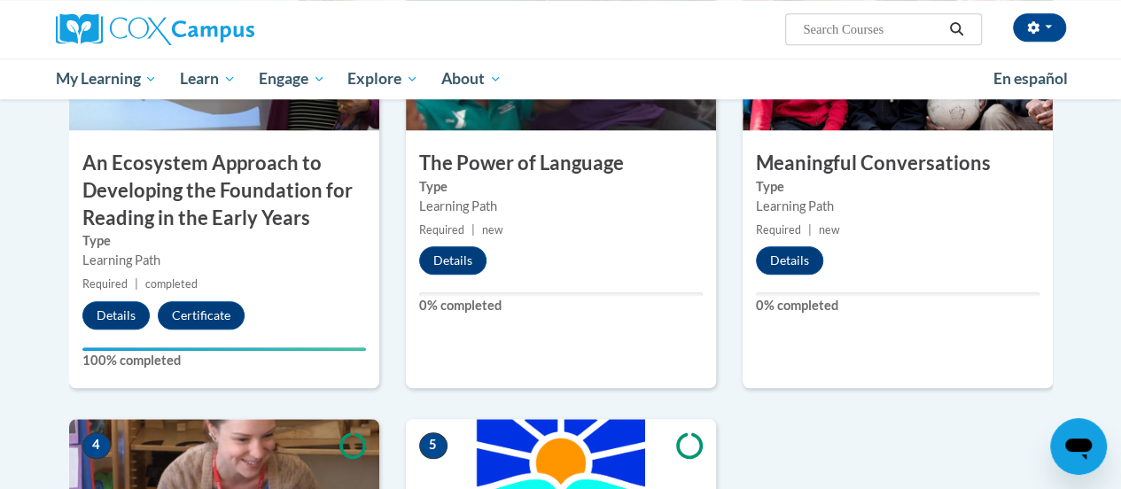
scroll to position [673, 0]
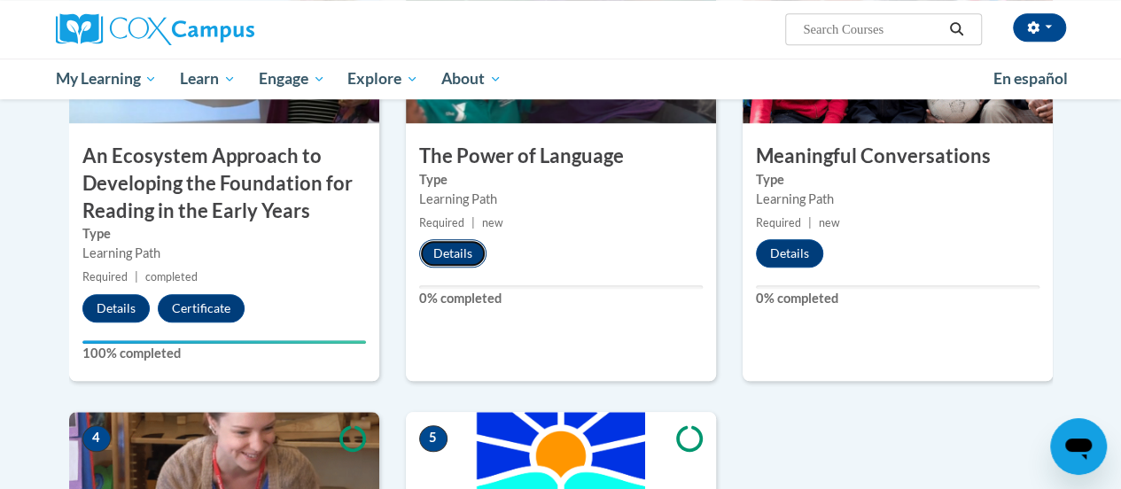
click at [447, 254] on button "Details" at bounding box center [452, 253] width 67 height 28
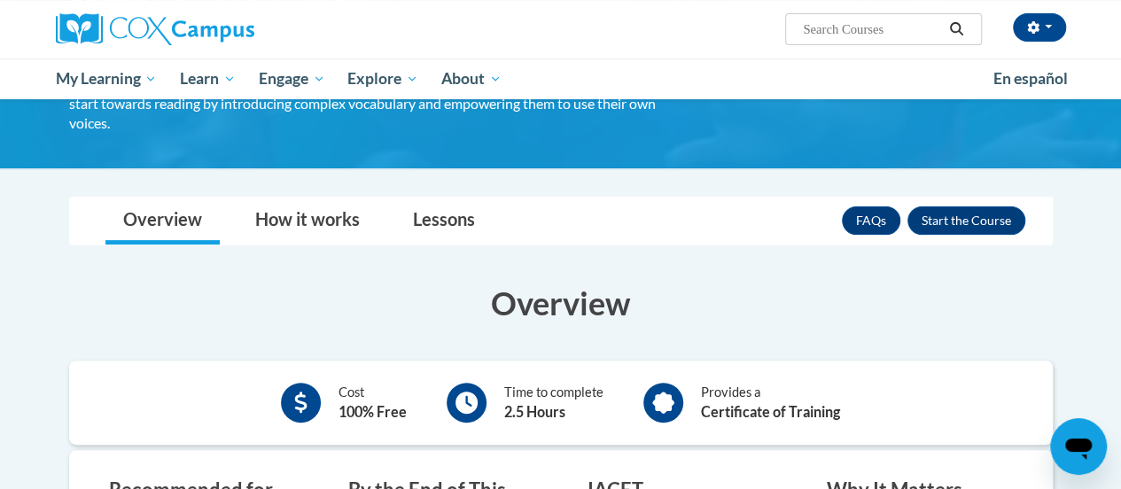
scroll to position [163, 0]
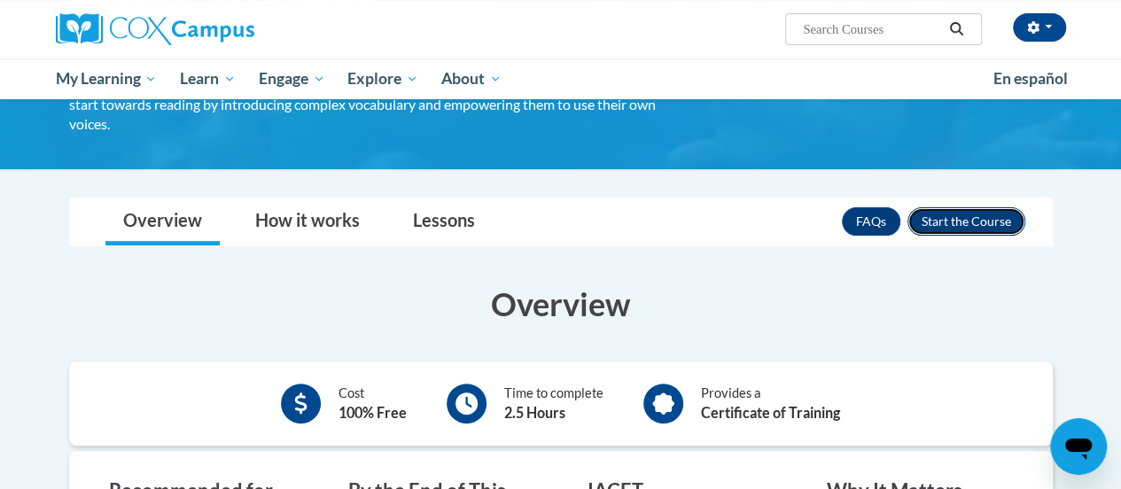
click at [953, 222] on button "Enroll" at bounding box center [966, 221] width 118 height 28
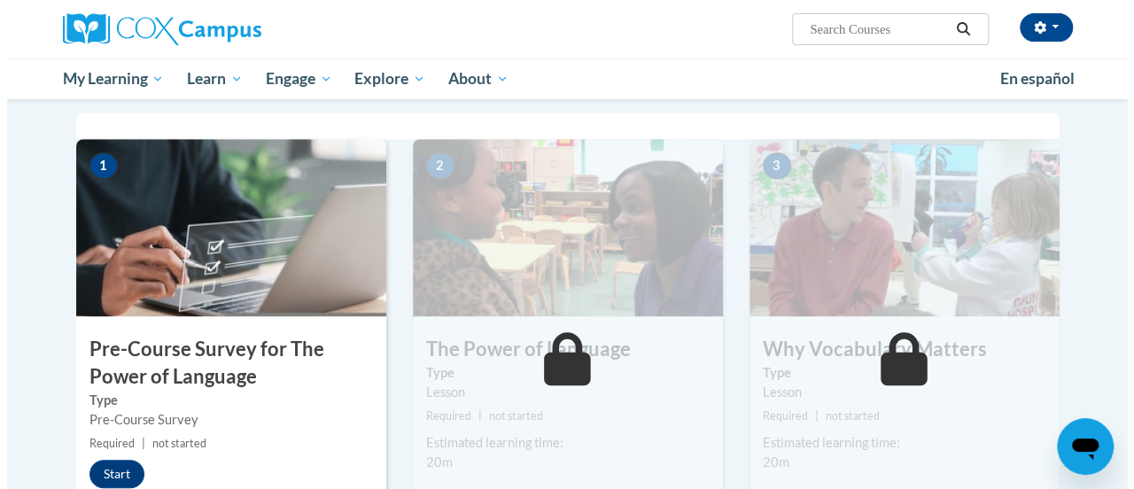
scroll to position [358, 0]
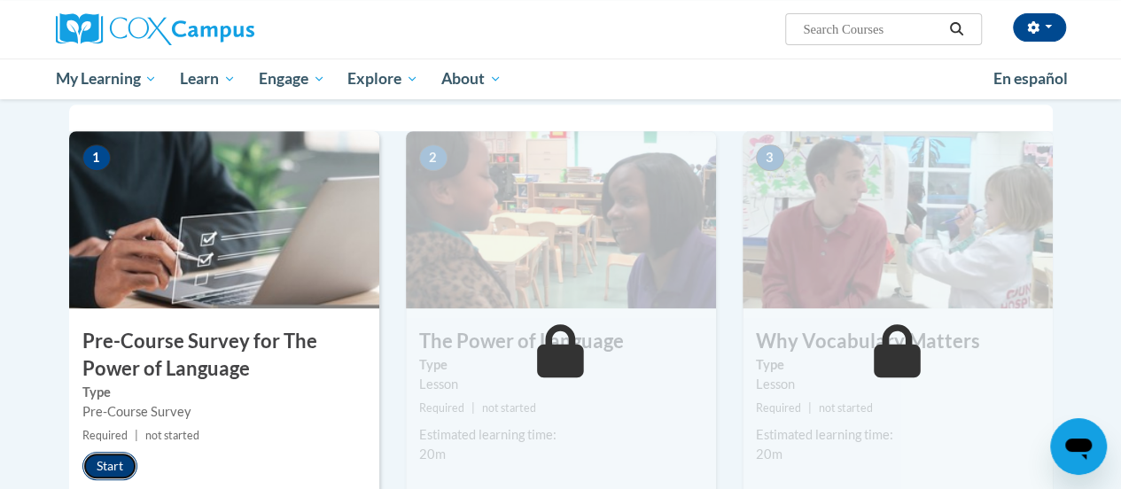
click at [114, 469] on button "Start" at bounding box center [109, 466] width 55 height 28
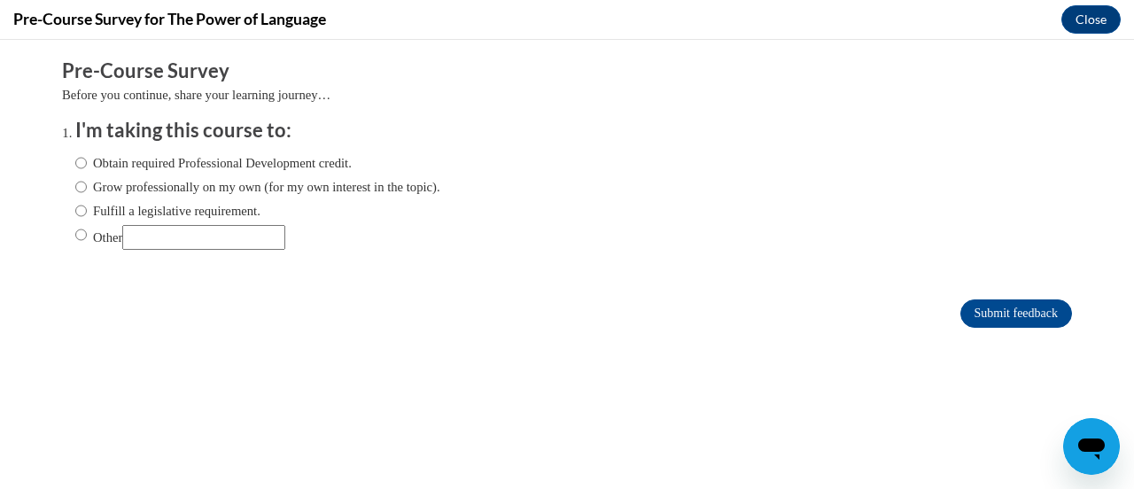
scroll to position [0, 0]
click at [161, 164] on label "Obtain required Professional Development credit." at bounding box center [213, 162] width 277 height 19
click at [87, 164] on input "Obtain required Professional Development credit." at bounding box center [81, 162] width 12 height 19
radio input "true"
click at [989, 308] on input "Submit feedback" at bounding box center [1017, 314] width 112 height 28
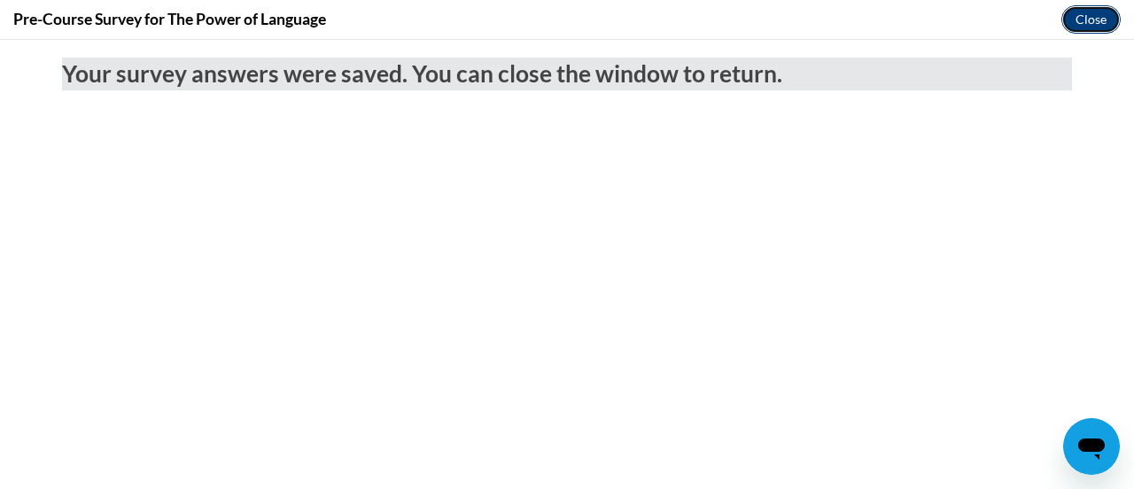
click at [1088, 12] on button "Close" at bounding box center [1091, 19] width 59 height 28
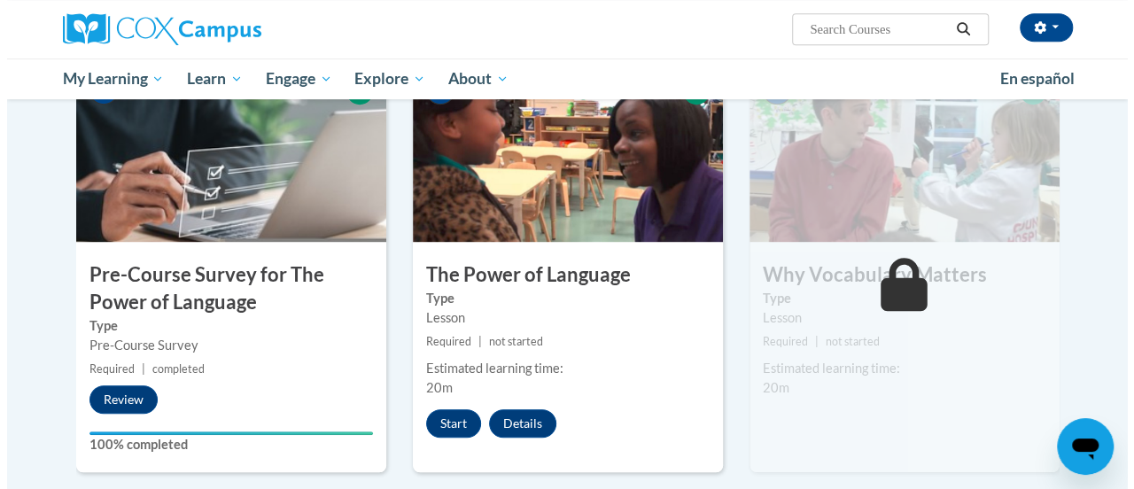
scroll to position [428, 0]
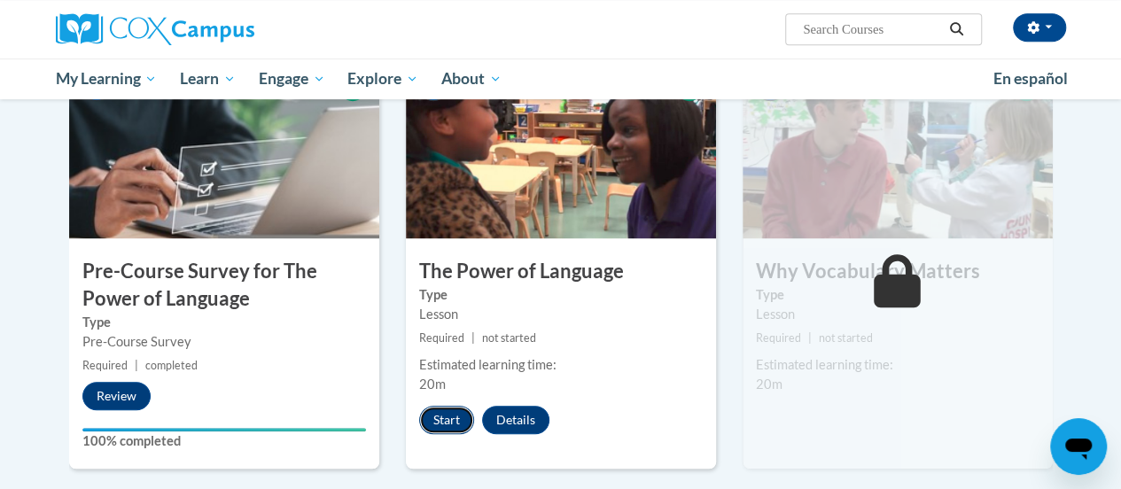
click at [441, 419] on button "Start" at bounding box center [446, 420] width 55 height 28
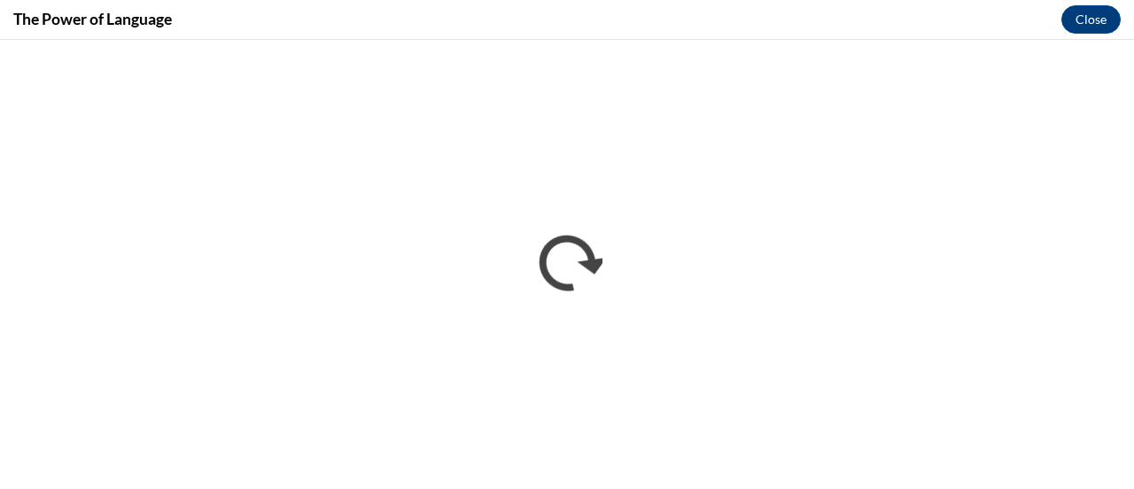
scroll to position [0, 0]
